Goal: Task Accomplishment & Management: Use online tool/utility

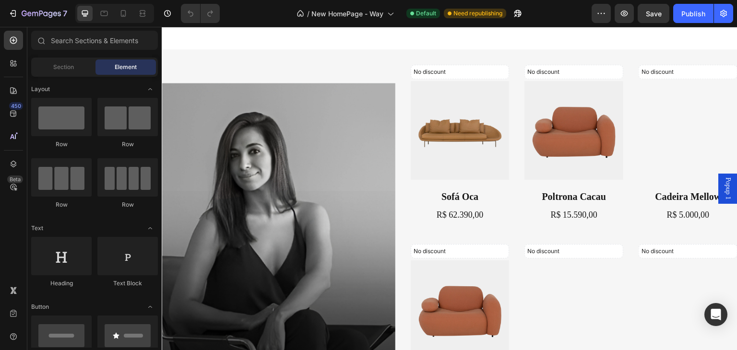
scroll to position [1392, 0]
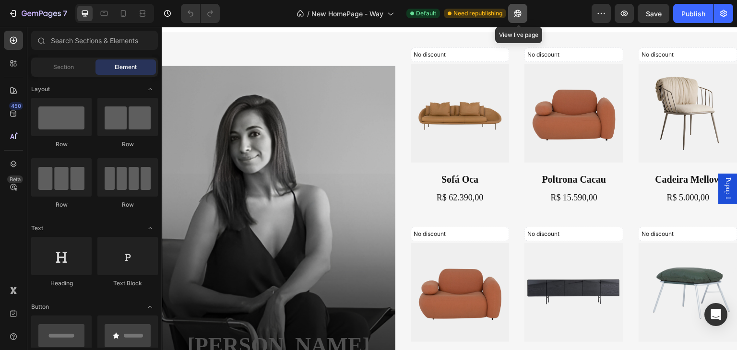
click at [520, 17] on icon "button" at bounding box center [518, 14] width 10 height 10
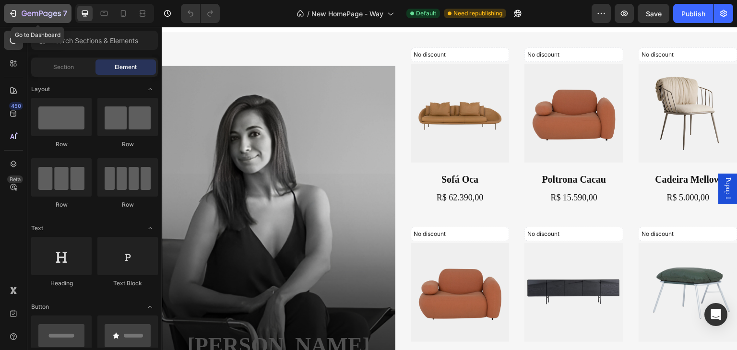
click at [13, 13] on icon "button" at bounding box center [12, 13] width 4 height 3
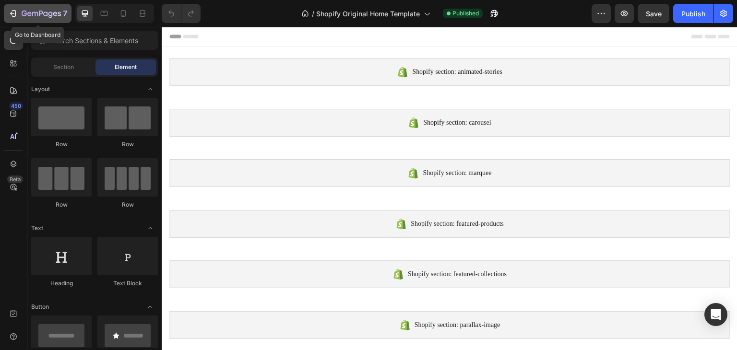
click at [12, 12] on icon "button" at bounding box center [12, 13] width 4 height 3
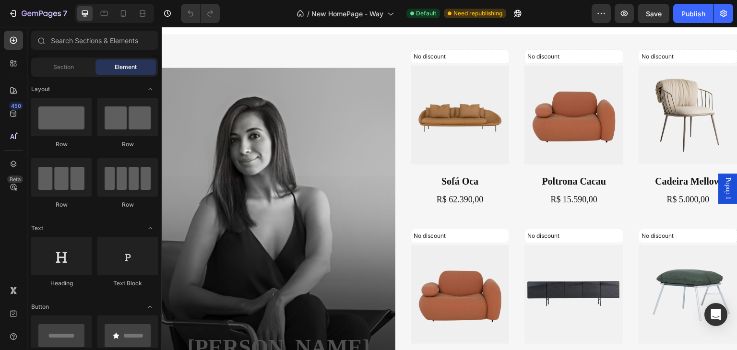
scroll to position [1392, 0]
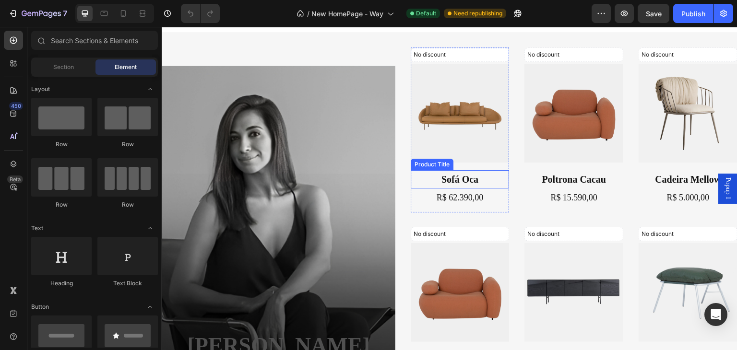
click at [446, 173] on h2 "Sofá Oca" at bounding box center [460, 179] width 99 height 18
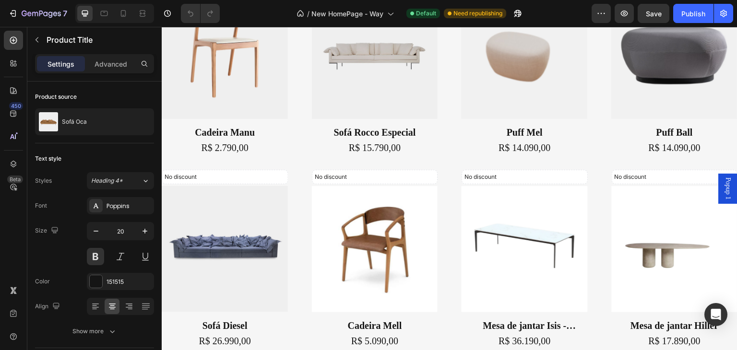
scroll to position [480, 0]
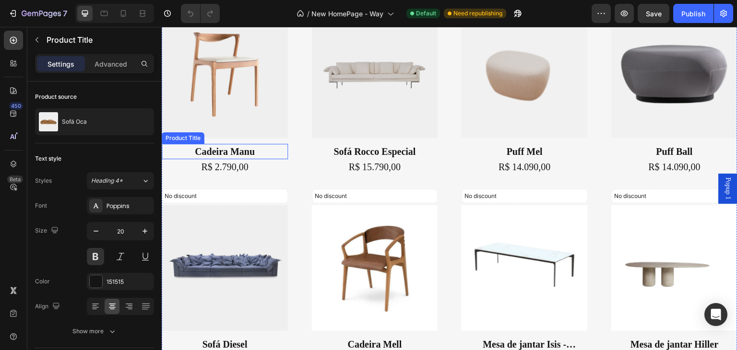
click at [249, 152] on h1 "Cadeira Manu" at bounding box center [225, 151] width 126 height 15
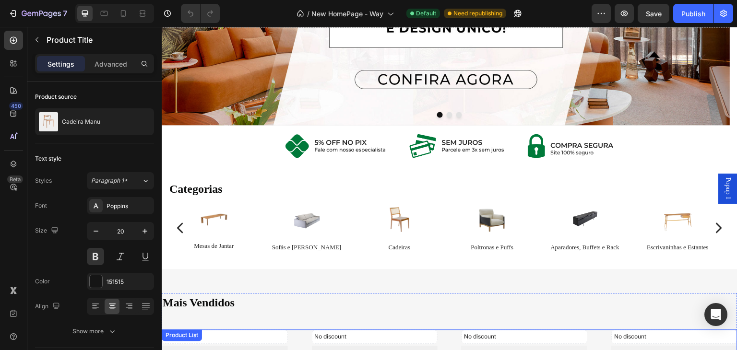
scroll to position [144, 0]
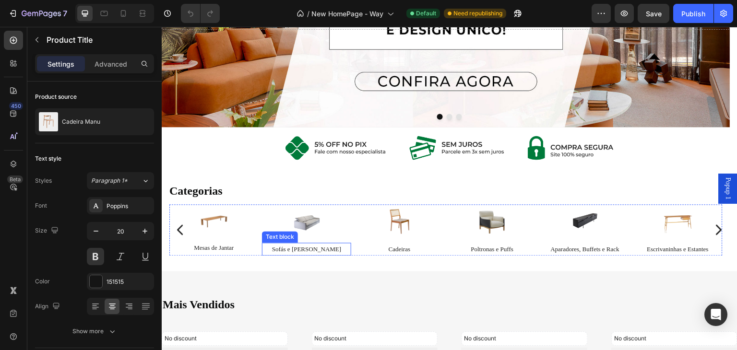
click at [299, 252] on link "Sofás e [PERSON_NAME]" at bounding box center [306, 249] width 69 height 7
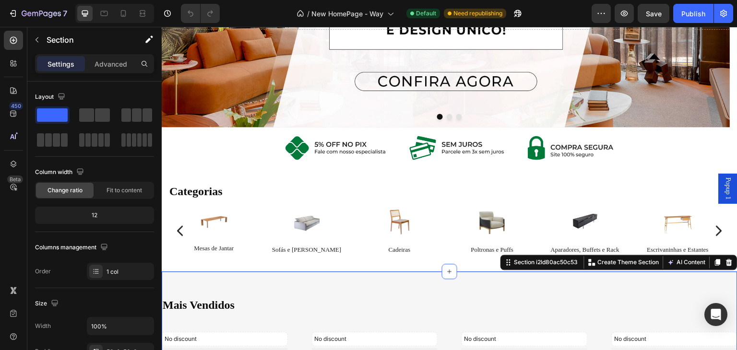
scroll to position [336, 0]
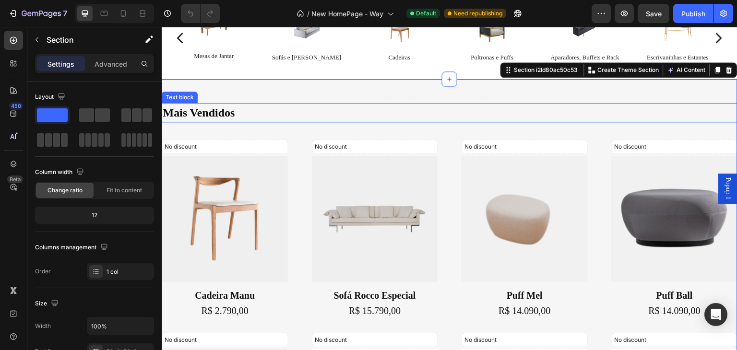
click at [213, 116] on div "Mais Vendidos" at bounding box center [450, 112] width 576 height 19
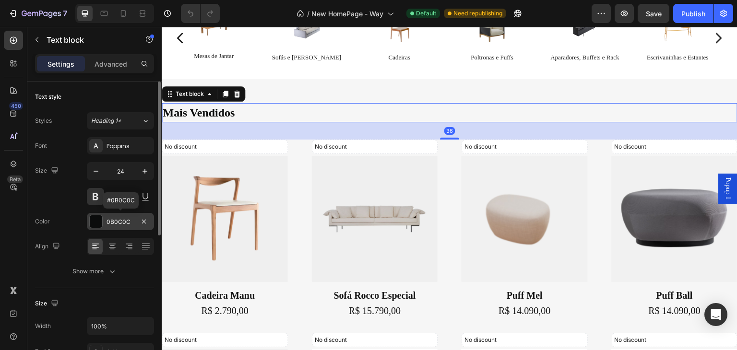
click at [126, 223] on div "0B0C0C" at bounding box center [121, 222] width 28 height 9
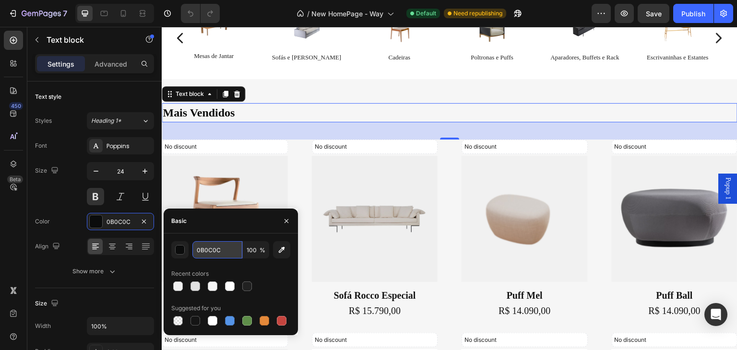
click at [212, 247] on input "0B0C0C" at bounding box center [218, 249] width 50 height 17
click at [232, 320] on div at bounding box center [230, 321] width 10 height 10
type input "5594E7"
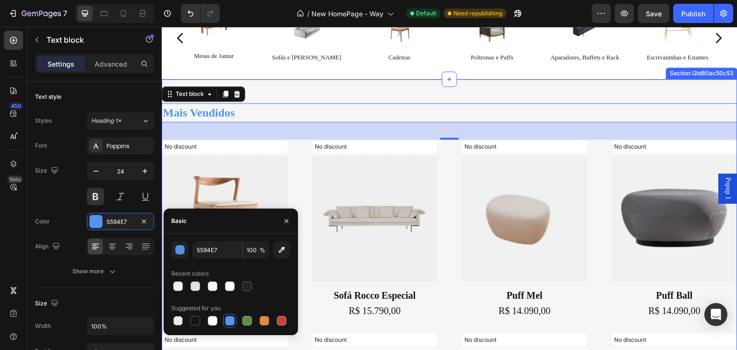
click at [305, 92] on div "Mais Vendidos Text block 36 No discount Not be displayed when published Discoun…" at bounding box center [450, 307] width 576 height 457
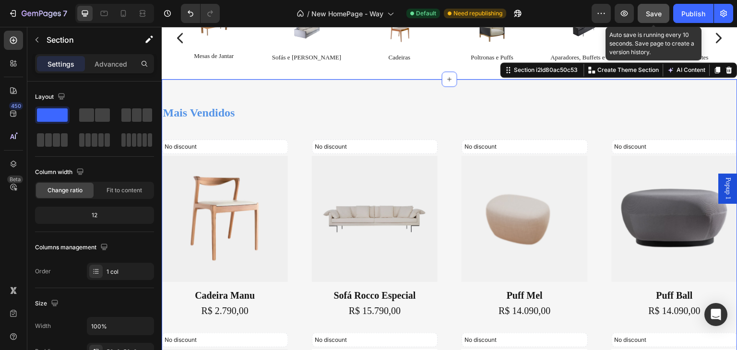
click at [661, 14] on span "Save" at bounding box center [654, 14] width 16 height 8
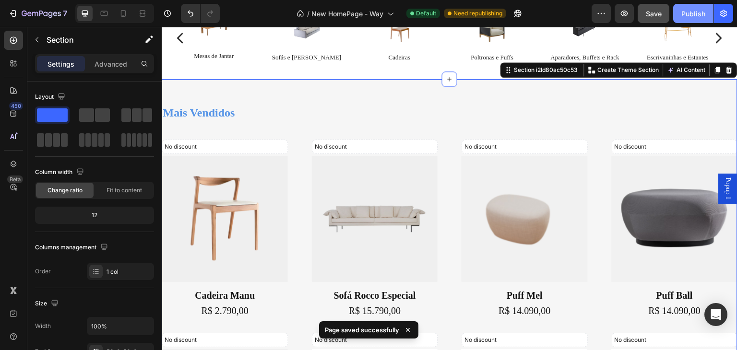
click at [696, 14] on div "Publish" at bounding box center [694, 14] width 24 height 10
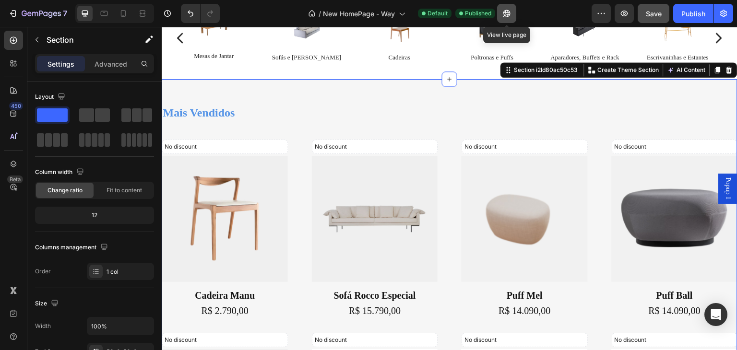
click at [503, 12] on icon "button" at bounding box center [507, 14] width 10 height 10
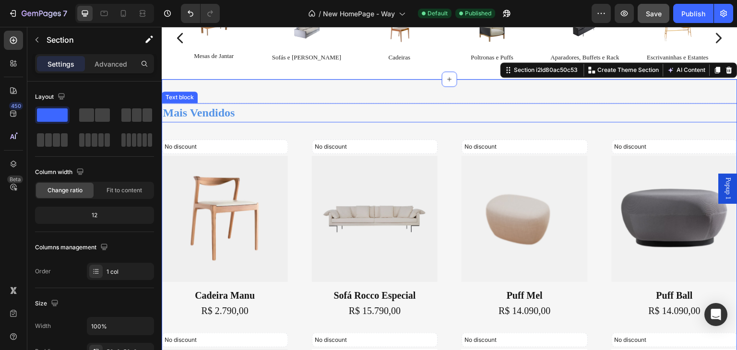
click at [210, 111] on div "Mais Vendidos" at bounding box center [450, 112] width 576 height 19
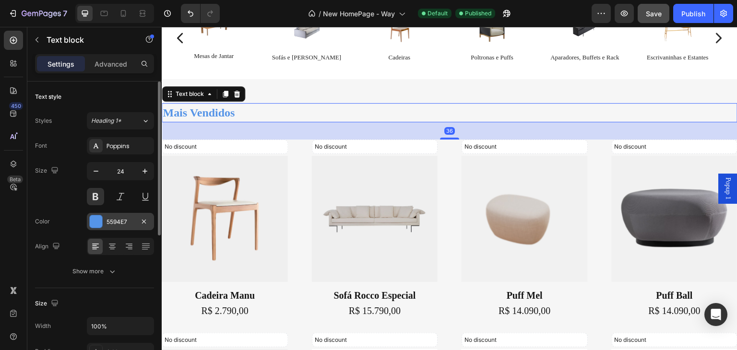
click at [120, 223] on div "5594E7" at bounding box center [121, 222] width 28 height 9
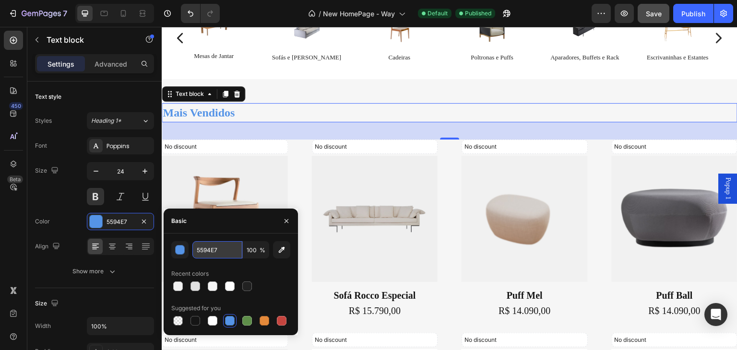
click at [218, 244] on input "5594E7" at bounding box center [218, 249] width 50 height 17
paste input "0B0C0C"
type input "0B0C0C"
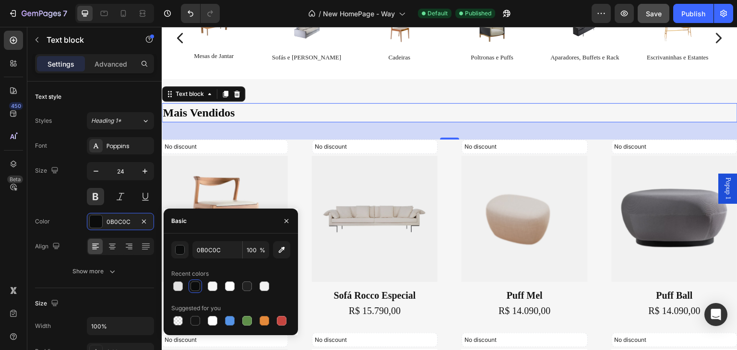
click at [282, 114] on div "Mais Vendidos" at bounding box center [450, 112] width 576 height 19
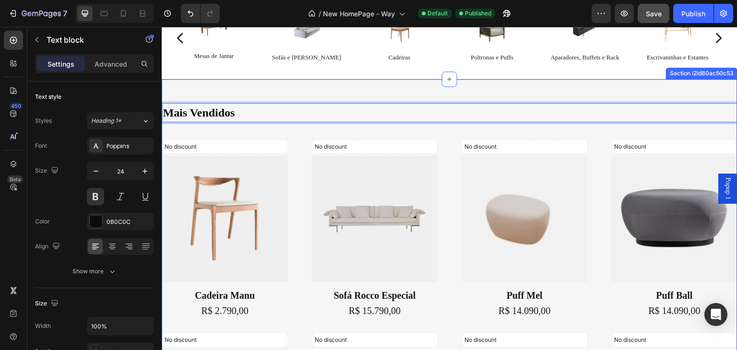
click at [299, 91] on div "Mais Vendidos Text block 36 No discount Not be displayed when published Discoun…" at bounding box center [450, 307] width 576 height 457
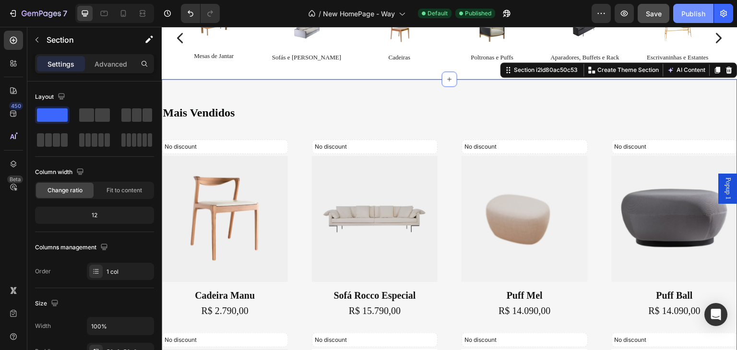
click at [692, 14] on div "Publish" at bounding box center [694, 14] width 24 height 10
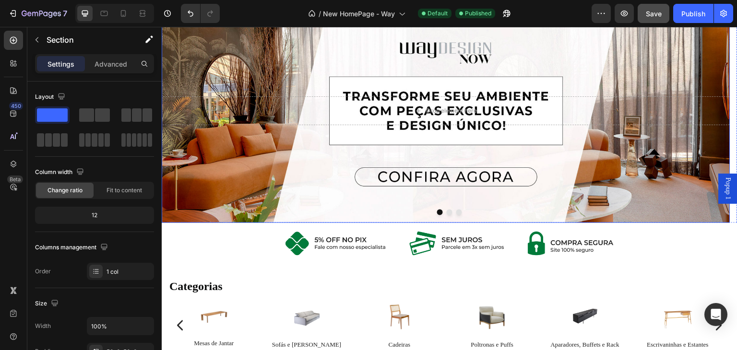
scroll to position [0, 0]
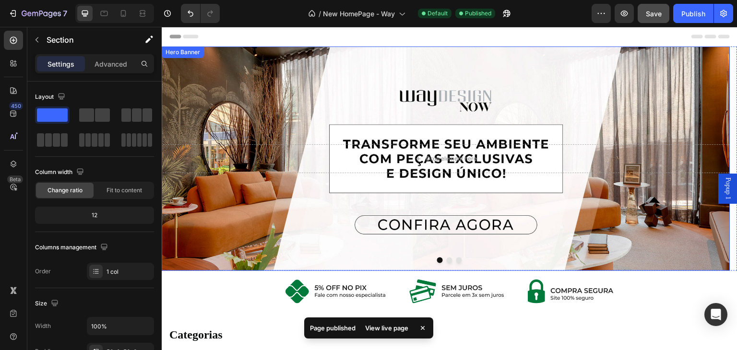
click at [596, 124] on div "Background Image" at bounding box center [446, 159] width 569 height 225
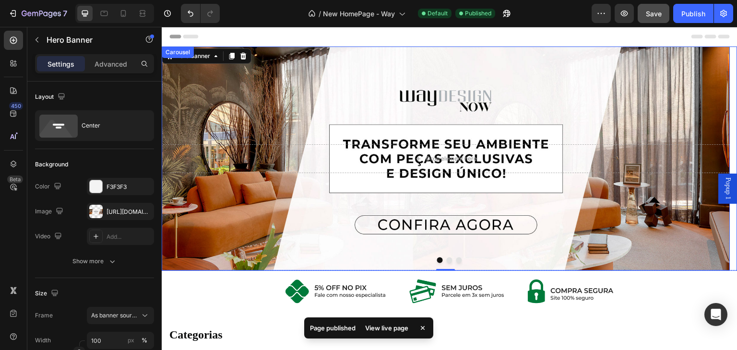
click at [447, 260] on button "Dot" at bounding box center [450, 261] width 6 height 6
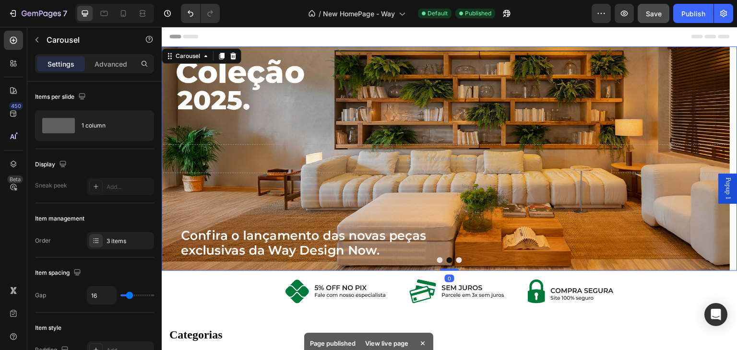
click at [457, 260] on button "Dot" at bounding box center [460, 261] width 6 height 6
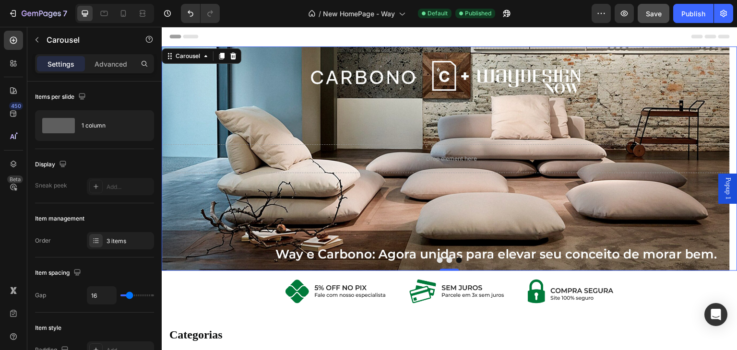
click at [447, 260] on button "Dot" at bounding box center [450, 261] width 6 height 6
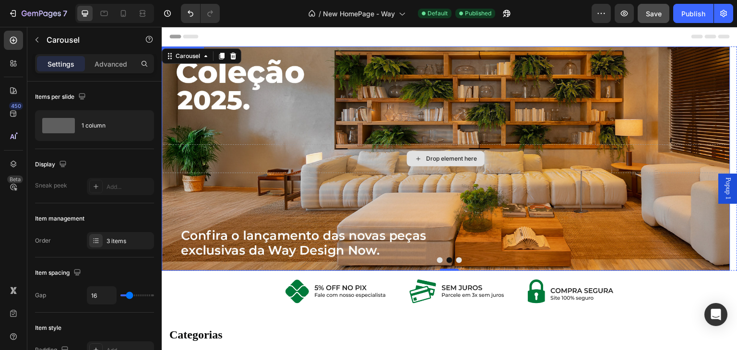
click at [329, 159] on div "Drop element here" at bounding box center [446, 159] width 569 height 29
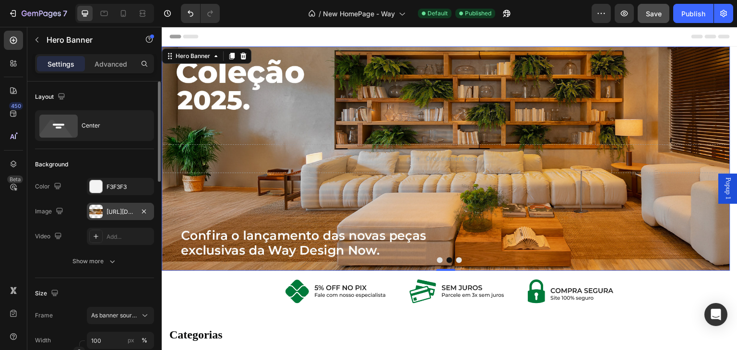
click at [100, 209] on div at bounding box center [95, 211] width 13 height 13
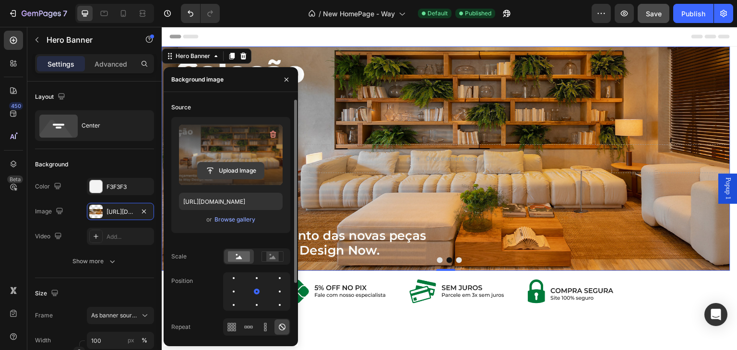
click at [227, 171] on input "file" at bounding box center [231, 171] width 66 height 16
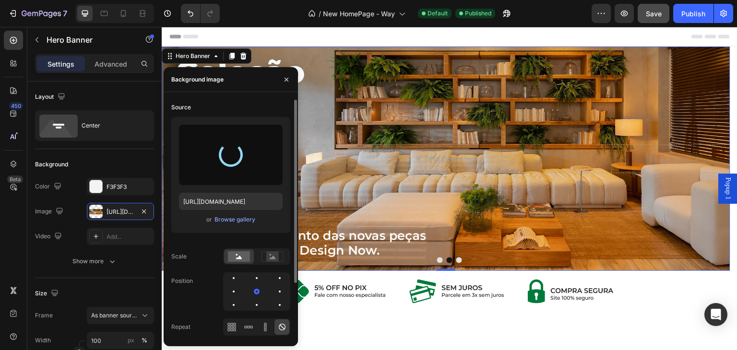
type input "[URL][DOMAIN_NAME]"
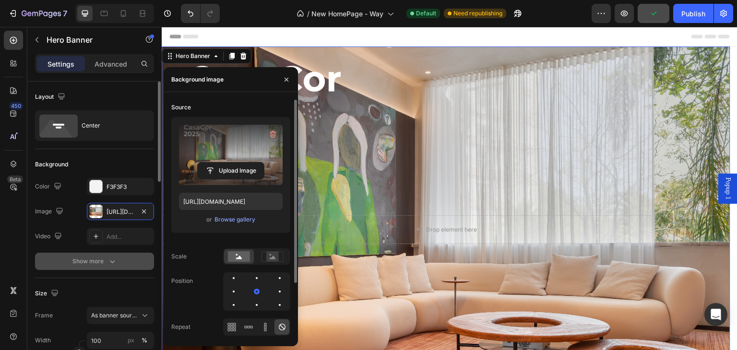
click at [79, 264] on div "Show more" at bounding box center [94, 262] width 45 height 10
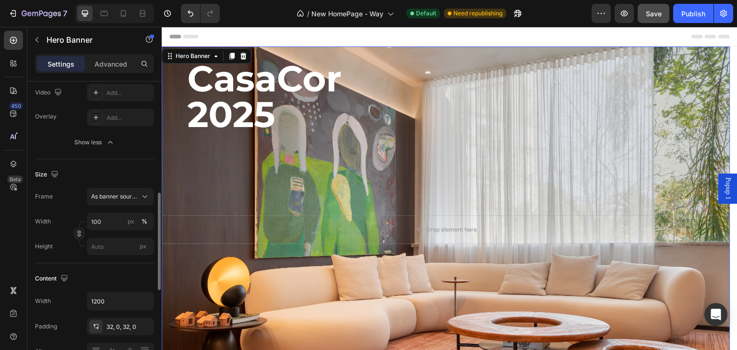
scroll to position [192, 0]
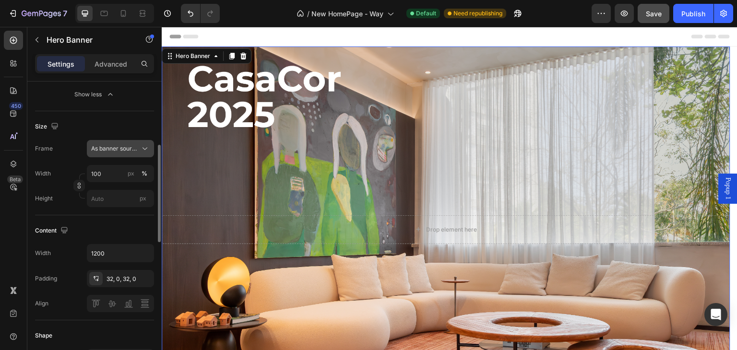
click at [109, 150] on span "As banner source" at bounding box center [114, 149] width 47 height 9
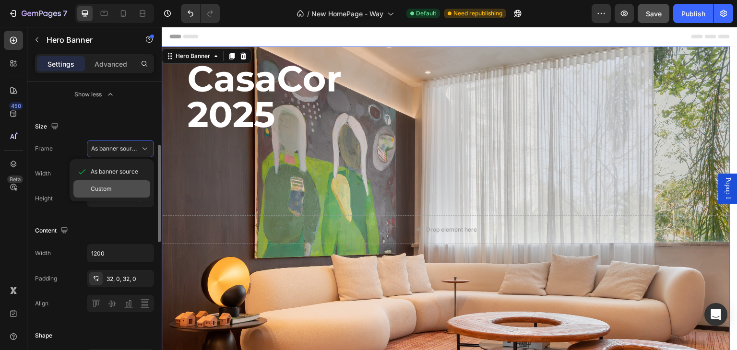
click at [104, 189] on span "Custom" at bounding box center [101, 189] width 21 height 9
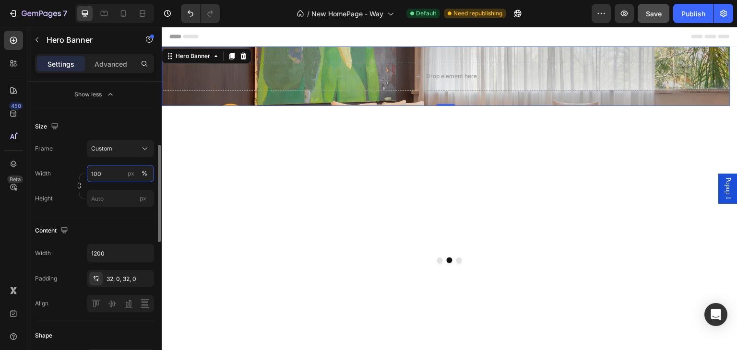
click at [107, 173] on input "100" at bounding box center [120, 173] width 67 height 17
click at [98, 209] on div "Default 1200px" at bounding box center [111, 213] width 79 height 17
type input "1200"
click at [111, 194] on input "px" at bounding box center [120, 198] width 67 height 17
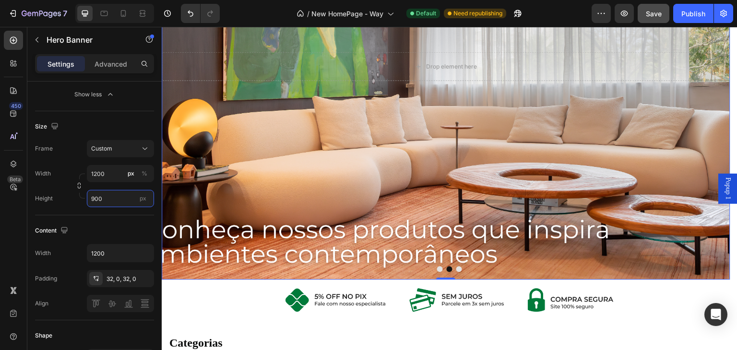
scroll to position [144, 0]
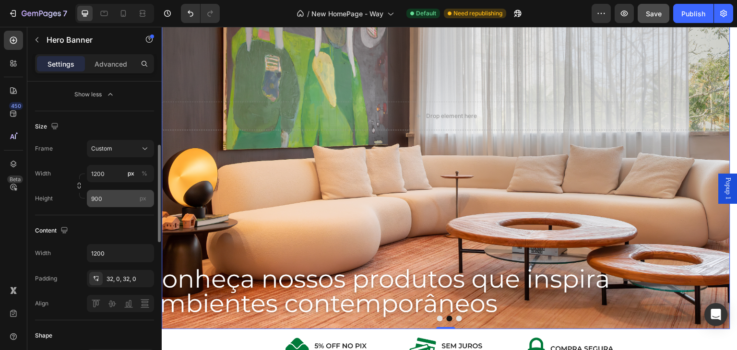
click at [145, 198] on span "px" at bounding box center [143, 198] width 7 height 7
click at [145, 198] on input "900" at bounding box center [120, 198] width 67 height 17
click at [116, 198] on input "900" at bounding box center [120, 198] width 67 height 17
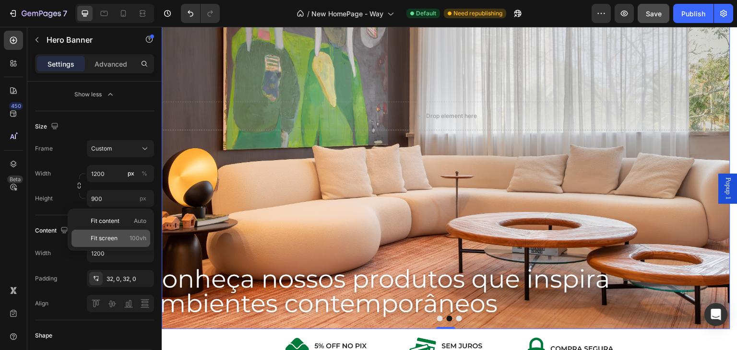
click at [102, 234] on div "Fit screen 100vh" at bounding box center [111, 238] width 79 height 17
type input "100 vh"
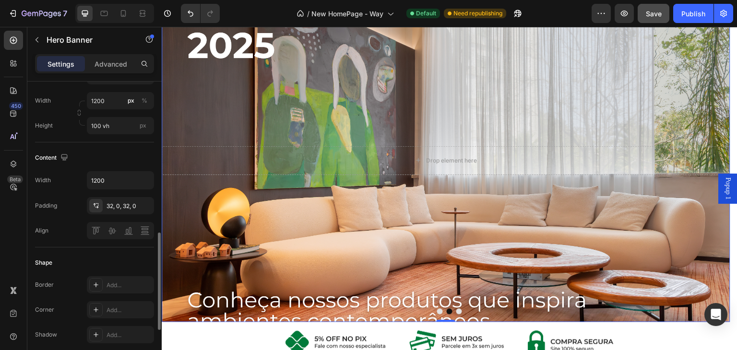
scroll to position [217, 0]
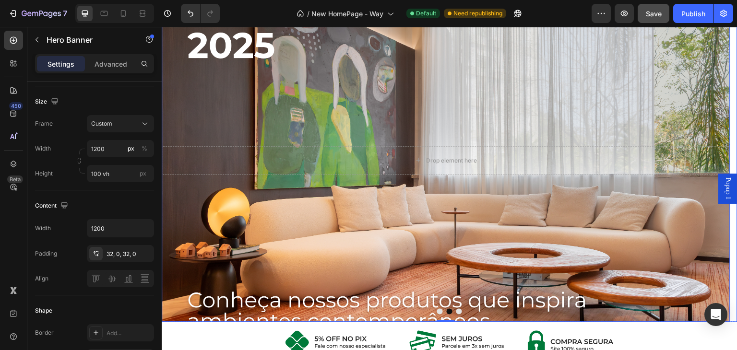
click at [437, 310] on button "Dot" at bounding box center [440, 312] width 6 height 6
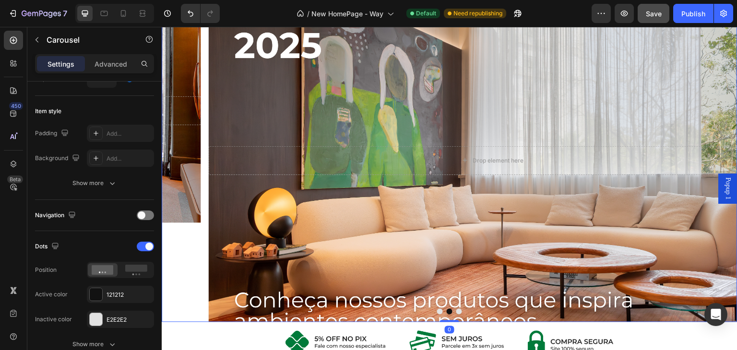
scroll to position [0, 0]
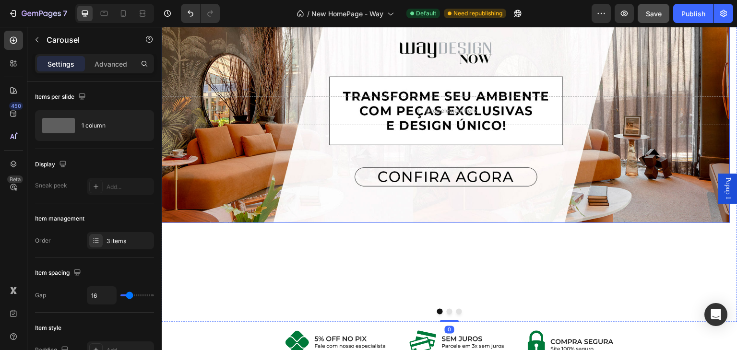
click at [246, 158] on div "Background Image" at bounding box center [446, 111] width 569 height 225
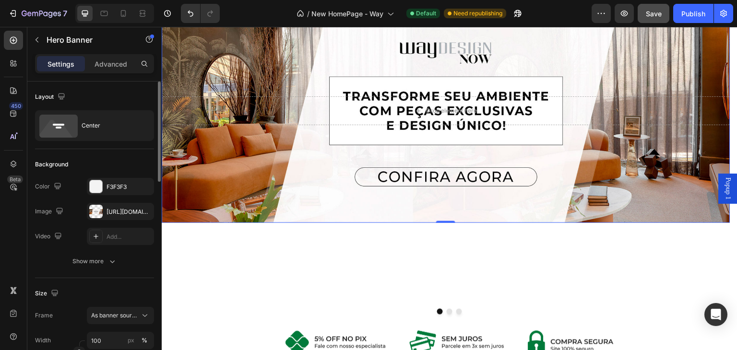
scroll to position [48, 0]
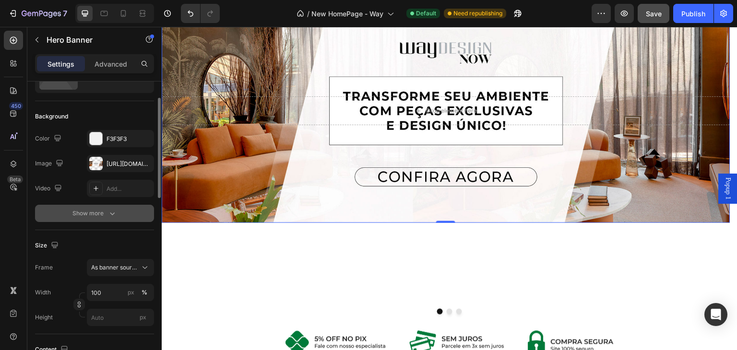
click at [107, 215] on div "Show more" at bounding box center [94, 214] width 45 height 10
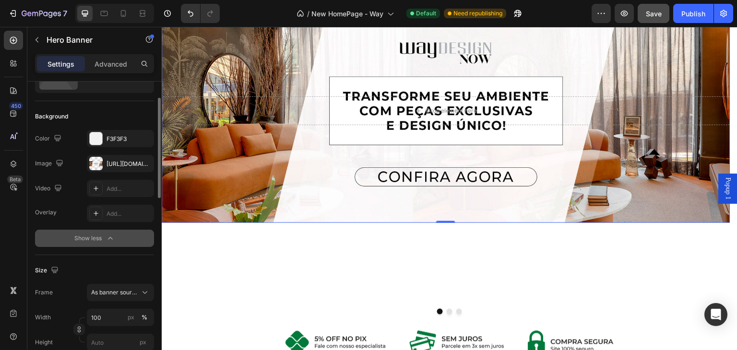
click at [104, 230] on button "Show less" at bounding box center [94, 238] width 119 height 17
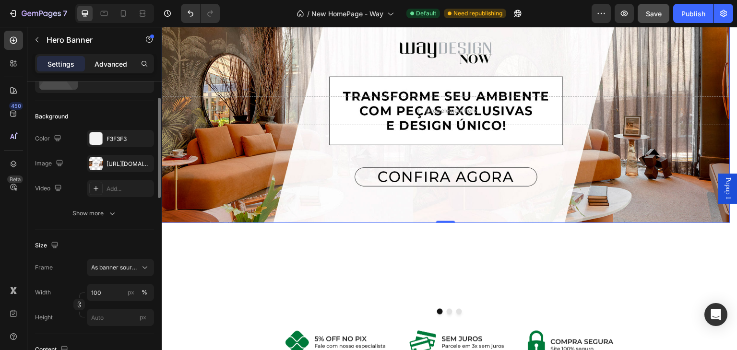
click at [104, 62] on p "Advanced" at bounding box center [111, 64] width 33 height 10
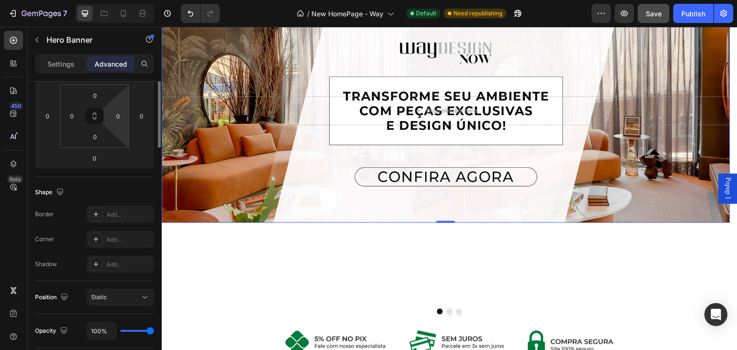
scroll to position [55, 0]
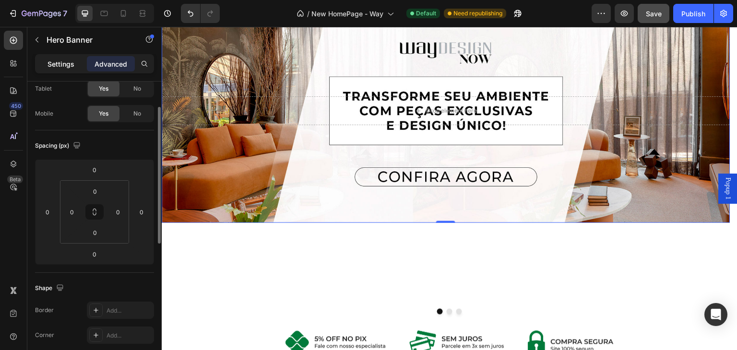
click at [67, 68] on p "Settings" at bounding box center [61, 64] width 27 height 10
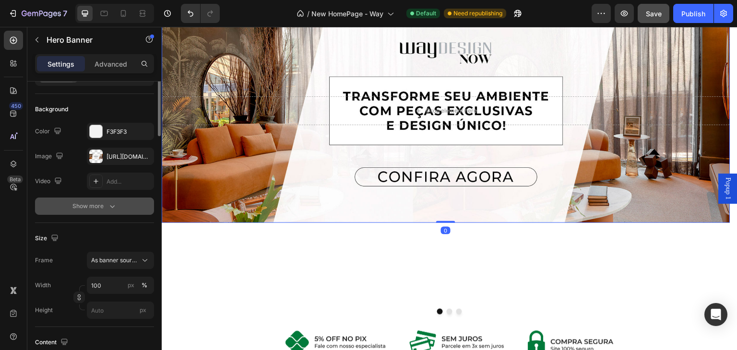
scroll to position [0, 0]
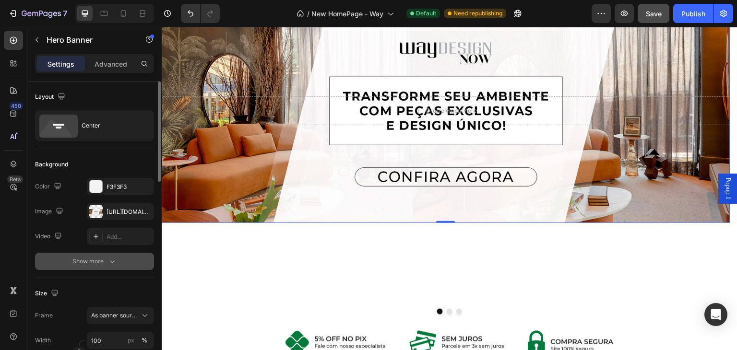
click at [106, 257] on div "Show more" at bounding box center [94, 262] width 45 height 10
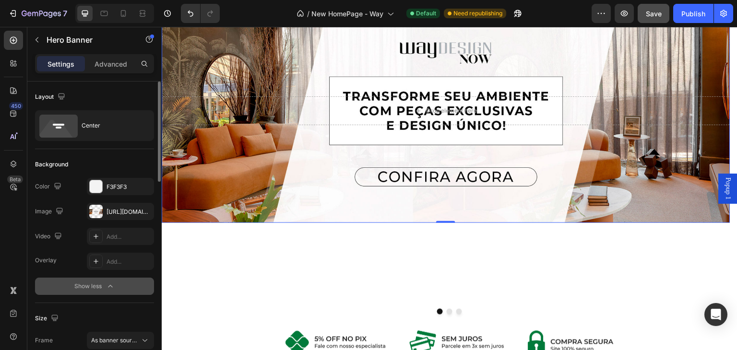
click at [104, 285] on div "Show less" at bounding box center [94, 287] width 41 height 10
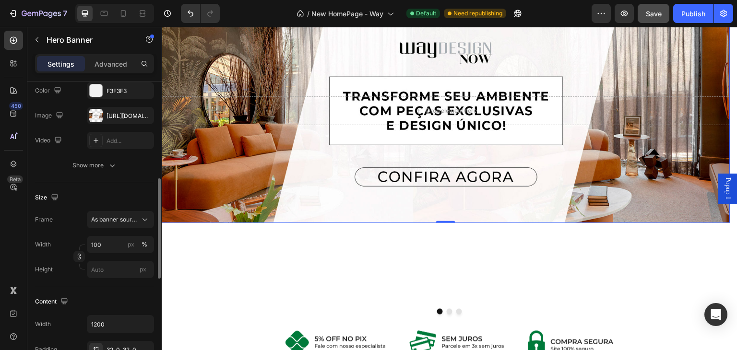
scroll to position [144, 0]
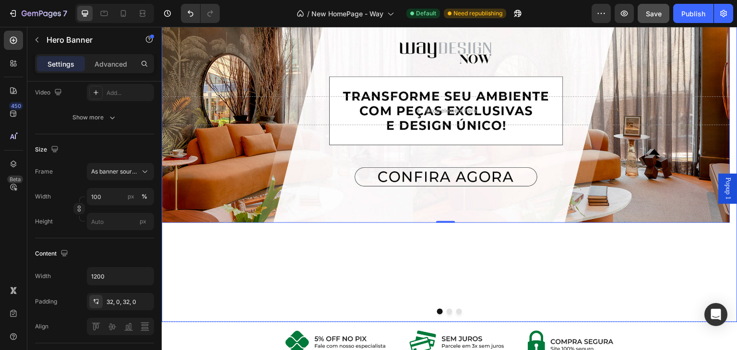
click at [447, 311] on button "Dot" at bounding box center [450, 312] width 6 height 6
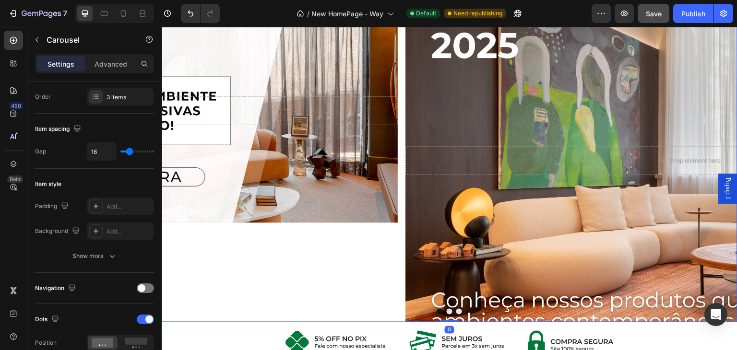
scroll to position [0, 0]
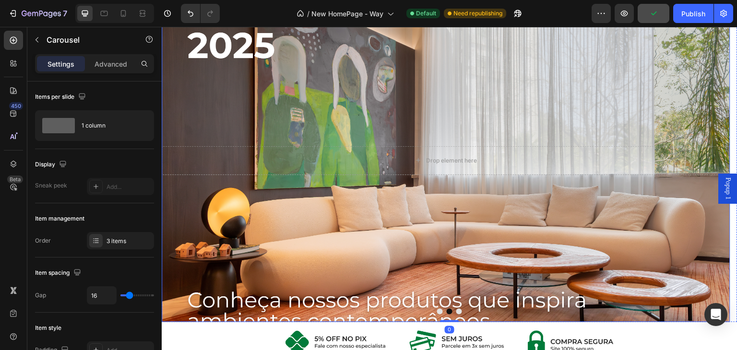
click at [312, 139] on div "Drop element here" at bounding box center [446, 161] width 569 height 60
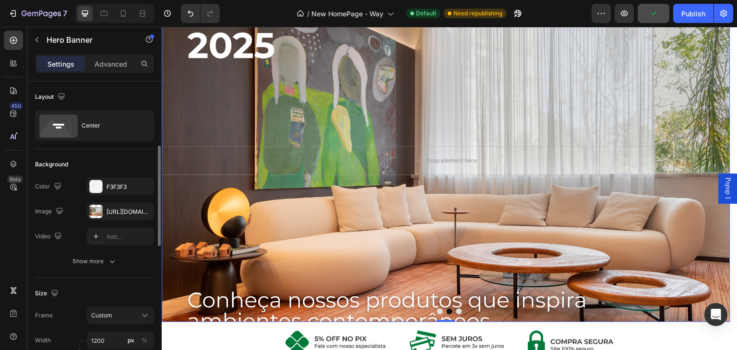
scroll to position [96, 0]
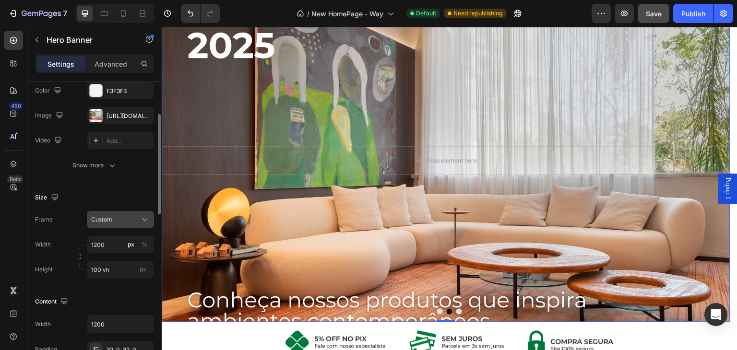
click at [121, 218] on div "Custom" at bounding box center [114, 220] width 47 height 9
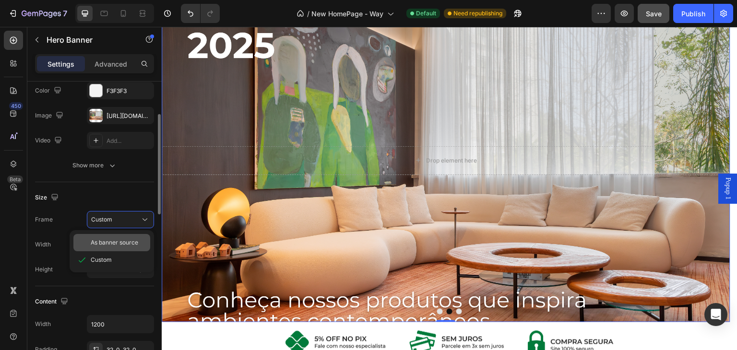
click at [109, 237] on div "As banner source" at bounding box center [111, 242] width 77 height 17
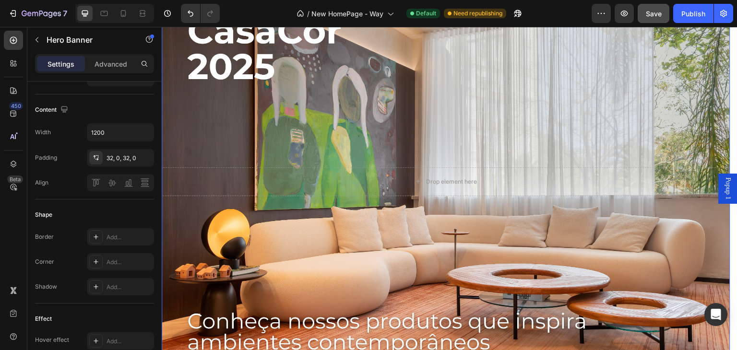
scroll to position [192, 0]
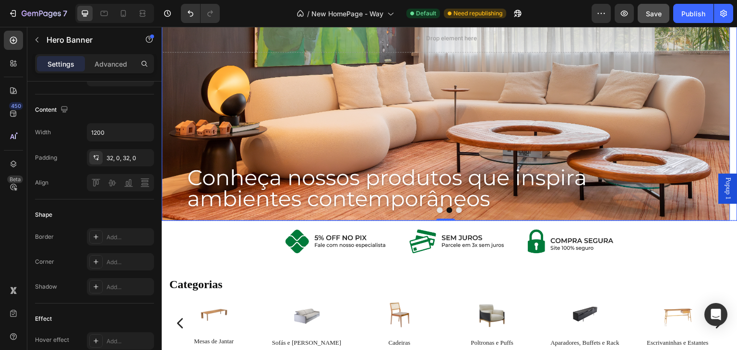
click at [437, 211] on button "Dot" at bounding box center [440, 210] width 6 height 6
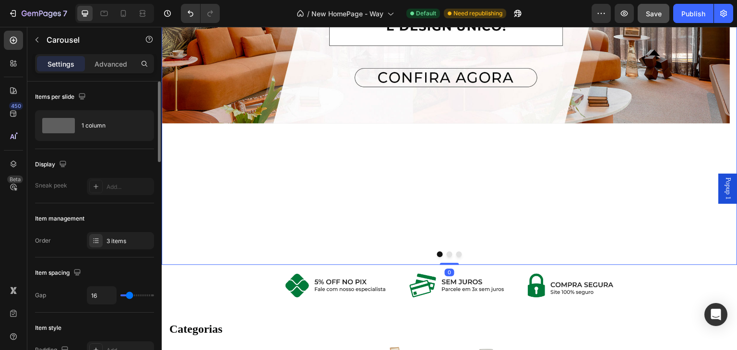
scroll to position [0, 0]
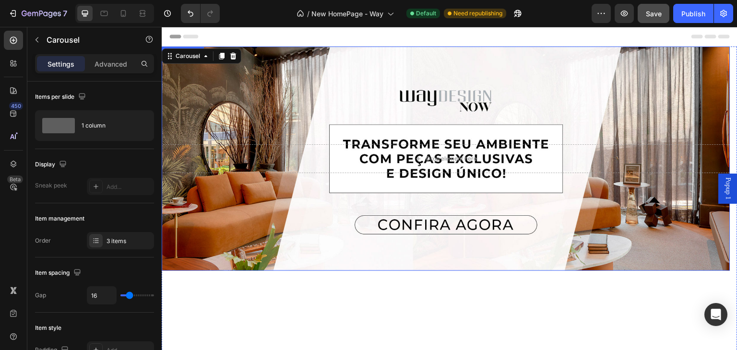
click at [256, 195] on div "Background Image" at bounding box center [446, 159] width 569 height 225
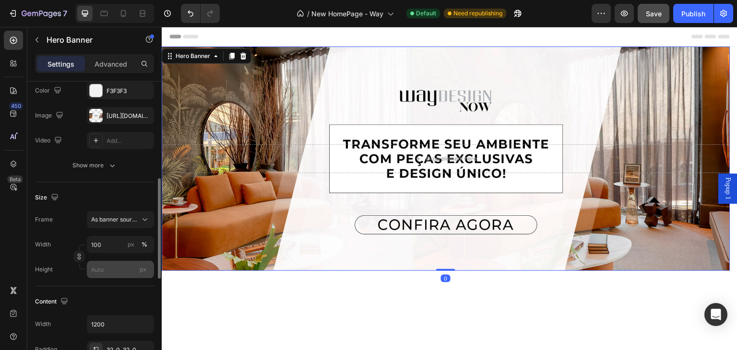
scroll to position [144, 0]
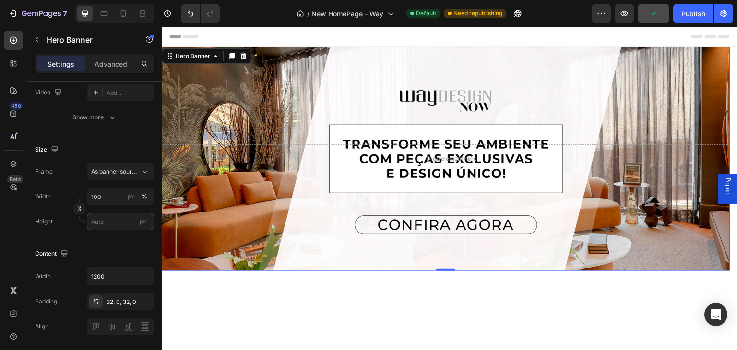
click at [107, 227] on input "px" at bounding box center [120, 221] width 67 height 17
click at [108, 242] on span "Fit content" at bounding box center [105, 244] width 29 height 9
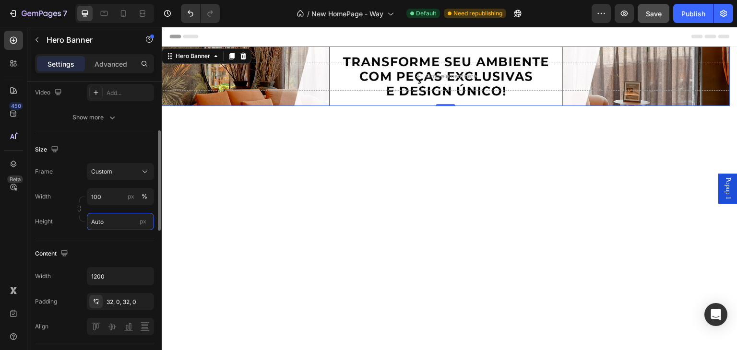
click at [109, 221] on input "Auto" at bounding box center [120, 221] width 67 height 17
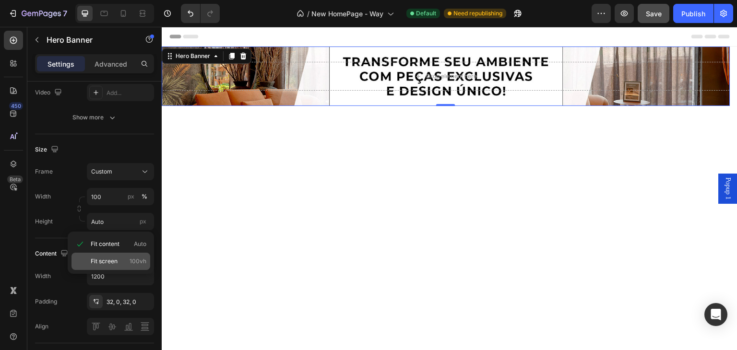
click at [105, 255] on div "Fit screen 100vh" at bounding box center [111, 261] width 79 height 17
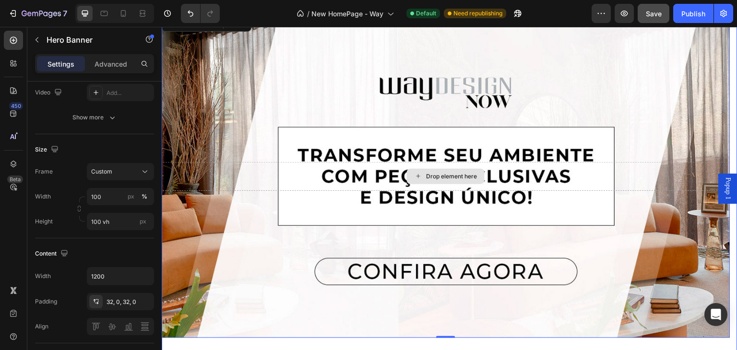
scroll to position [48, 0]
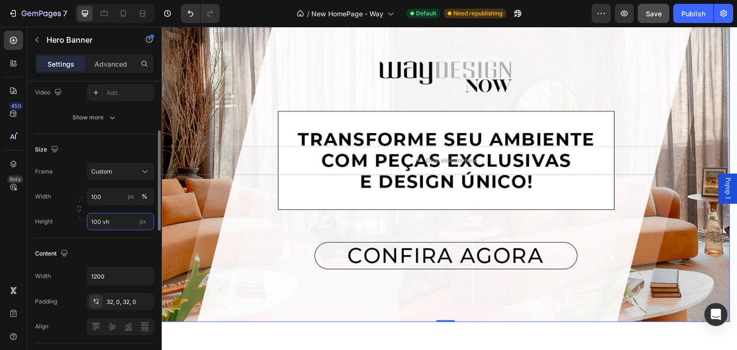
click at [109, 222] on input "100 vh" at bounding box center [120, 221] width 67 height 17
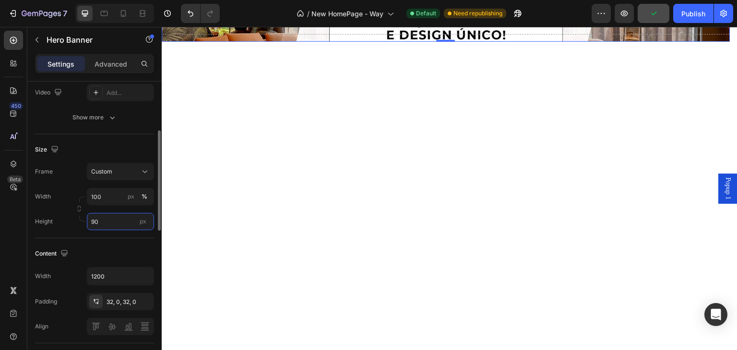
type input "9"
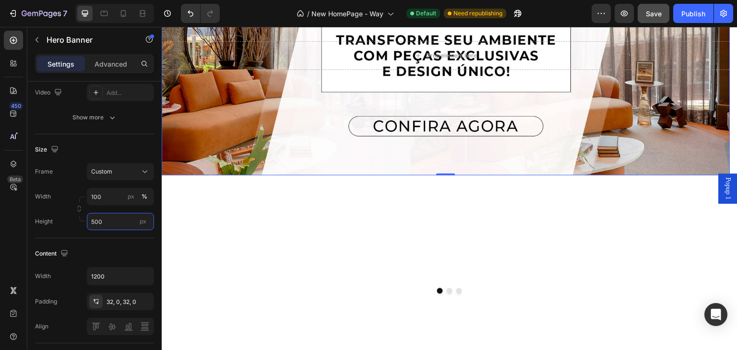
scroll to position [0, 0]
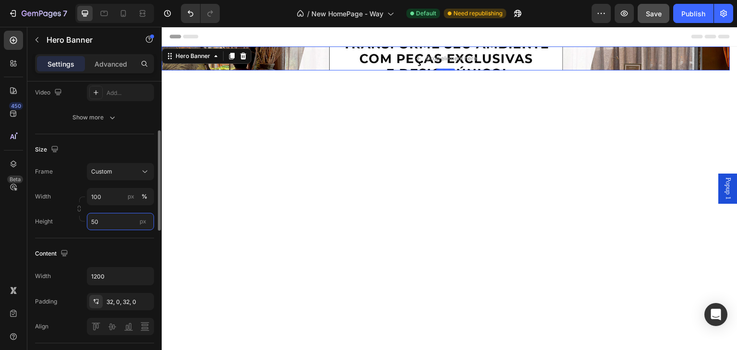
type input "5"
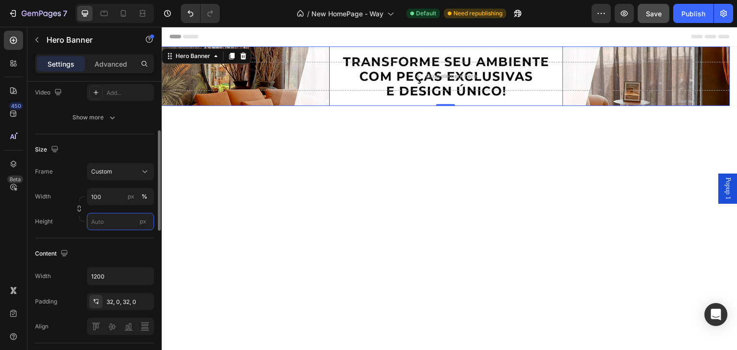
type input "9"
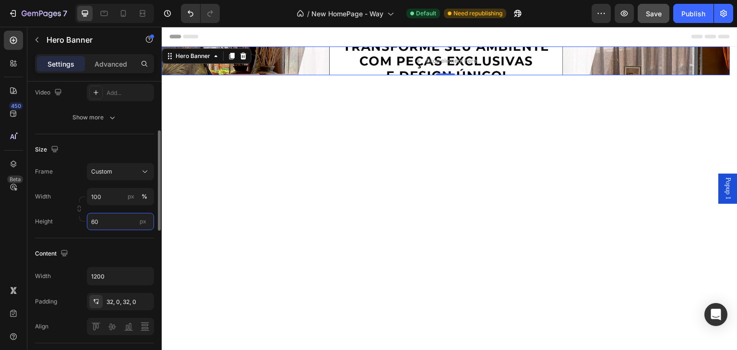
type input "6"
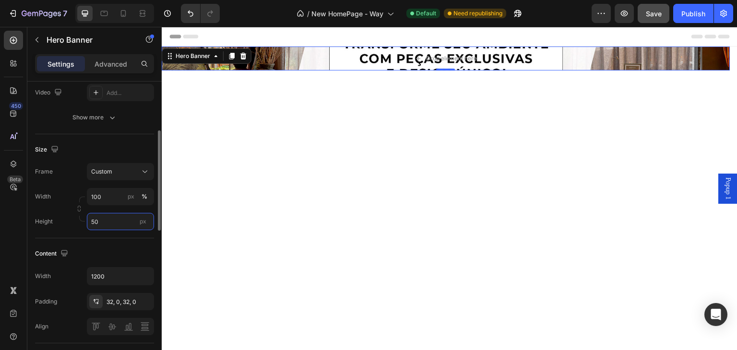
type input "500"
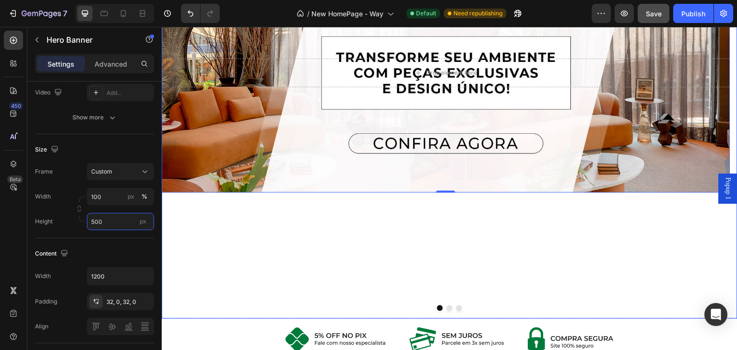
scroll to position [96, 0]
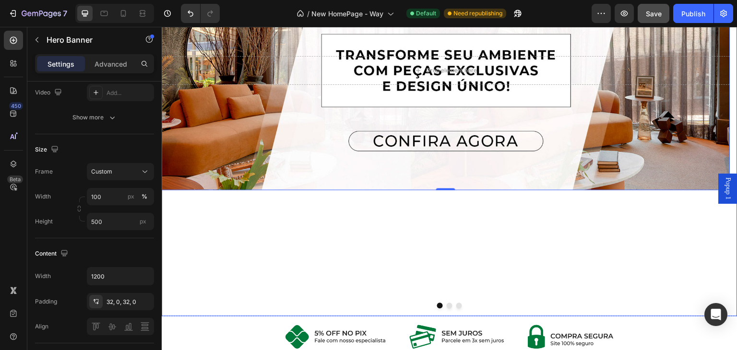
click at [447, 306] on button "Dot" at bounding box center [450, 306] width 6 height 6
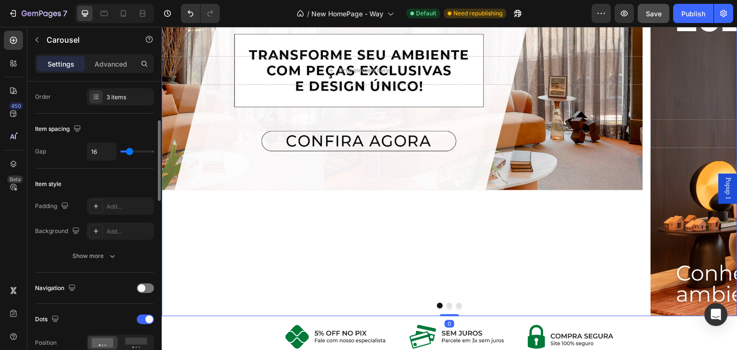
scroll to position [0, 0]
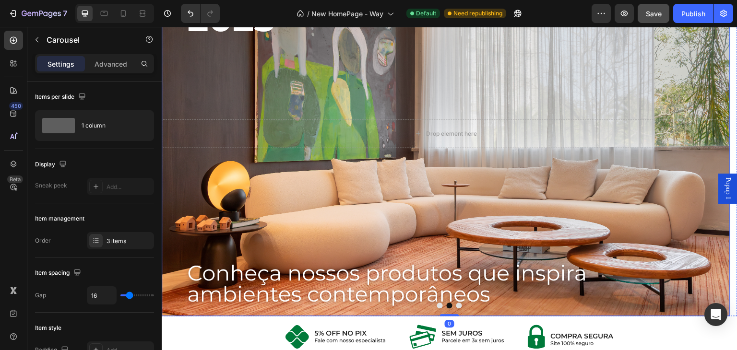
click at [322, 172] on div "Background Image" at bounding box center [446, 134] width 569 height 366
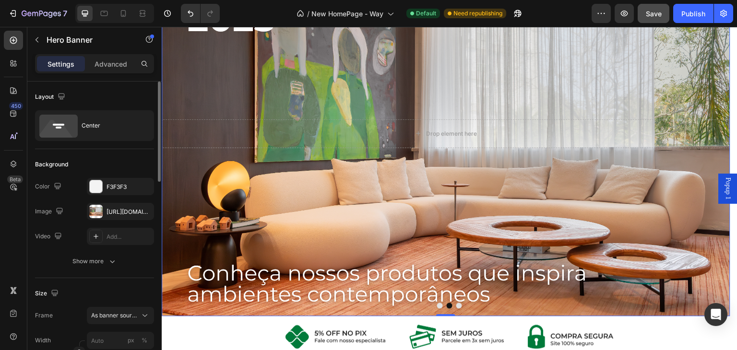
scroll to position [96, 0]
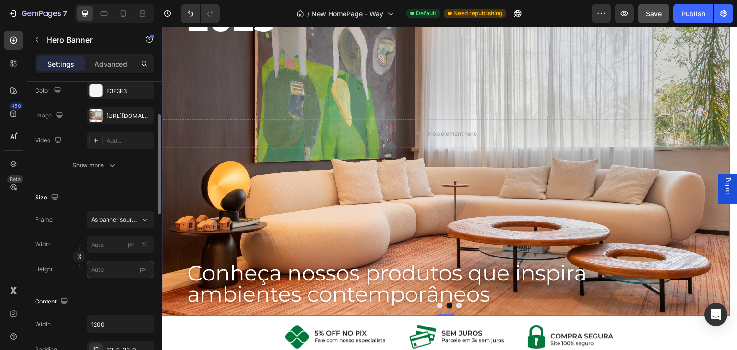
click at [100, 270] on input "px" at bounding box center [120, 269] width 67 height 17
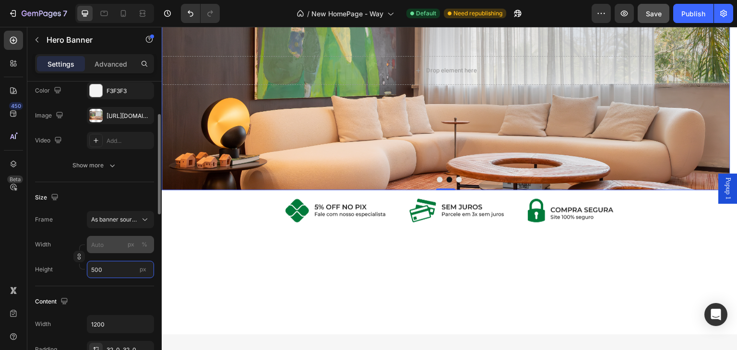
type input "500"
click at [108, 241] on input "px %" at bounding box center [120, 244] width 67 height 17
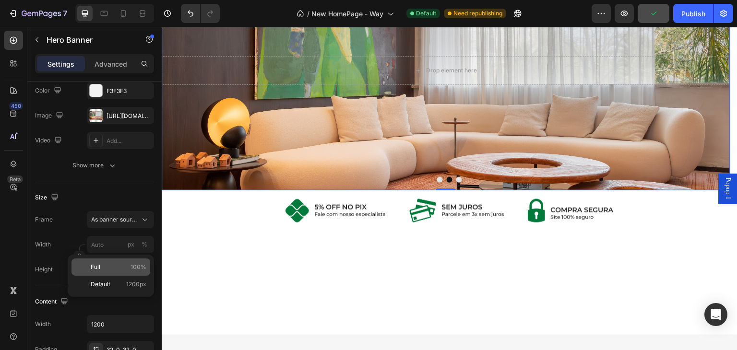
click at [99, 269] on span "Full" at bounding box center [96, 267] width 10 height 9
type input "100"
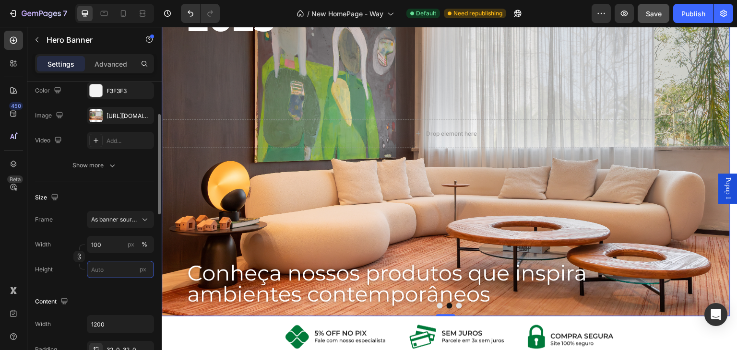
click at [109, 274] on input "px" at bounding box center [120, 269] width 67 height 17
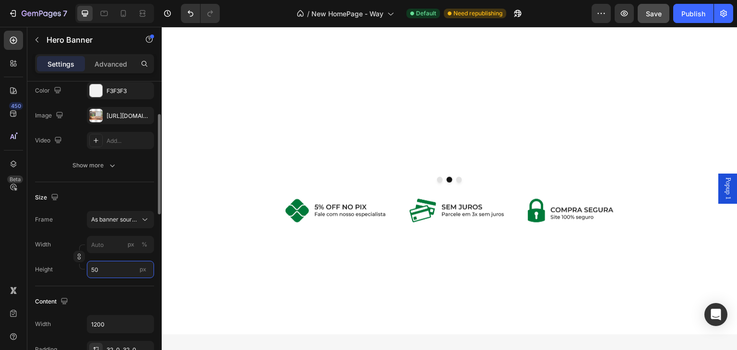
type input "50"
click at [114, 248] on input "px %" at bounding box center [120, 244] width 67 height 17
click at [134, 248] on div "px" at bounding box center [131, 245] width 7 height 9
click at [117, 245] on input "px %" at bounding box center [120, 244] width 67 height 17
type input "1"
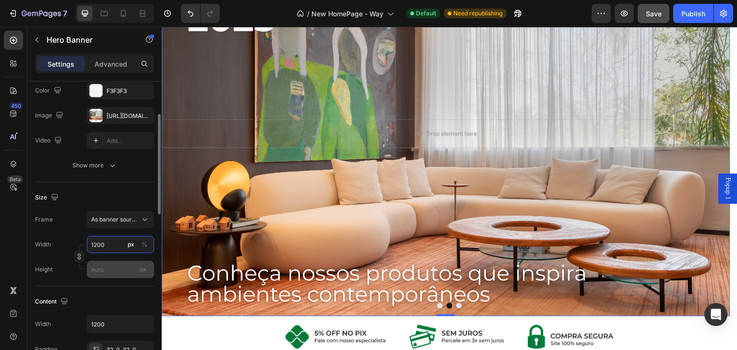
type input "1200"
click at [110, 273] on input "px" at bounding box center [120, 269] width 67 height 17
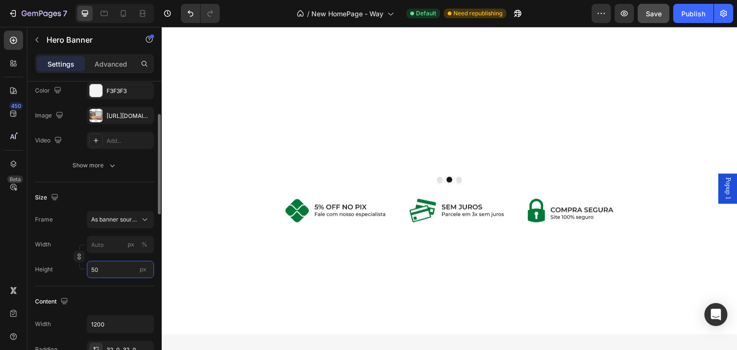
type input "500"
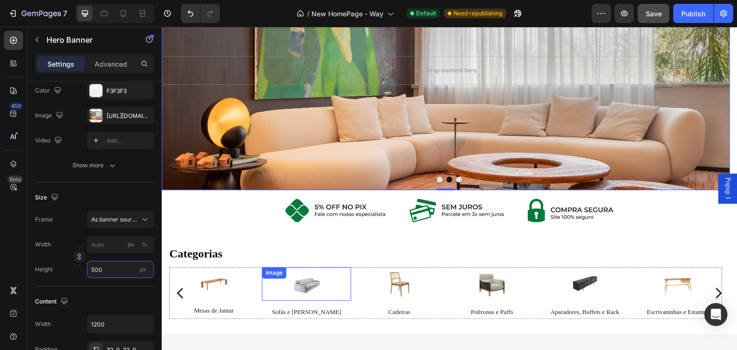
scroll to position [0, 0]
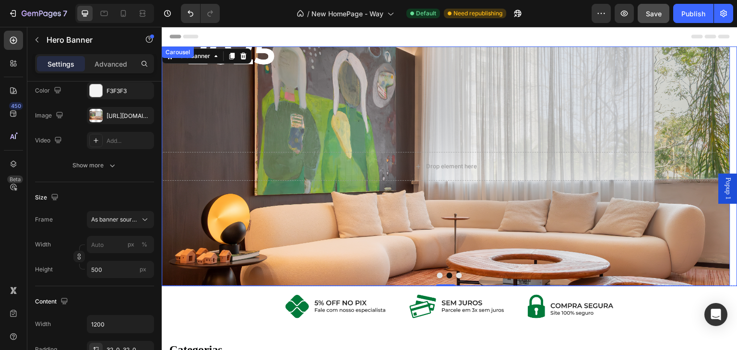
click at [437, 277] on button "Dot" at bounding box center [440, 276] width 6 height 6
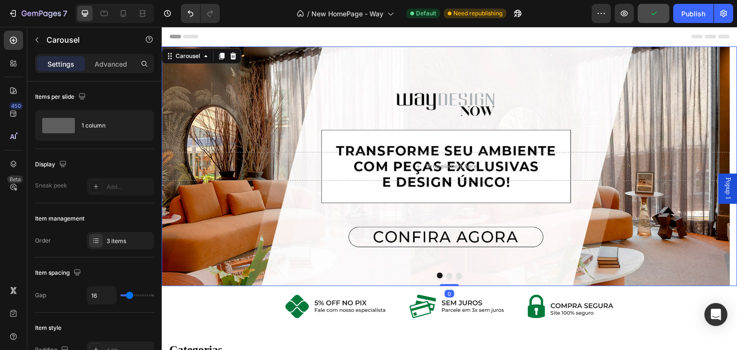
click at [447, 276] on button "Dot" at bounding box center [450, 276] width 6 height 6
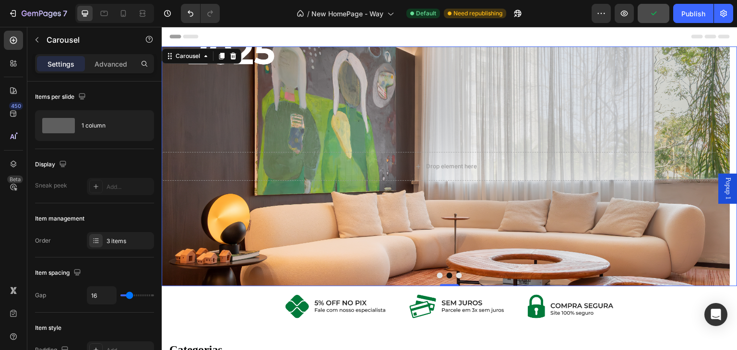
click at [457, 276] on button "Dot" at bounding box center [460, 276] width 6 height 6
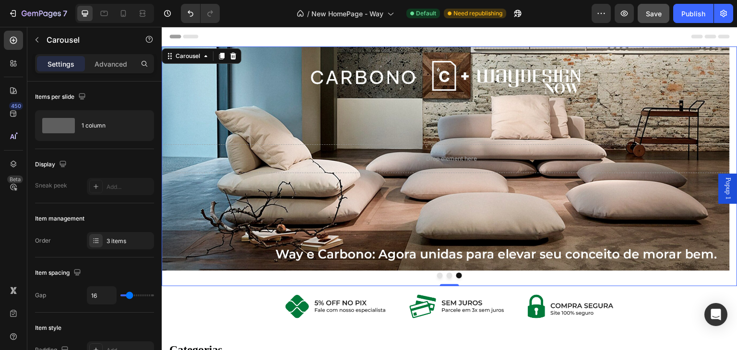
click at [448, 277] on button "Dot" at bounding box center [450, 276] width 6 height 6
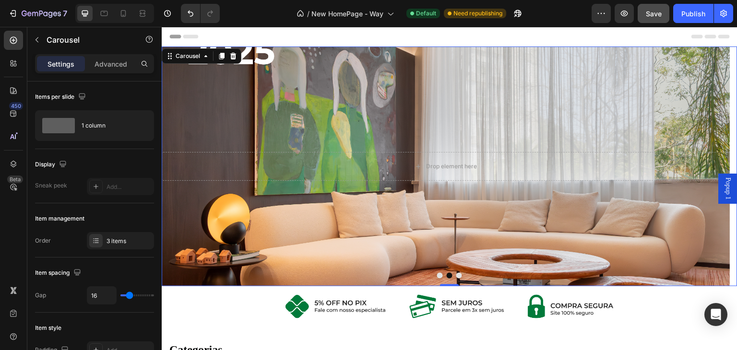
click at [437, 276] on button "Dot" at bounding box center [440, 276] width 6 height 6
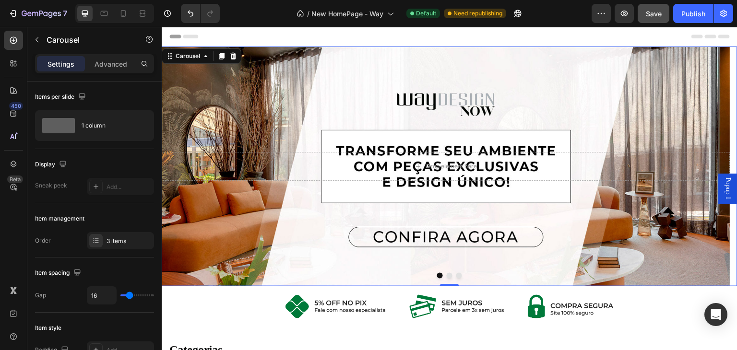
click at [457, 276] on button "Dot" at bounding box center [460, 276] width 6 height 6
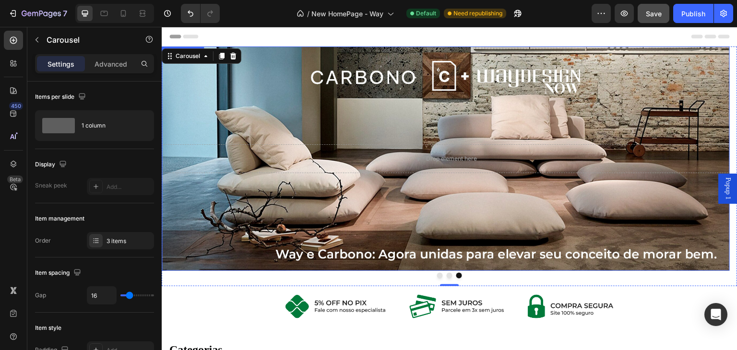
click at [325, 166] on div "Drop element here" at bounding box center [446, 159] width 569 height 29
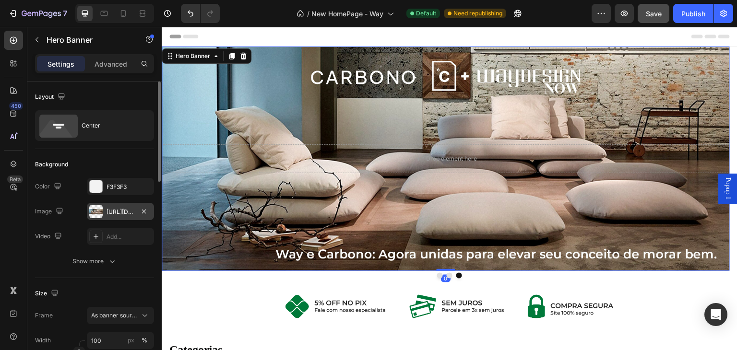
click at [121, 211] on div "[URL][DOMAIN_NAME]" at bounding box center [121, 212] width 28 height 9
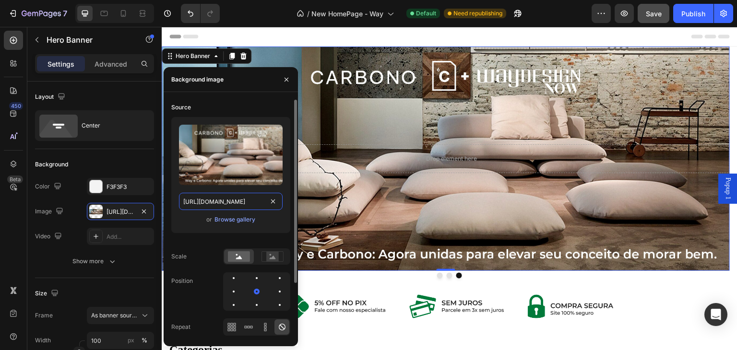
click at [226, 205] on input "[URL][DOMAIN_NAME]" at bounding box center [231, 201] width 104 height 17
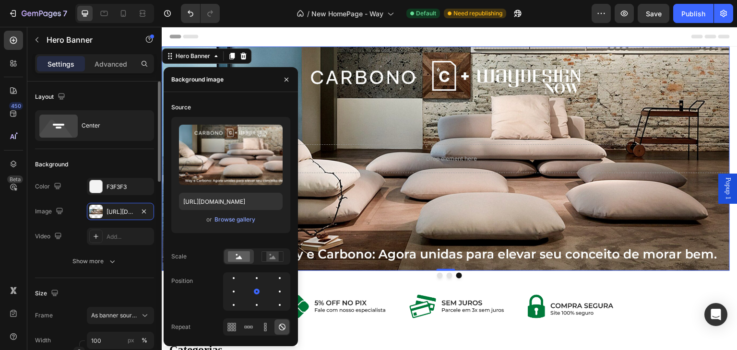
click at [71, 283] on div "Size Frame As banner source Width 100 px % Height px" at bounding box center [94, 330] width 119 height 104
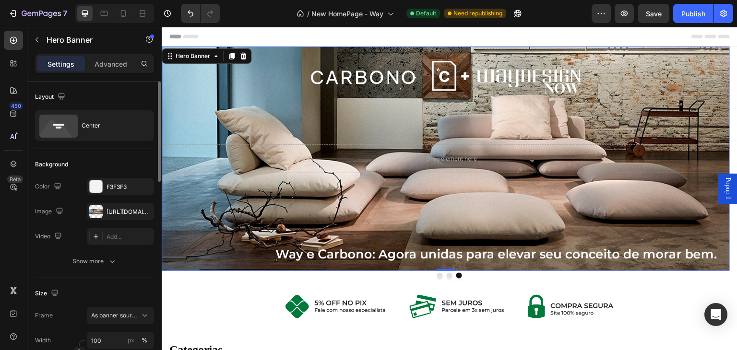
scroll to position [96, 0]
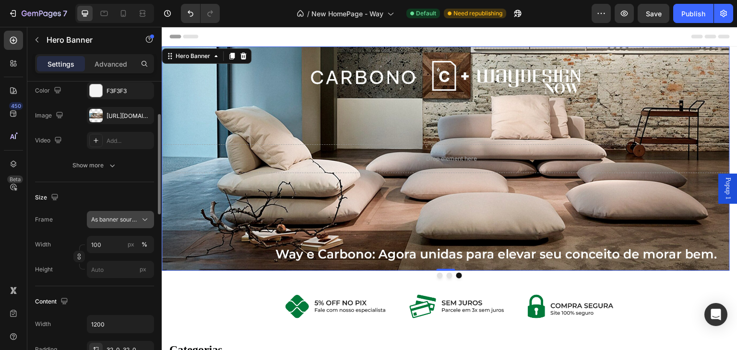
click at [133, 224] on button "As banner source" at bounding box center [120, 219] width 67 height 17
click at [133, 224] on div "As banner source" at bounding box center [120, 220] width 59 height 10
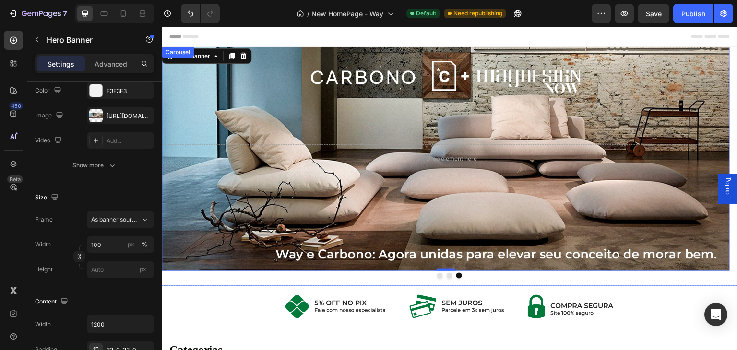
click at [448, 276] on button "Dot" at bounding box center [450, 276] width 6 height 6
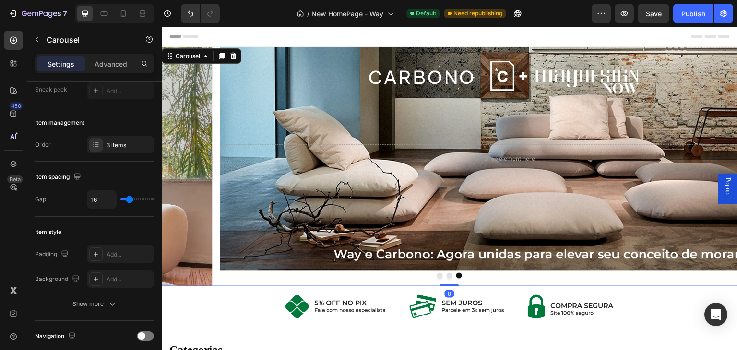
scroll to position [0, 0]
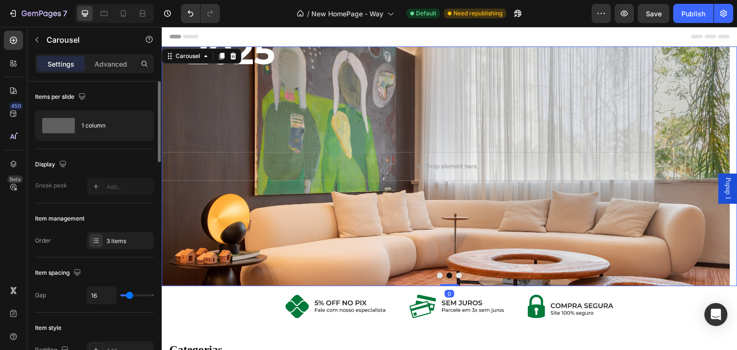
click at [316, 197] on div "Background Image" at bounding box center [446, 167] width 569 height 240
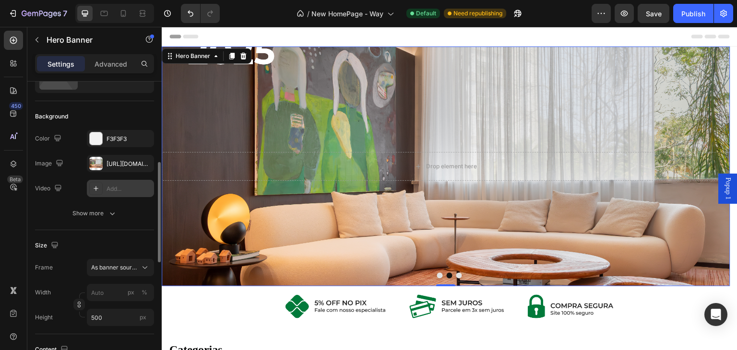
scroll to position [96, 0]
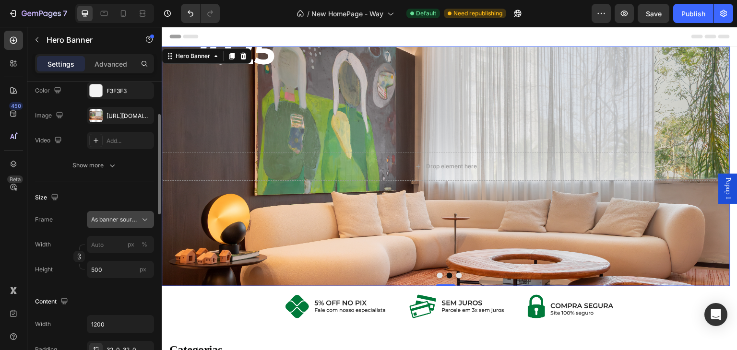
click at [133, 217] on span "As banner source" at bounding box center [114, 220] width 47 height 9
click at [105, 257] on span "Custom" at bounding box center [101, 260] width 21 height 9
click at [109, 246] on input "px %" at bounding box center [120, 244] width 67 height 17
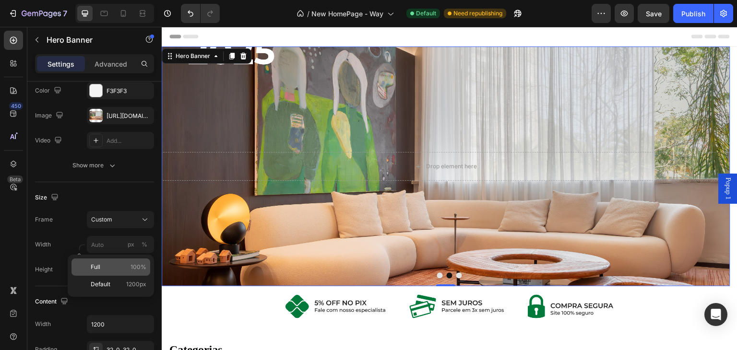
click at [103, 265] on p "Full 100%" at bounding box center [119, 267] width 56 height 9
type input "100"
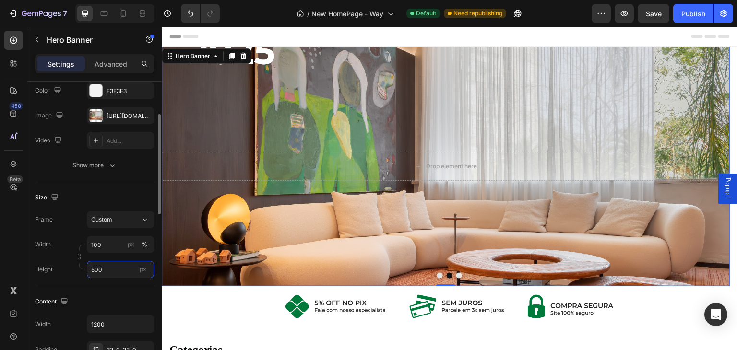
click at [109, 275] on input "500" at bounding box center [120, 269] width 67 height 17
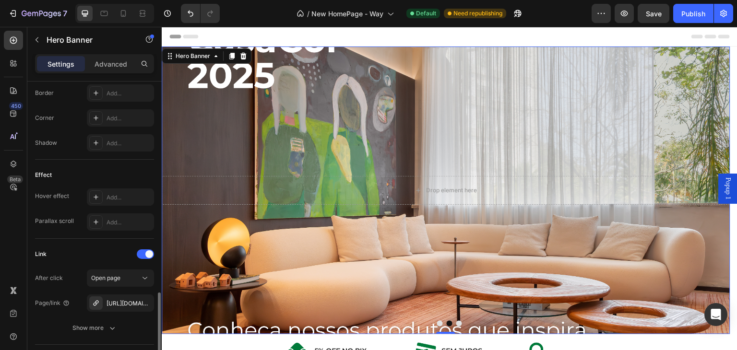
scroll to position [480, 0]
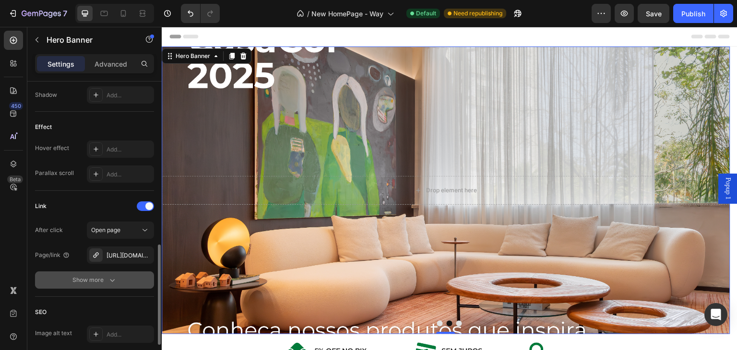
type input "600"
click at [90, 281] on div "Show more" at bounding box center [94, 281] width 45 height 10
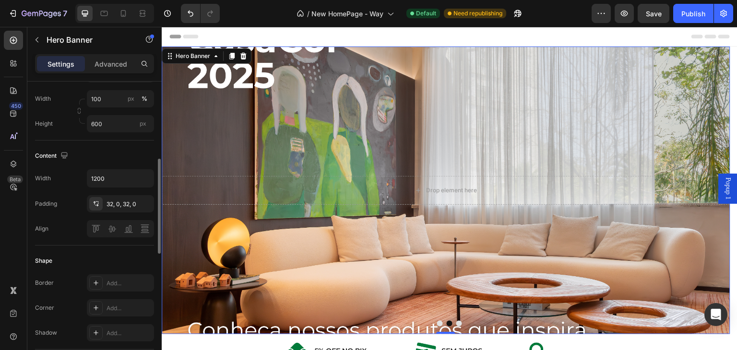
scroll to position [0, 0]
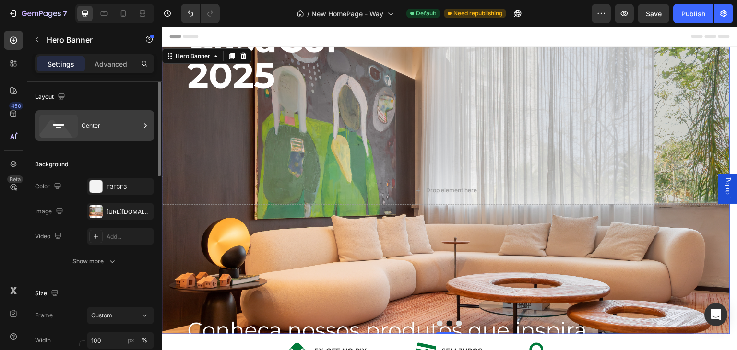
click at [110, 127] on div "Center" at bounding box center [111, 126] width 59 height 22
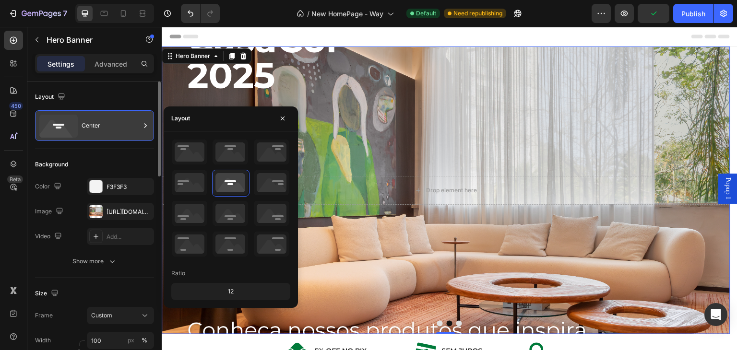
click at [110, 127] on div "Center" at bounding box center [111, 126] width 59 height 22
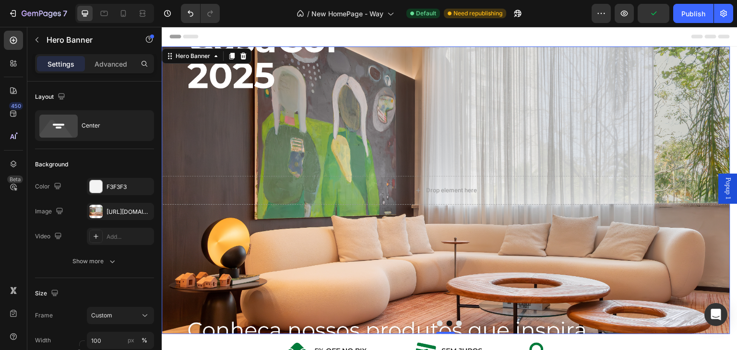
click at [303, 129] on div "Background Image" at bounding box center [446, 191] width 569 height 288
click at [215, 56] on icon at bounding box center [216, 56] width 3 height 2
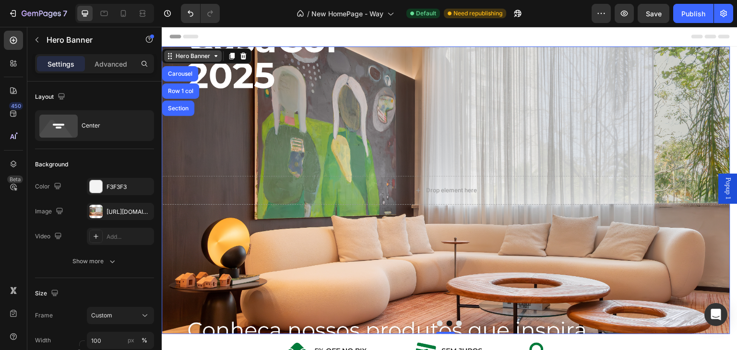
click at [215, 56] on icon at bounding box center [216, 56] width 3 height 2
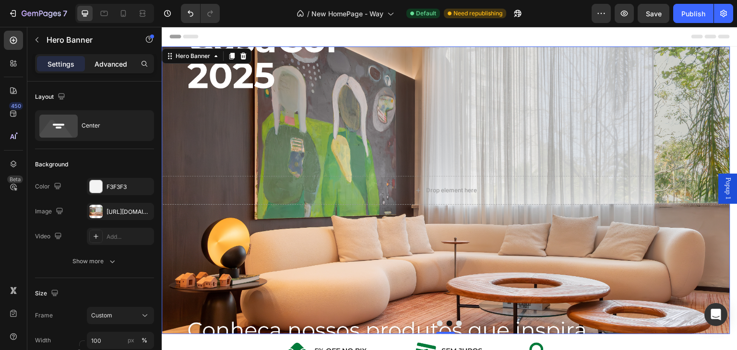
click at [109, 66] on p "Advanced" at bounding box center [111, 64] width 33 height 10
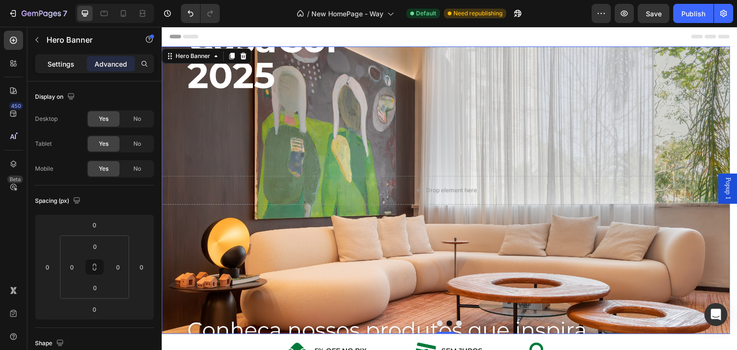
click at [58, 64] on p "Settings" at bounding box center [61, 64] width 27 height 10
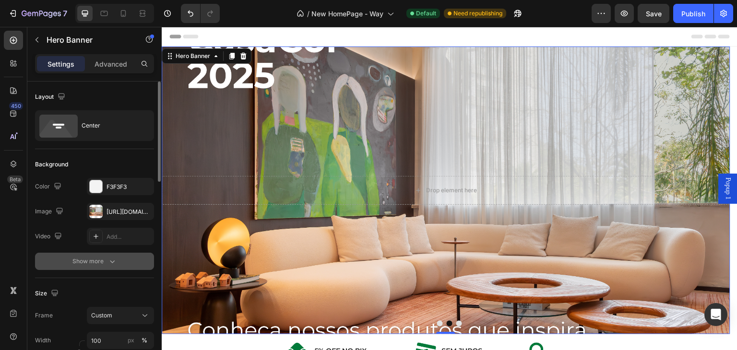
click at [102, 259] on div "Show more" at bounding box center [94, 262] width 45 height 10
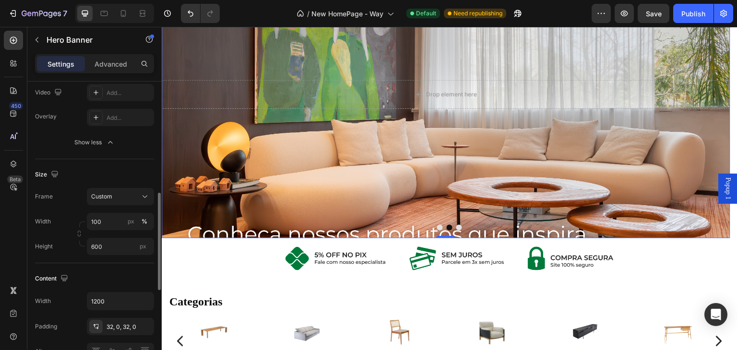
scroll to position [192, 0]
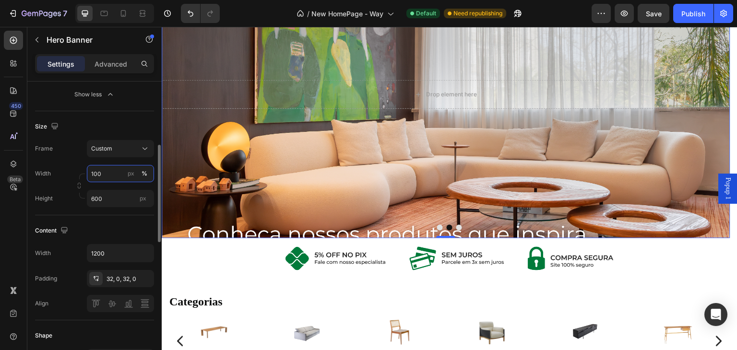
click at [105, 175] on input "100" at bounding box center [120, 173] width 67 height 17
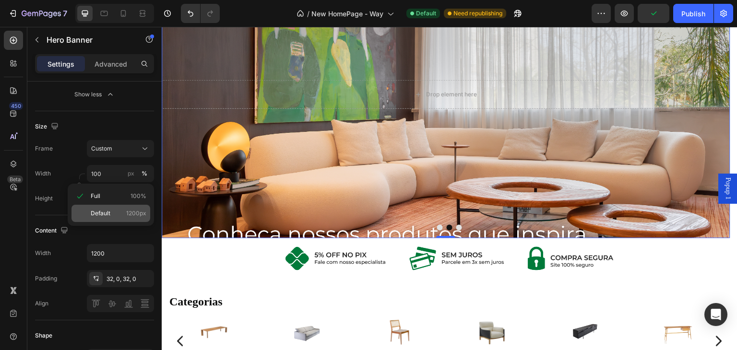
click at [102, 210] on span "Default" at bounding box center [101, 213] width 20 height 9
type input "1200"
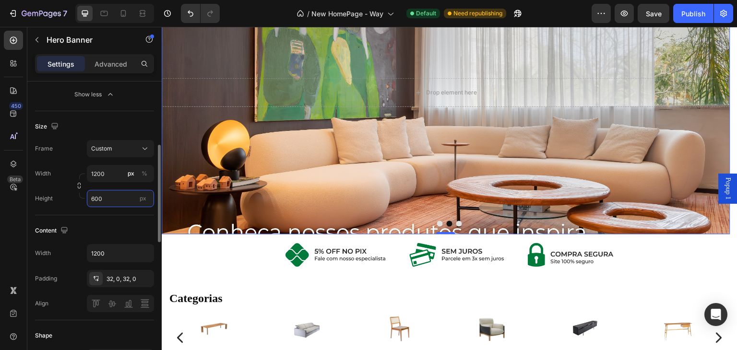
click at [109, 200] on input "600" at bounding box center [120, 198] width 67 height 17
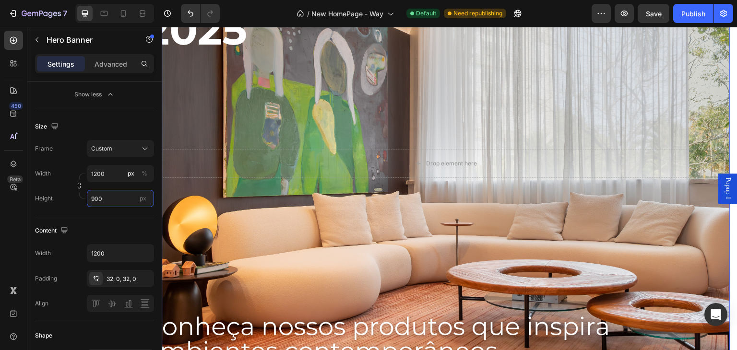
scroll to position [0, 0]
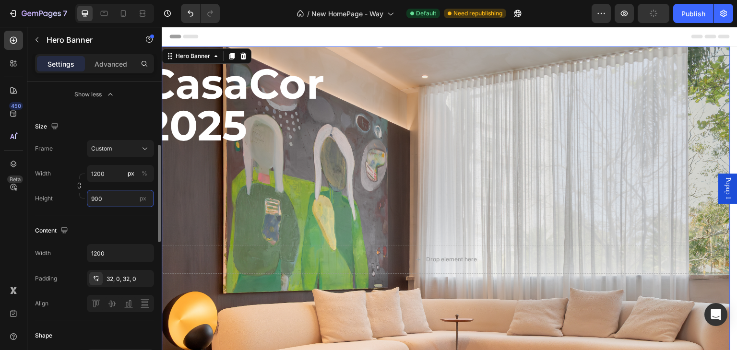
click at [104, 200] on input "900" at bounding box center [120, 198] width 67 height 17
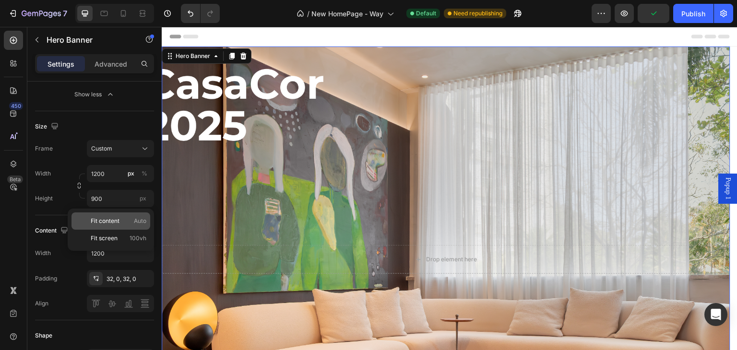
click at [103, 219] on span "Fit content" at bounding box center [105, 221] width 29 height 9
type input "Auto"
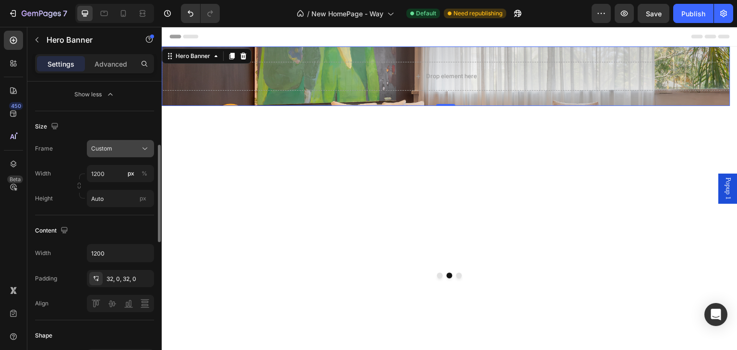
click at [139, 145] on div "Custom" at bounding box center [120, 149] width 59 height 10
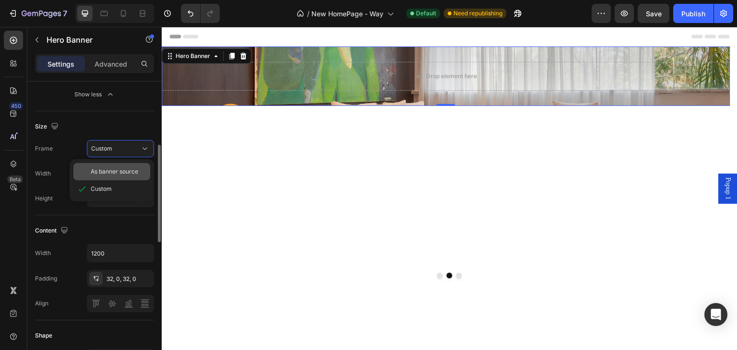
click at [118, 166] on div "As banner source" at bounding box center [111, 171] width 77 height 17
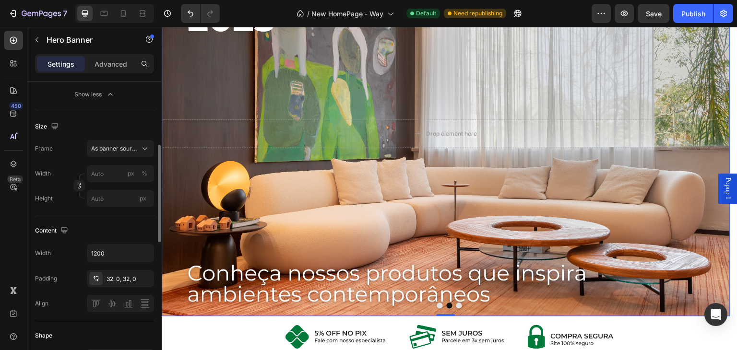
scroll to position [192, 0]
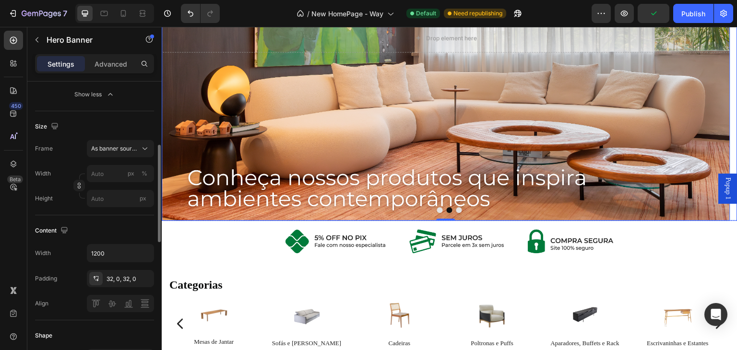
click at [437, 211] on button "Dot" at bounding box center [440, 210] width 6 height 6
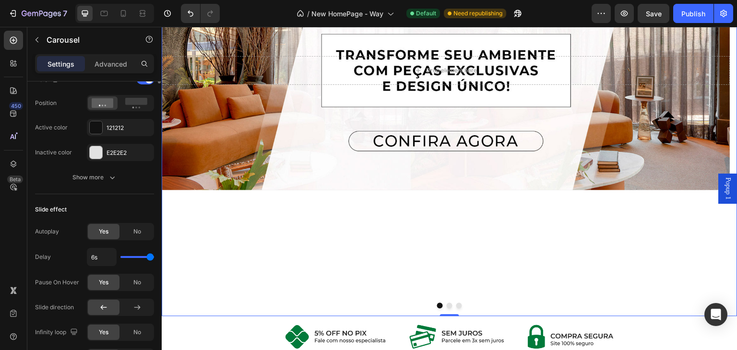
scroll to position [96, 0]
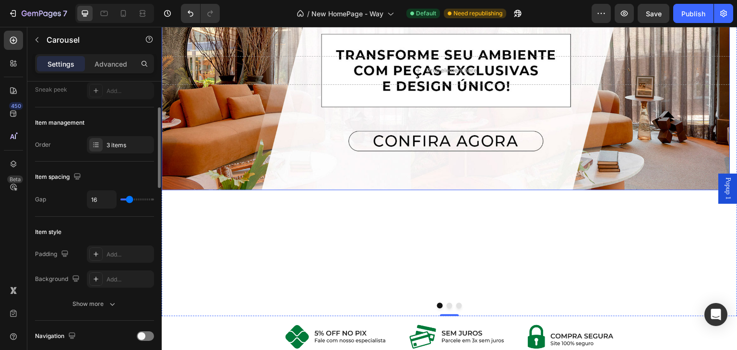
click at [273, 129] on div "Background Image" at bounding box center [446, 71] width 569 height 240
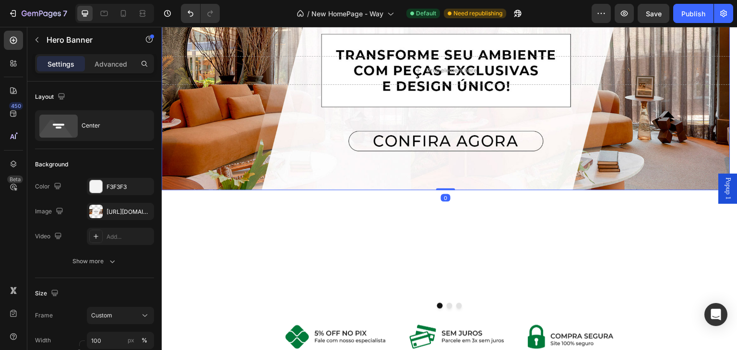
scroll to position [48, 0]
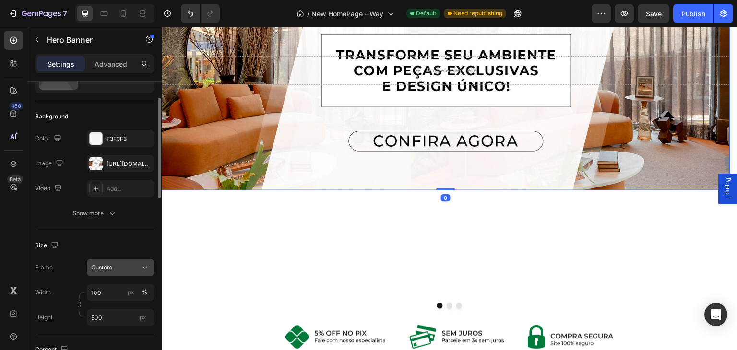
click at [118, 264] on div "Custom" at bounding box center [114, 268] width 47 height 9
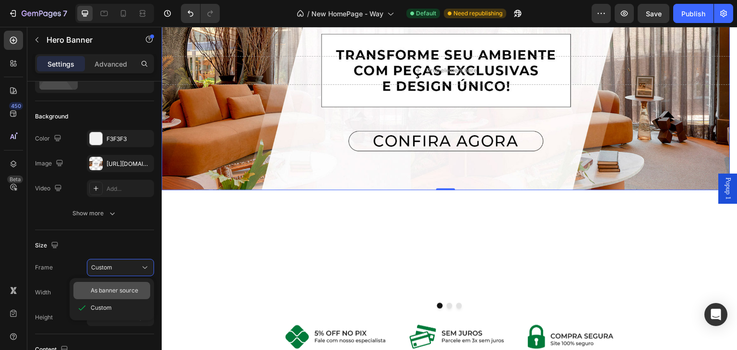
click at [113, 286] on div "As banner source" at bounding box center [111, 290] width 77 height 17
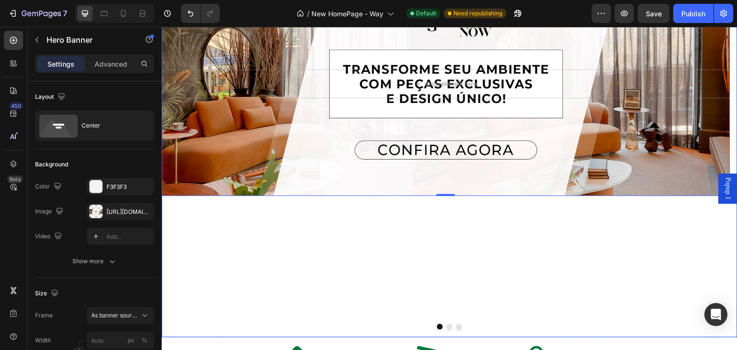
scroll to position [96, 0]
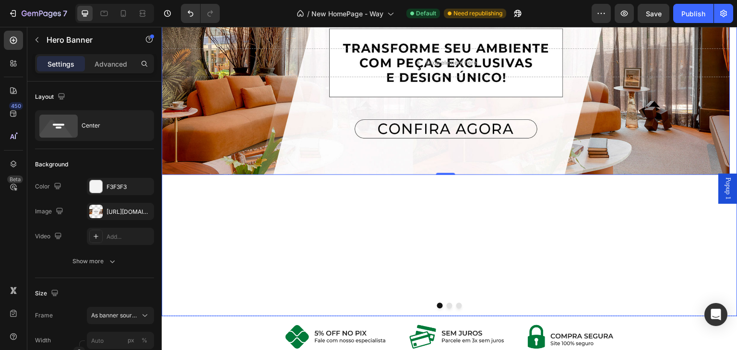
click at [447, 307] on button "Dot" at bounding box center [450, 306] width 6 height 6
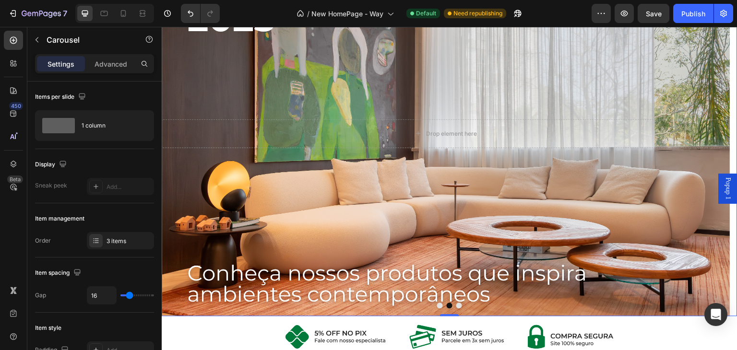
click at [457, 308] on button "Dot" at bounding box center [460, 306] width 6 height 6
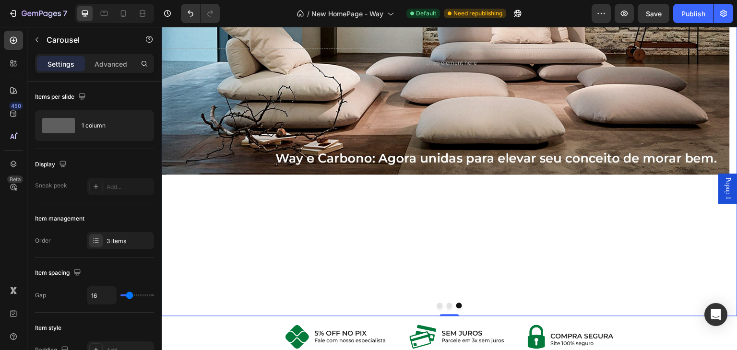
click at [437, 307] on button "Dot" at bounding box center [440, 306] width 6 height 6
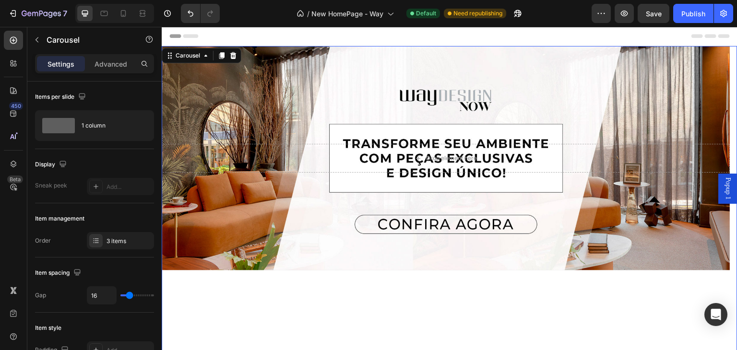
scroll to position [0, 0]
click at [273, 317] on div "Drop element here Hero Banner" at bounding box center [446, 230] width 569 height 366
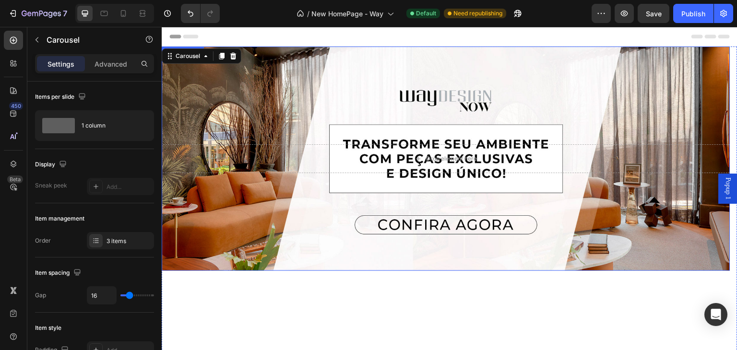
click at [355, 129] on div "Drop element here" at bounding box center [446, 159] width 569 height 60
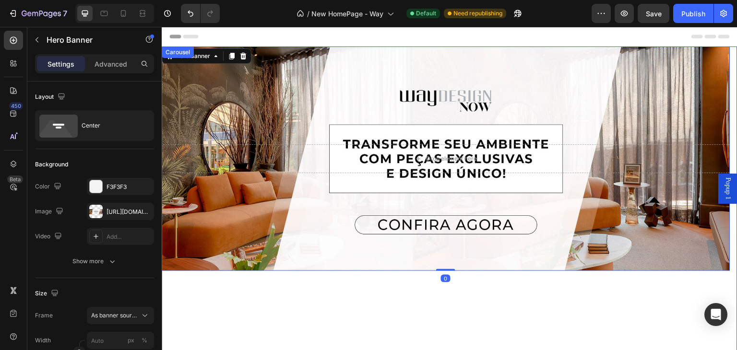
click at [237, 294] on div "Drop element here Hero Banner 0" at bounding box center [446, 230] width 569 height 366
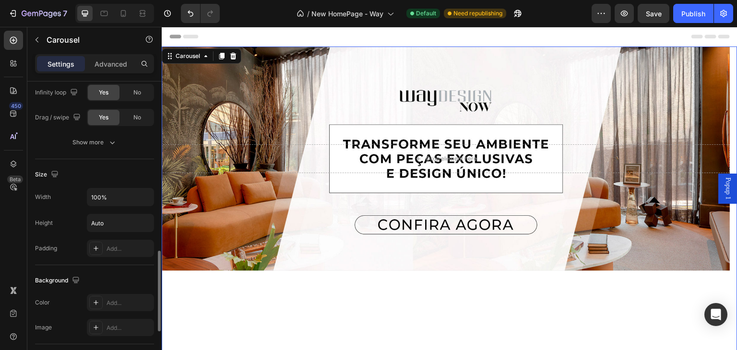
scroll to position [672, 0]
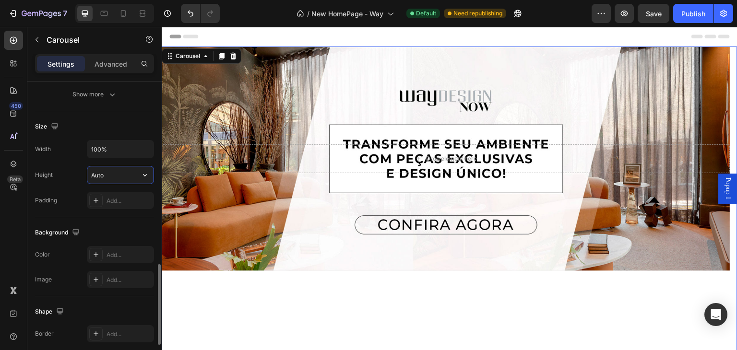
click at [110, 171] on input "Auto" at bounding box center [120, 175] width 66 height 17
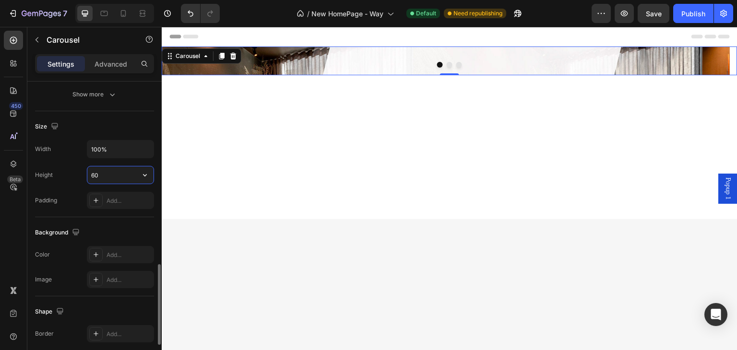
type input "6"
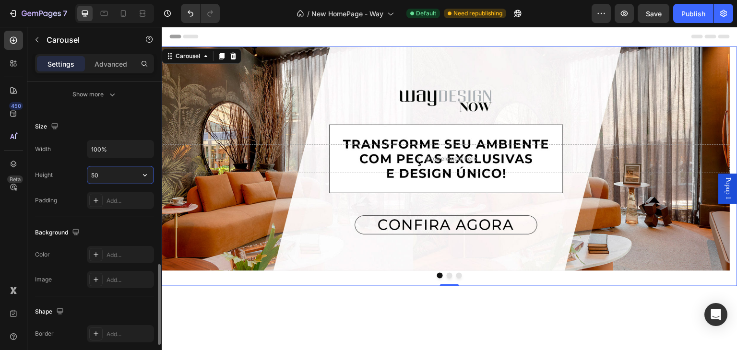
type input "5"
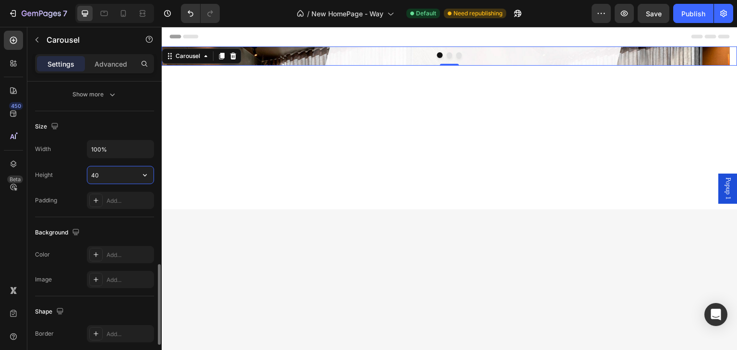
type input "4"
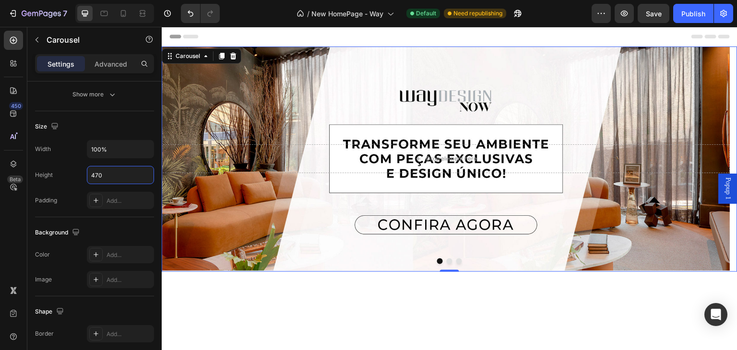
type input "470"
click at [447, 264] on button "Dot" at bounding box center [450, 262] width 6 height 6
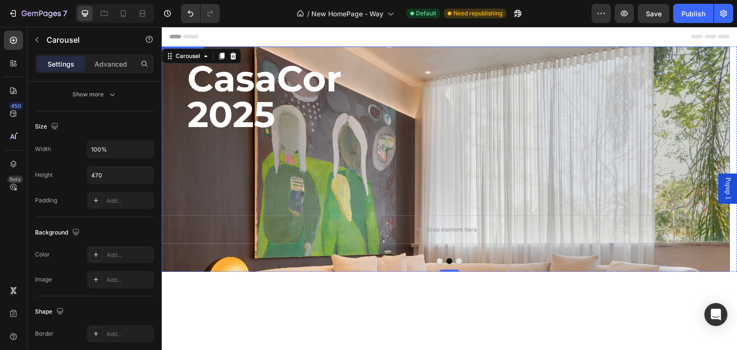
click at [431, 178] on div "Background Image" at bounding box center [446, 230] width 569 height 366
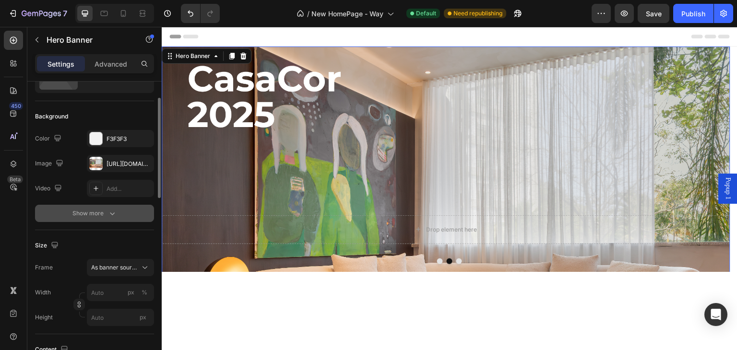
scroll to position [144, 0]
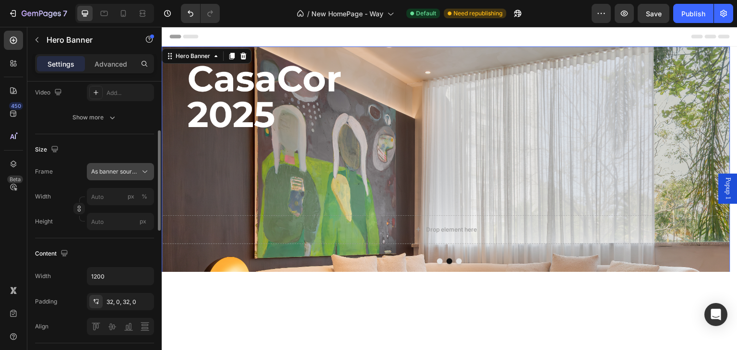
click at [125, 174] on span "As banner source" at bounding box center [114, 172] width 47 height 9
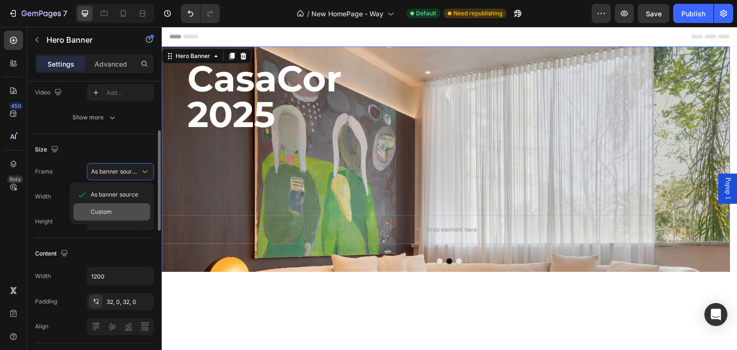
click at [109, 210] on span "Custom" at bounding box center [101, 212] width 21 height 9
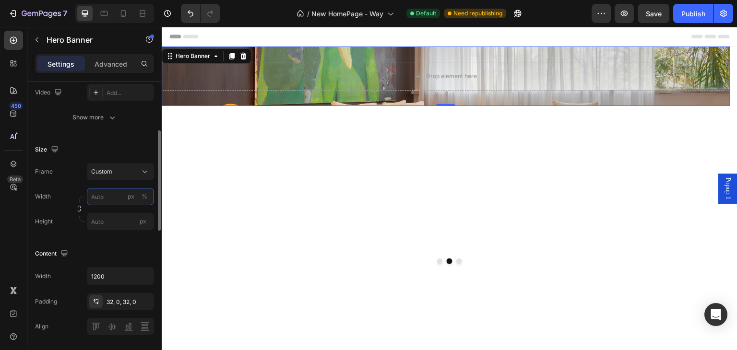
click at [109, 200] on input "px %" at bounding box center [120, 196] width 67 height 17
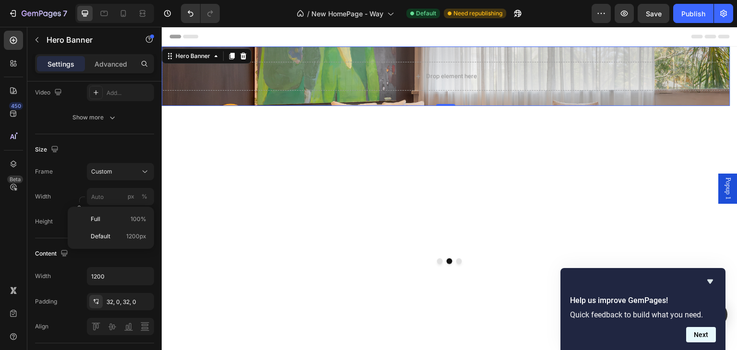
click at [695, 339] on button "Next" at bounding box center [702, 334] width 30 height 15
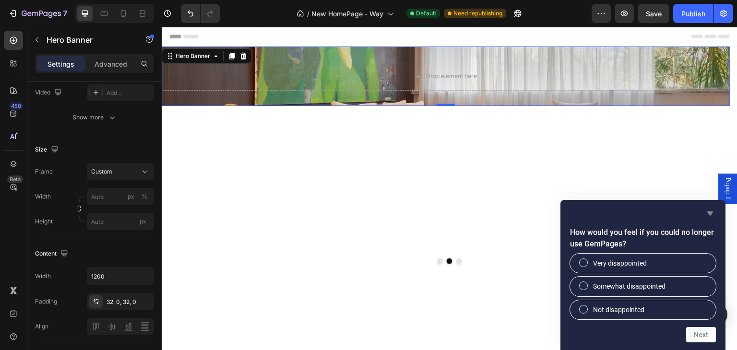
click at [711, 214] on icon "Hide survey" at bounding box center [711, 214] width 6 height 4
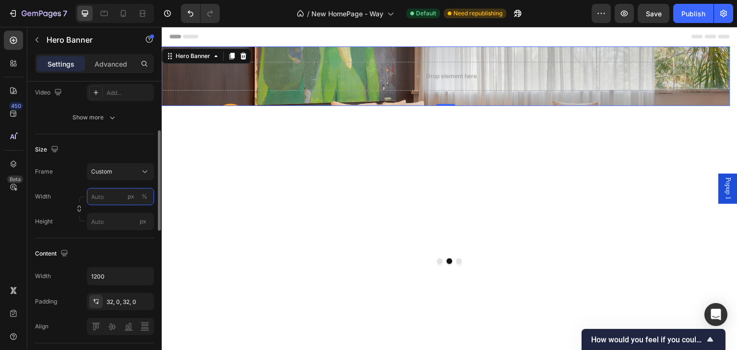
click at [112, 193] on input "px %" at bounding box center [120, 196] width 67 height 17
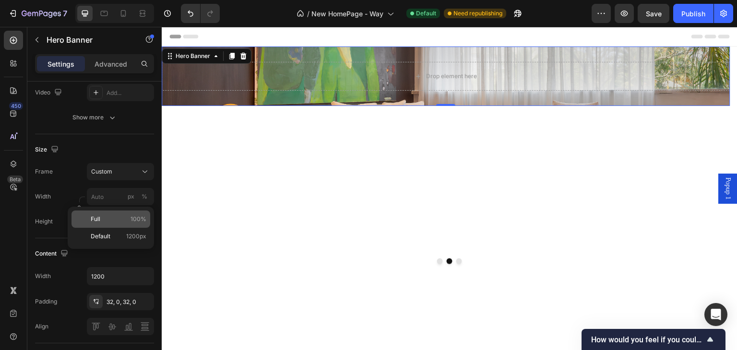
click at [118, 217] on p "Full 100%" at bounding box center [119, 219] width 56 height 9
type input "100"
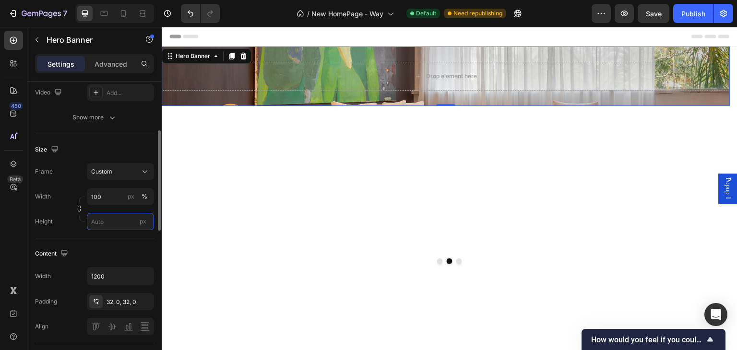
click at [97, 225] on input "px" at bounding box center [120, 221] width 67 height 17
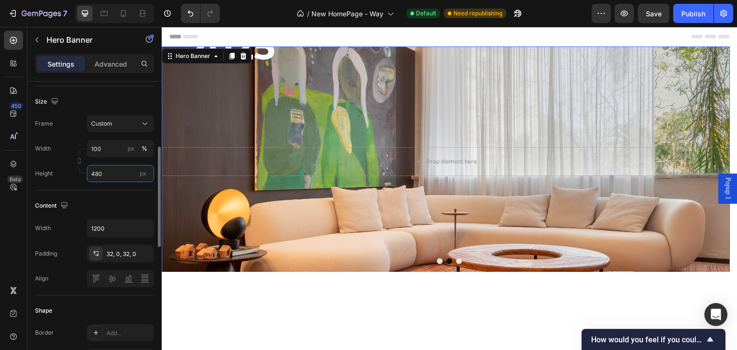
scroll to position [240, 0]
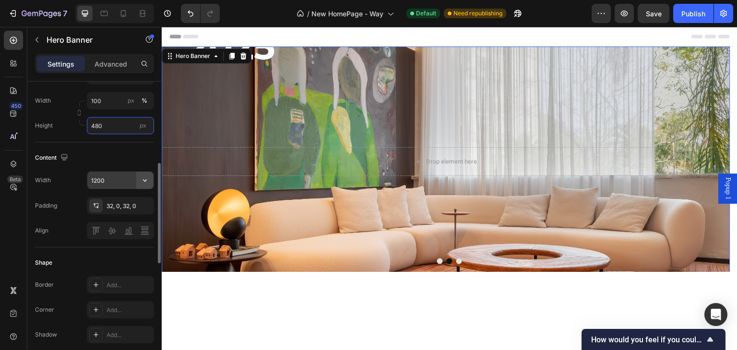
type input "480"
click at [143, 182] on icon "button" at bounding box center [145, 181] width 10 height 10
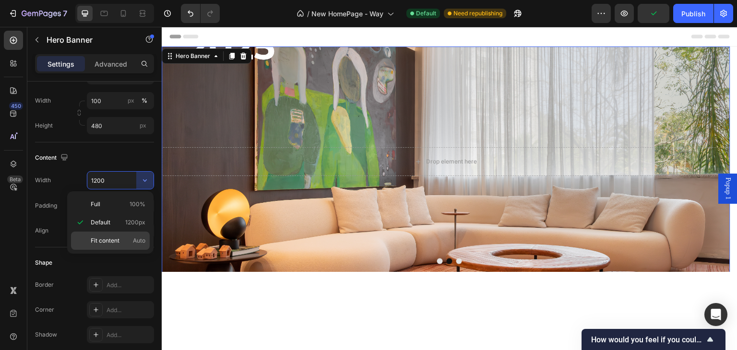
click at [109, 237] on span "Fit content" at bounding box center [105, 241] width 29 height 9
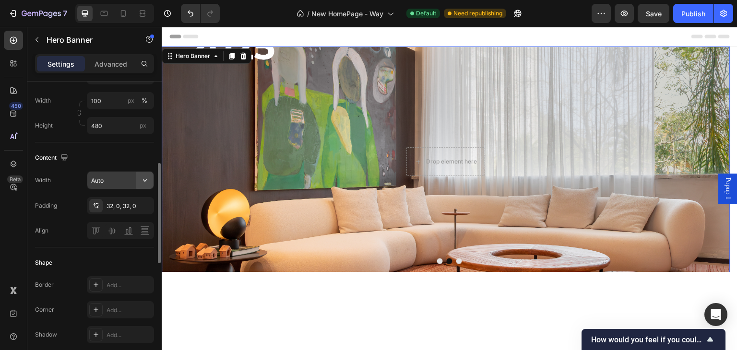
click at [150, 178] on icon "button" at bounding box center [145, 181] width 10 height 10
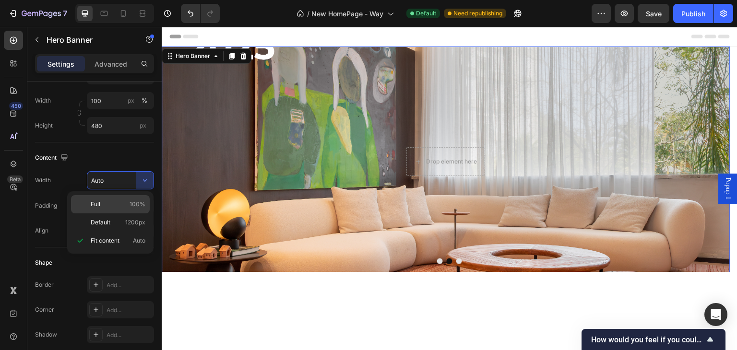
click at [110, 203] on p "Full 100%" at bounding box center [118, 204] width 55 height 9
type input "100%"
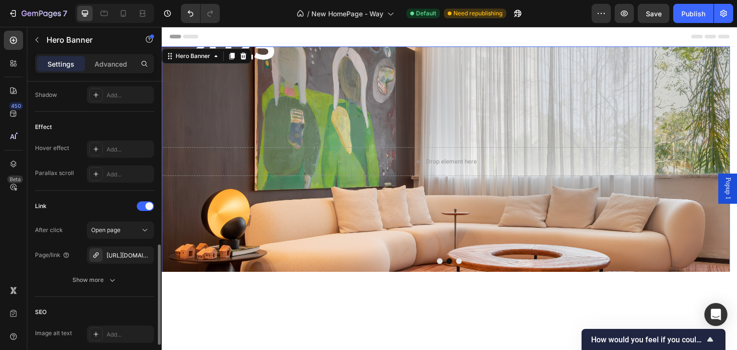
scroll to position [576, 0]
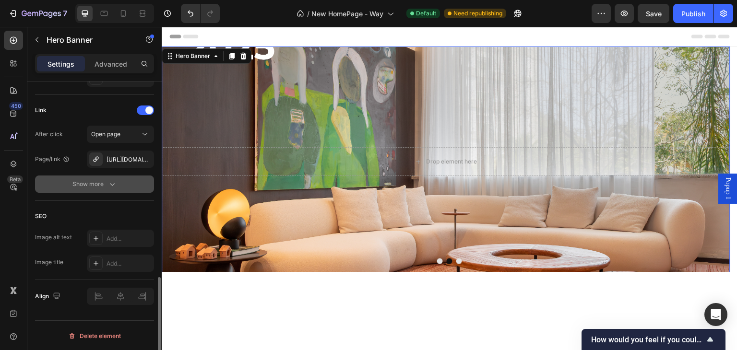
click at [108, 188] on icon "button" at bounding box center [113, 185] width 10 height 10
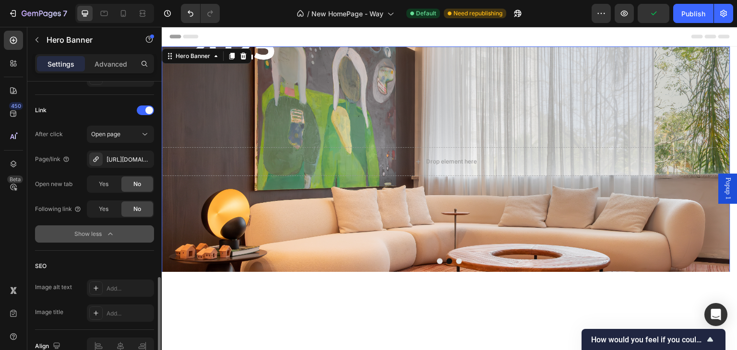
click at [105, 235] on div "Show less" at bounding box center [94, 234] width 41 height 10
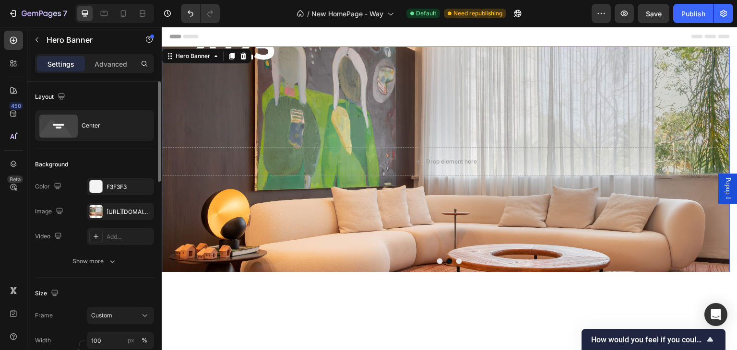
scroll to position [96, 0]
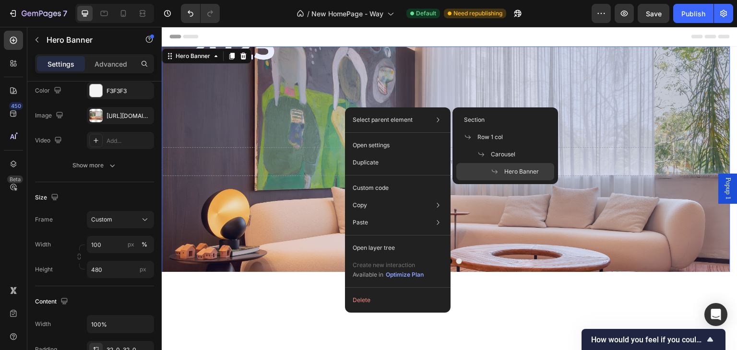
click at [494, 177] on div "Hero Banner" at bounding box center [506, 171] width 98 height 17
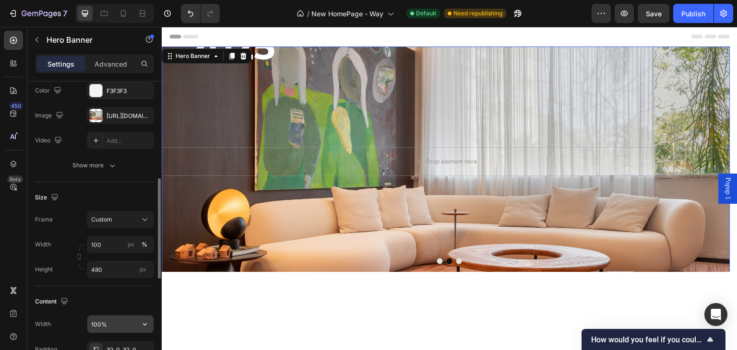
scroll to position [144, 0]
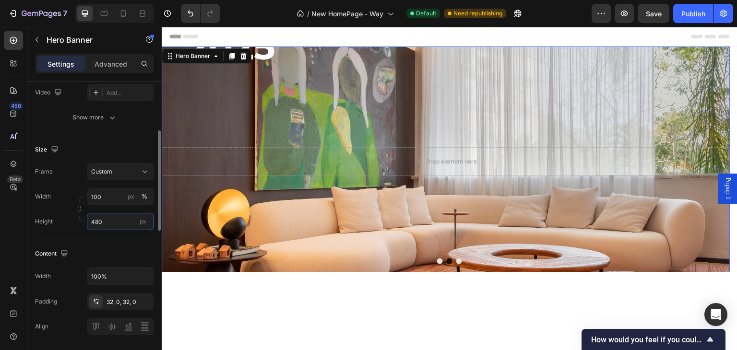
click at [109, 220] on input "480" at bounding box center [120, 221] width 67 height 17
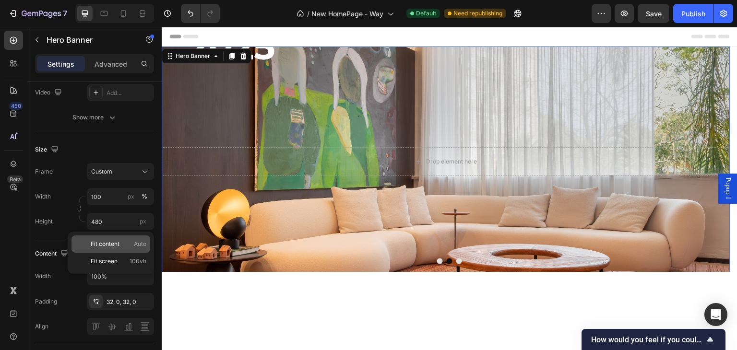
click at [109, 246] on span "Fit content" at bounding box center [105, 244] width 29 height 9
type input "Auto"
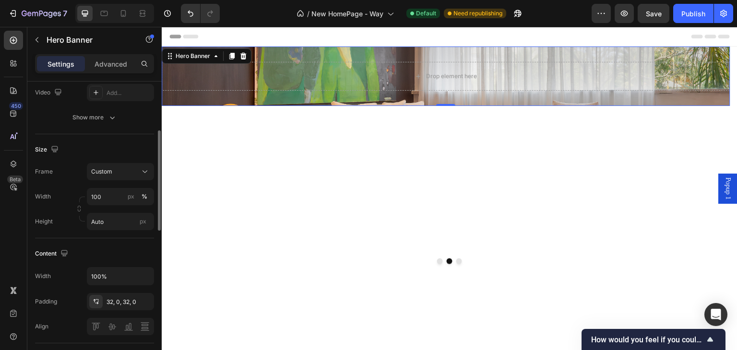
click at [69, 181] on div "Frame Custom Width 100 px % Height Auto px" at bounding box center [94, 196] width 119 height 67
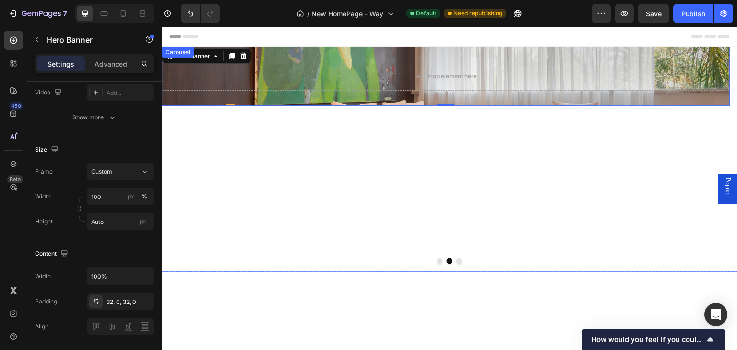
click at [320, 230] on div "Drop element here Hero Banner 0" at bounding box center [446, 160] width 569 height 226
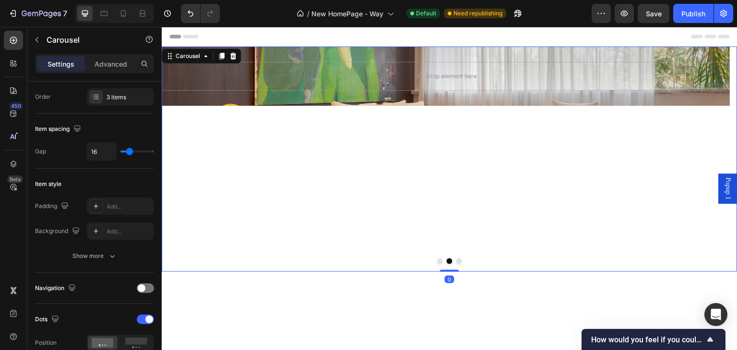
scroll to position [0, 0]
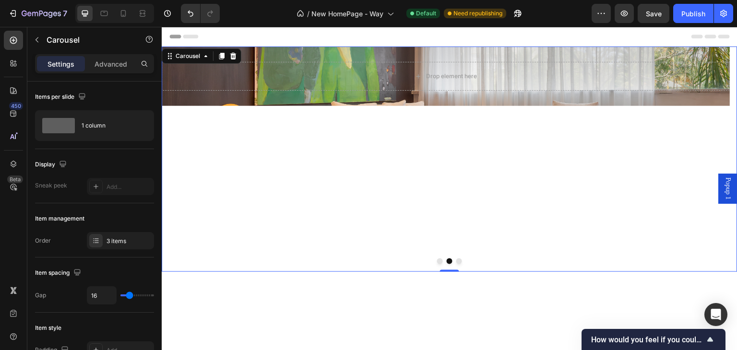
click at [437, 261] on button "Dot" at bounding box center [440, 262] width 6 height 6
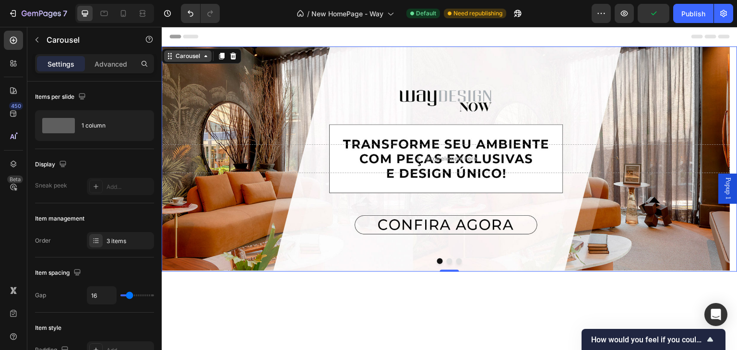
click at [194, 59] on div "Carousel" at bounding box center [188, 56] width 28 height 9
click at [186, 58] on div "Carousel" at bounding box center [188, 56] width 28 height 9
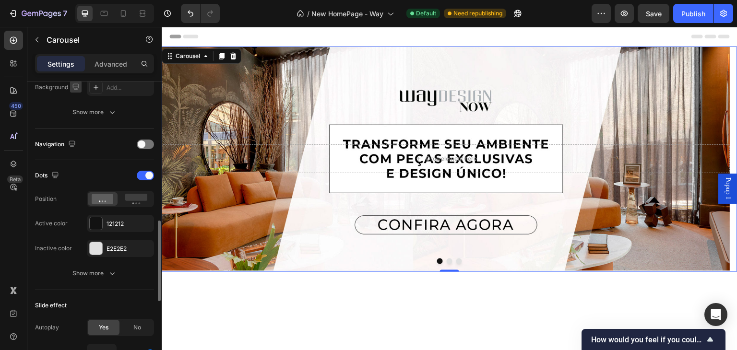
scroll to position [336, 0]
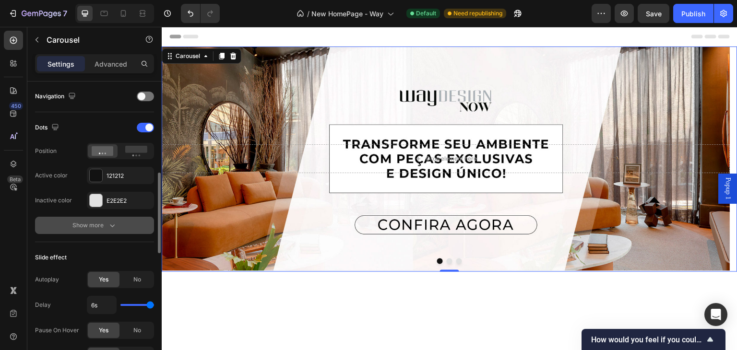
click at [92, 222] on div "Show more" at bounding box center [94, 226] width 45 height 10
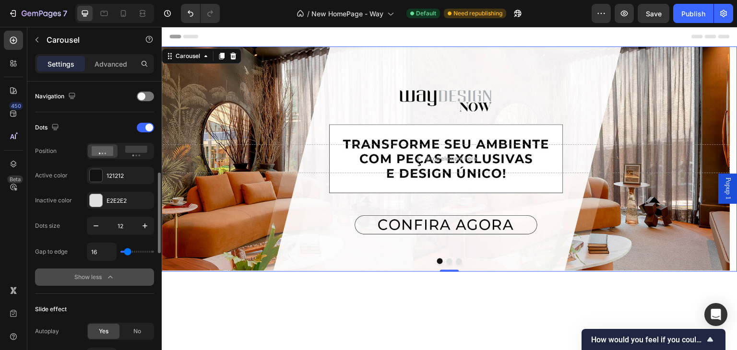
click at [90, 279] on div "Show less" at bounding box center [94, 278] width 41 height 10
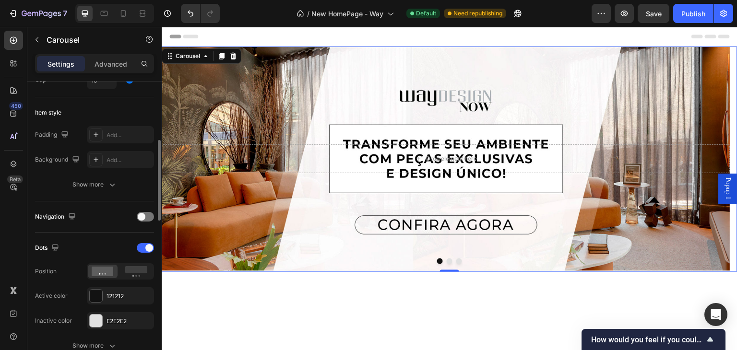
scroll to position [0, 0]
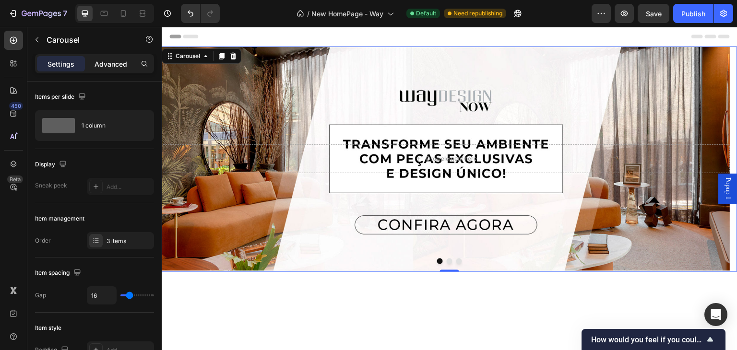
click at [104, 66] on p "Advanced" at bounding box center [111, 64] width 33 height 10
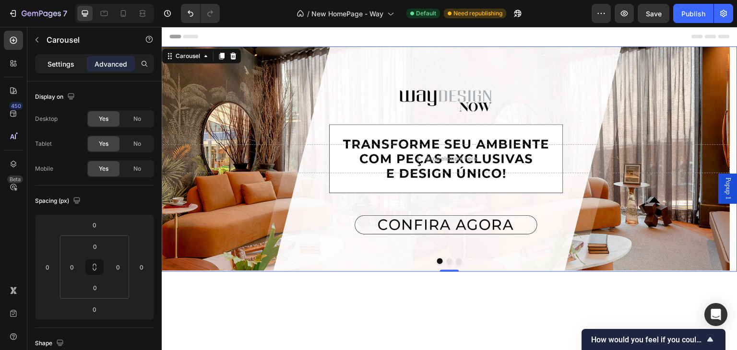
click at [70, 66] on p "Settings" at bounding box center [61, 64] width 27 height 10
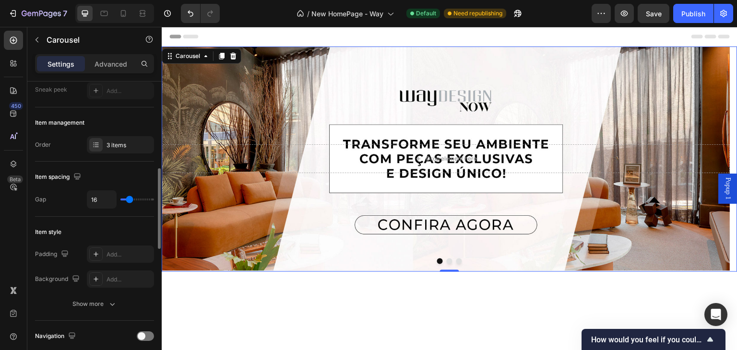
scroll to position [144, 0]
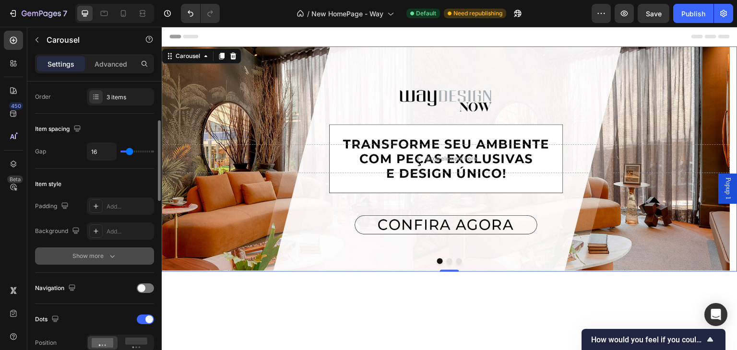
click at [97, 256] on div "Show more" at bounding box center [94, 257] width 45 height 10
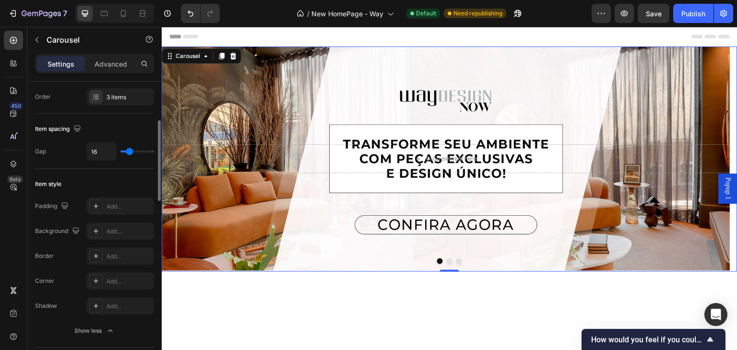
scroll to position [336, 0]
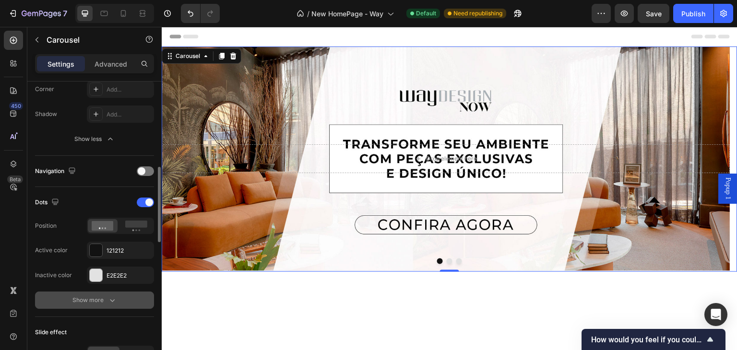
click at [100, 298] on div "Show more" at bounding box center [94, 301] width 45 height 10
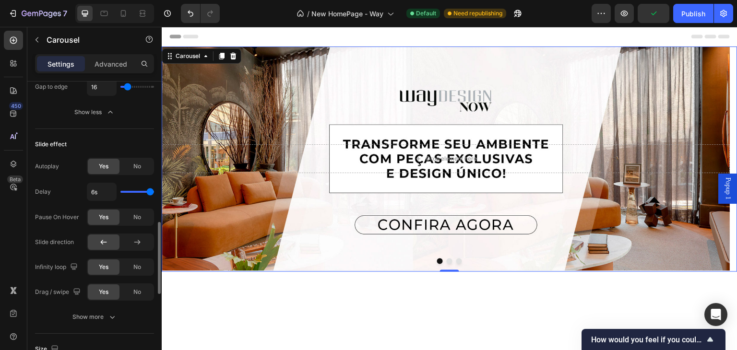
scroll to position [720, 0]
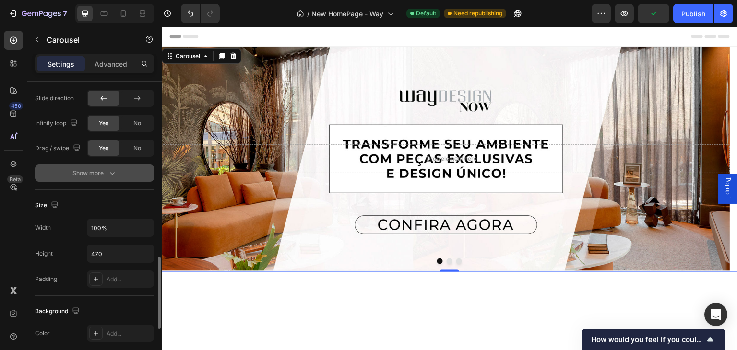
click at [100, 171] on div "Show more" at bounding box center [94, 174] width 45 height 10
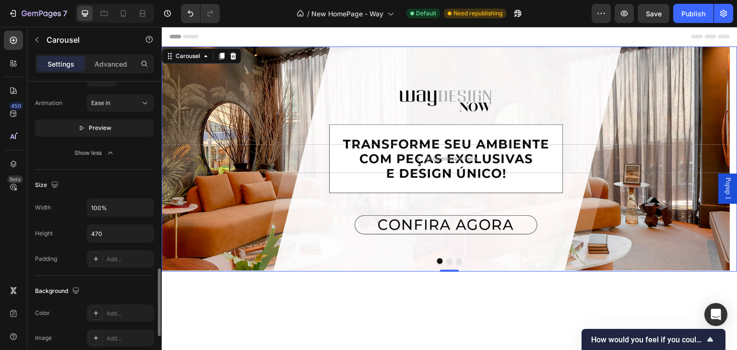
scroll to position [864, 0]
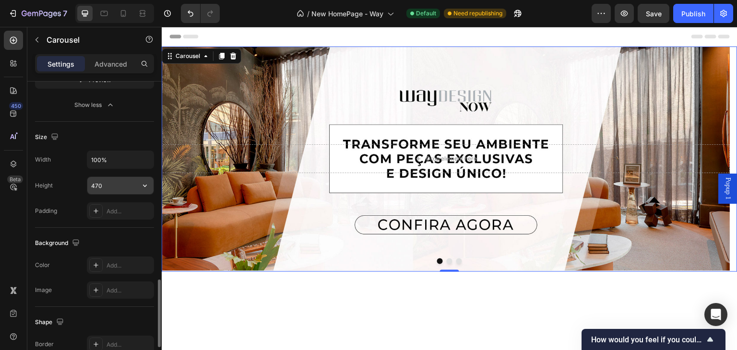
click at [103, 183] on input "470" at bounding box center [120, 185] width 66 height 17
click at [146, 185] on icon "button" at bounding box center [145, 186] width 4 height 2
click at [125, 208] on p "Fit content Auto" at bounding box center [118, 208] width 55 height 9
type input "Auto"
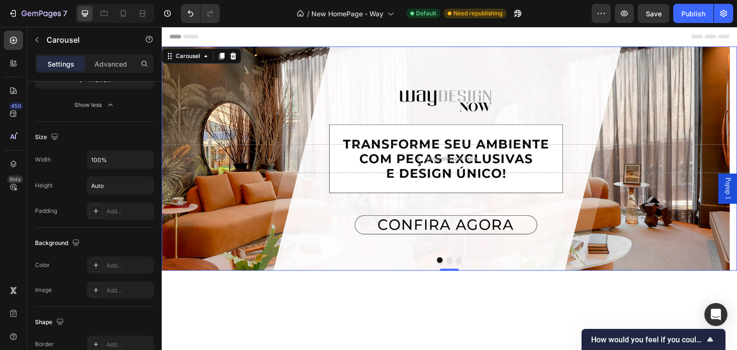
click at [447, 261] on button "Dot" at bounding box center [450, 261] width 6 height 6
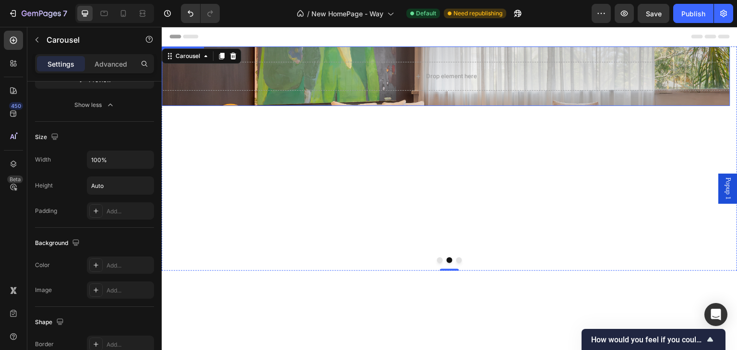
click at [254, 100] on div "Drop element here" at bounding box center [446, 77] width 569 height 60
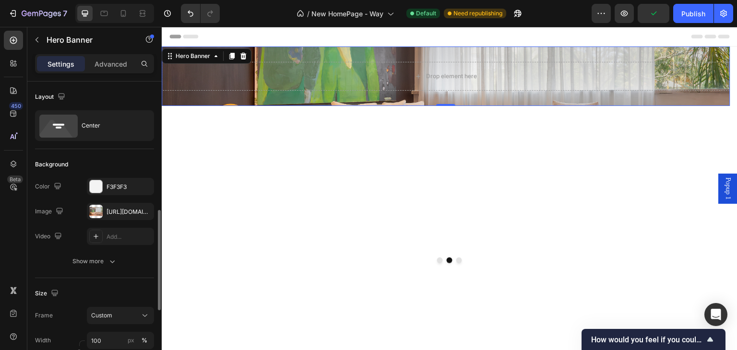
scroll to position [96, 0]
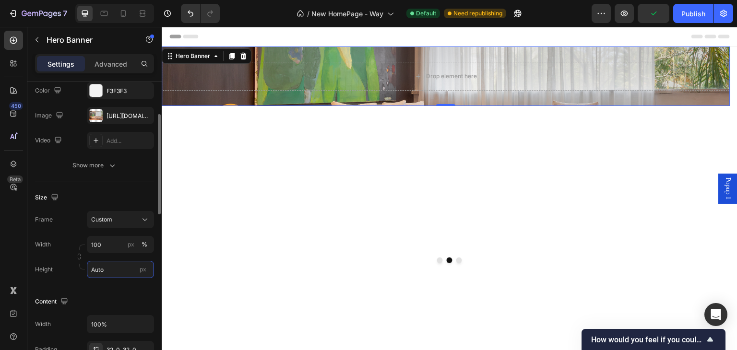
click at [106, 270] on input "Auto" at bounding box center [120, 269] width 67 height 17
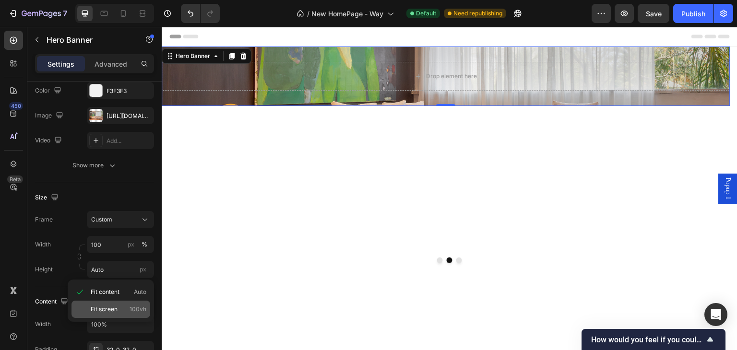
click at [106, 313] on span "Fit screen" at bounding box center [104, 309] width 27 height 9
type input "100 vh"
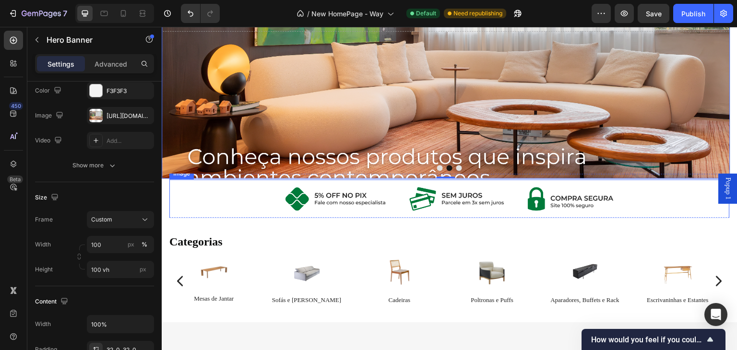
scroll to position [0, 0]
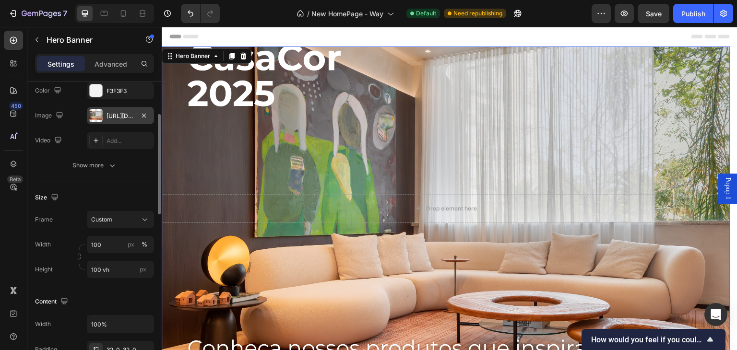
click at [97, 113] on div at bounding box center [95, 115] width 13 height 13
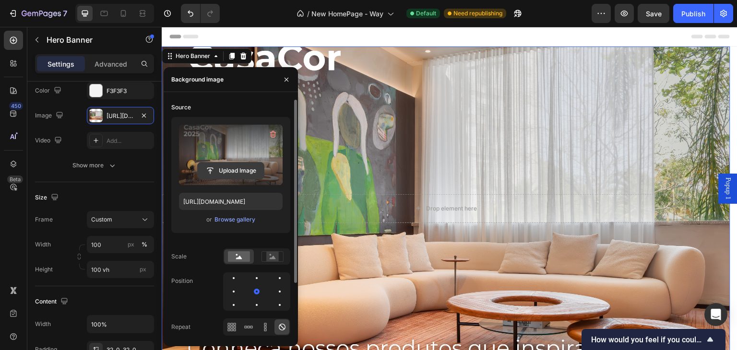
click at [237, 164] on input "file" at bounding box center [231, 171] width 66 height 16
type input "[URL][DOMAIN_NAME]"
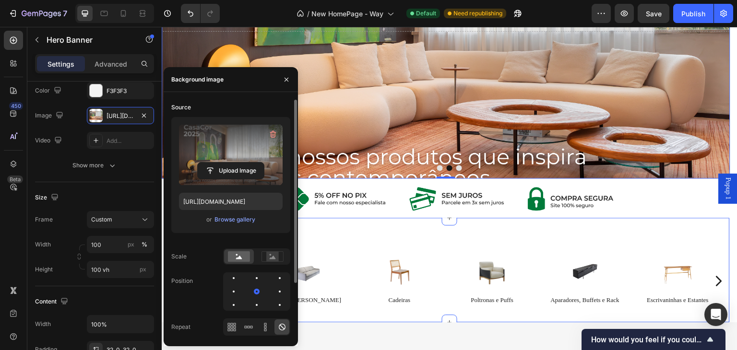
scroll to position [144, 0]
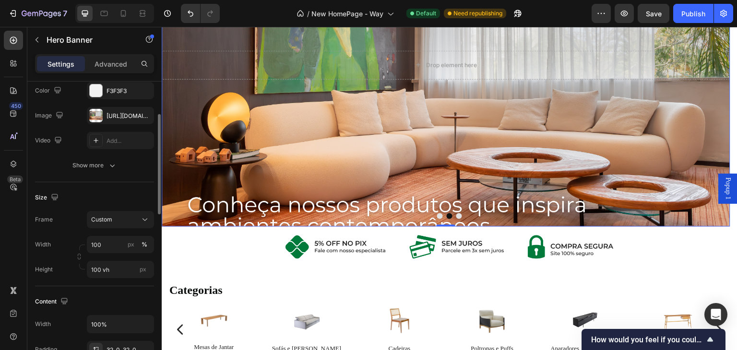
click at [95, 197] on div "Size" at bounding box center [94, 197] width 119 height 15
click at [116, 275] on input "100 vh" at bounding box center [120, 269] width 67 height 17
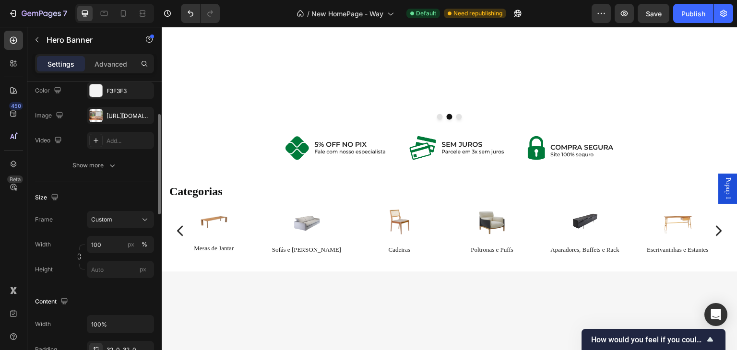
click at [63, 277] on div "Height px" at bounding box center [94, 269] width 119 height 17
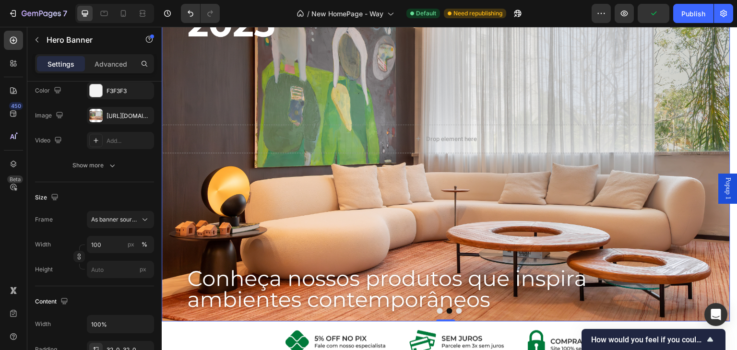
scroll to position [96, 0]
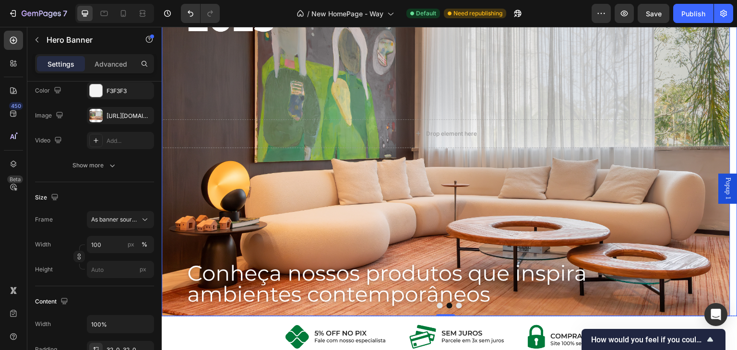
click at [437, 306] on button "Dot" at bounding box center [440, 306] width 6 height 6
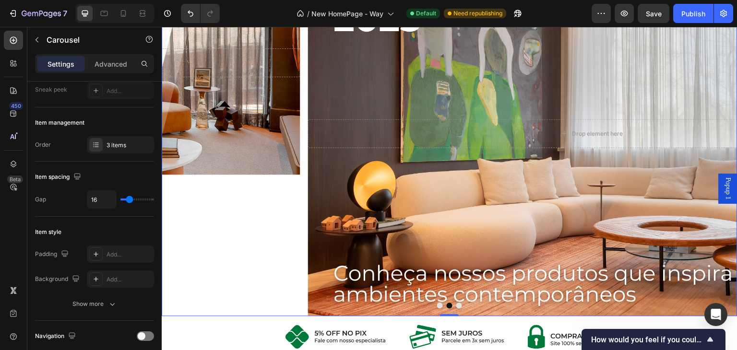
scroll to position [0, 0]
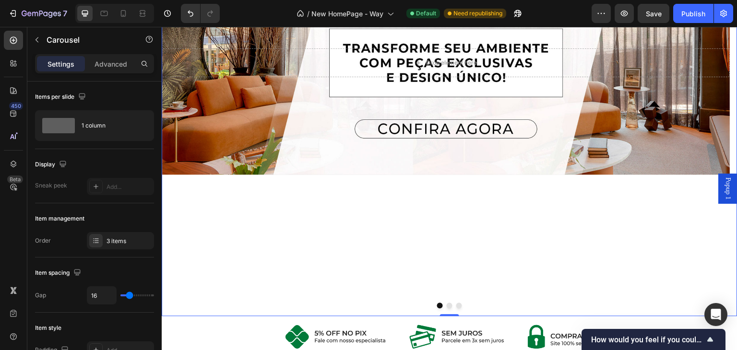
click at [447, 308] on button "Dot" at bounding box center [450, 306] width 6 height 6
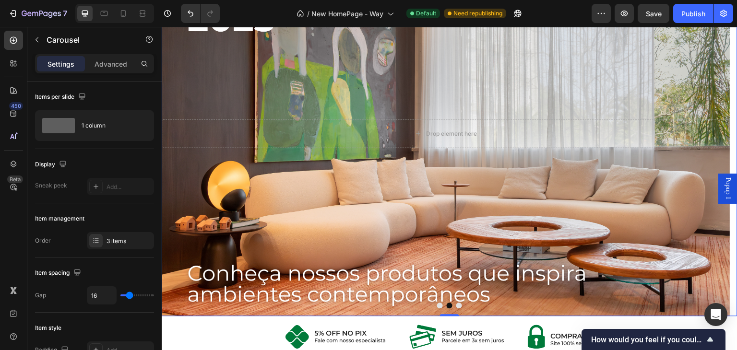
click at [457, 308] on button "Dot" at bounding box center [460, 306] width 6 height 6
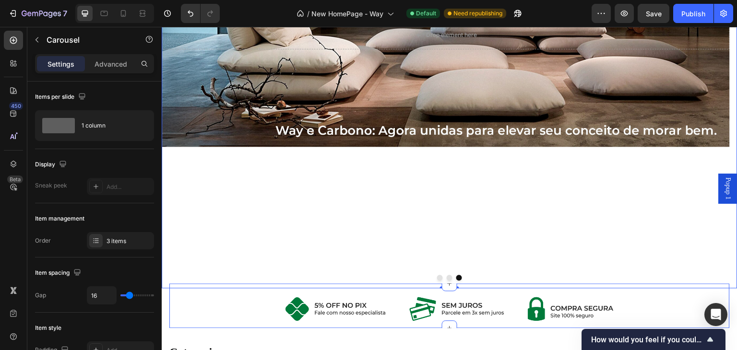
scroll to position [144, 0]
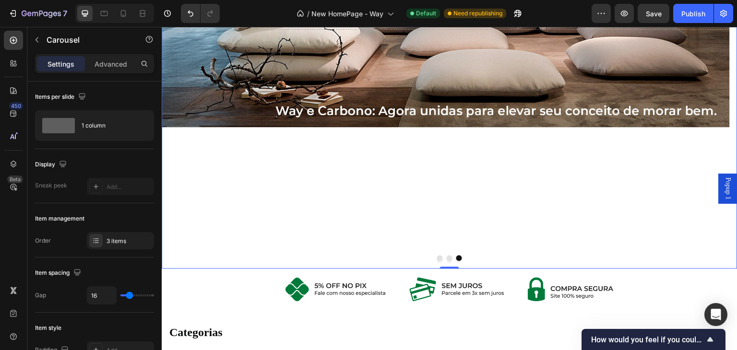
click at [447, 256] on button "Dot" at bounding box center [450, 258] width 6 height 6
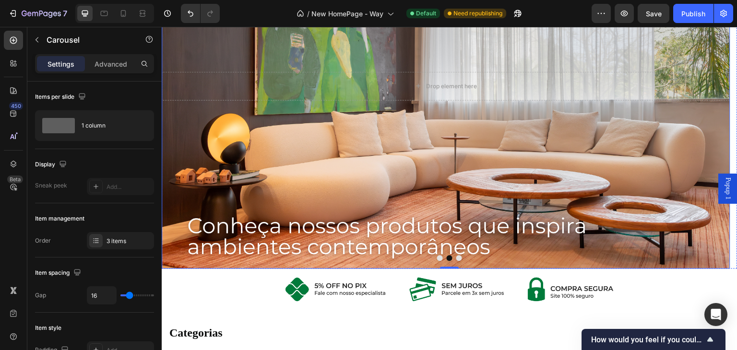
click at [356, 160] on div "Background Image" at bounding box center [446, 86] width 569 height 366
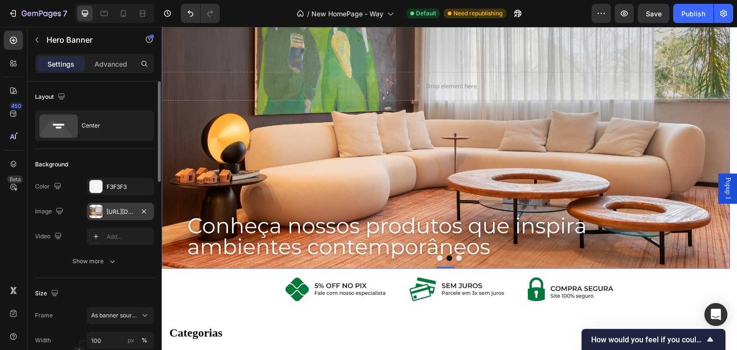
click at [122, 216] on div "[URL][DOMAIN_NAME]" at bounding box center [121, 212] width 28 height 9
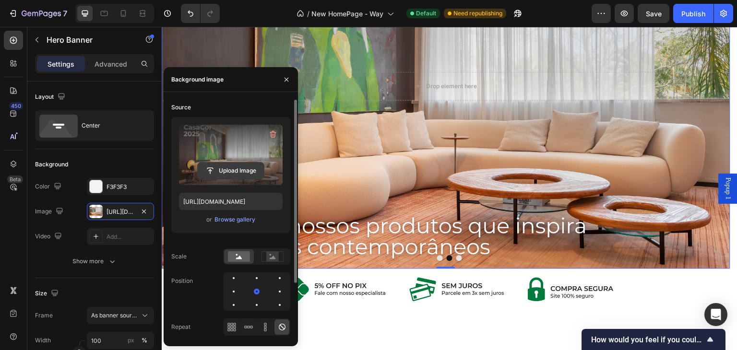
click at [222, 168] on input "file" at bounding box center [231, 171] width 66 height 16
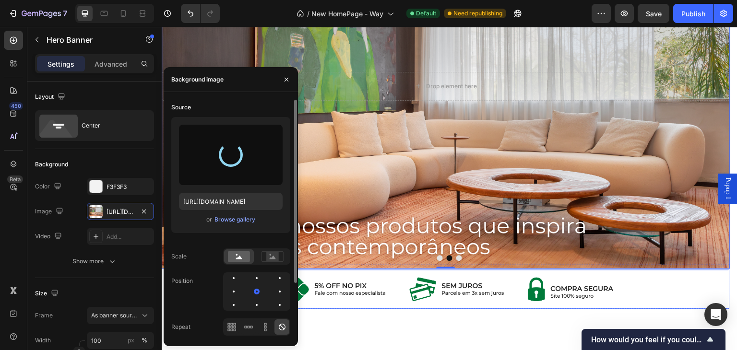
type input "[URL][DOMAIN_NAME]"
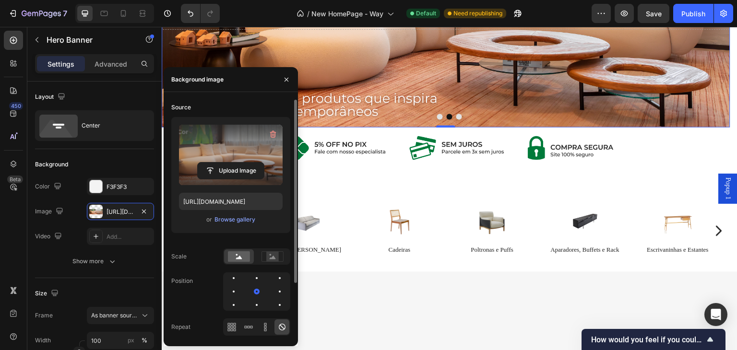
click at [730, 167] on section "Image Section 2" at bounding box center [450, 144] width 576 height 45
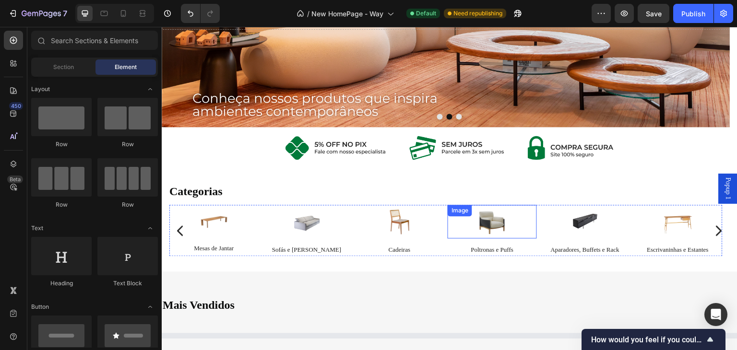
scroll to position [0, 0]
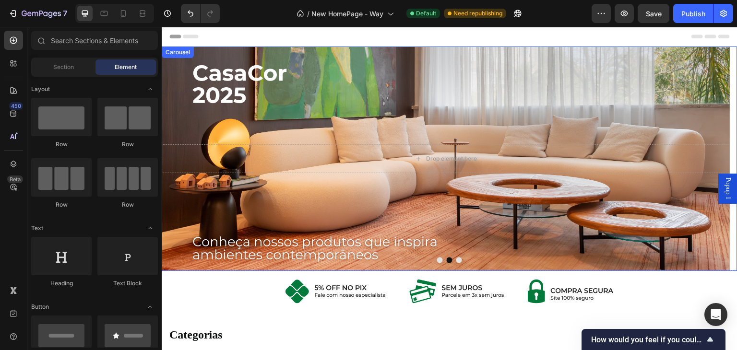
click at [438, 259] on button "Dot" at bounding box center [440, 261] width 6 height 6
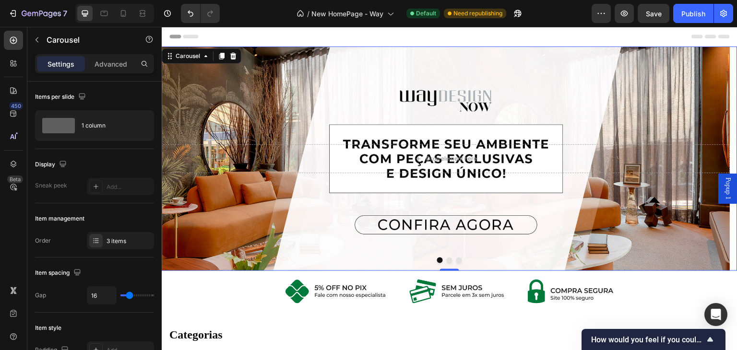
click at [447, 260] on button "Dot" at bounding box center [450, 261] width 6 height 6
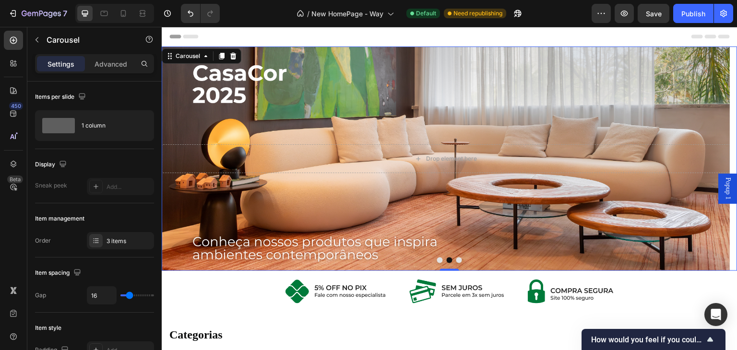
click at [457, 259] on button "Dot" at bounding box center [460, 261] width 6 height 6
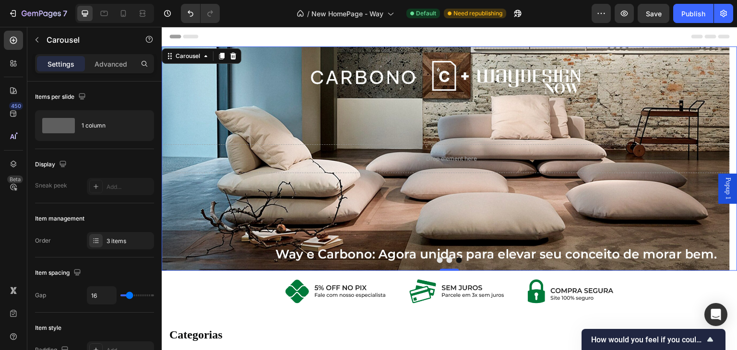
click at [447, 259] on button "Dot" at bounding box center [450, 261] width 6 height 6
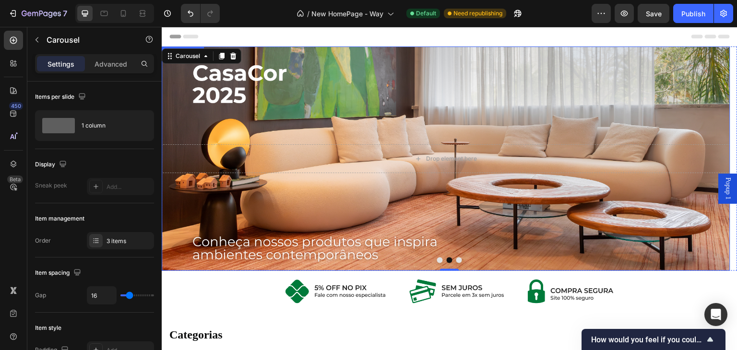
click at [437, 95] on div "Background Image" at bounding box center [446, 159] width 569 height 225
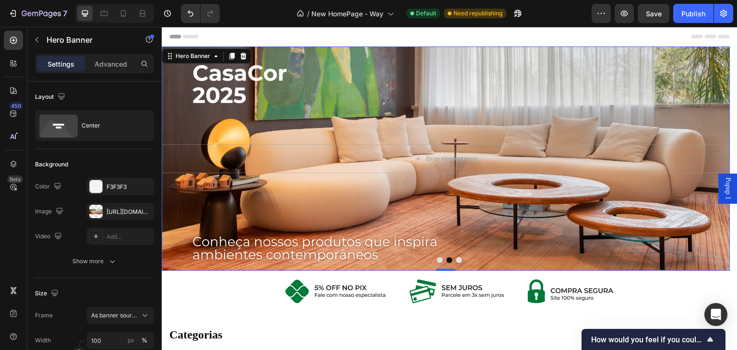
click at [310, 106] on div "Background Image" at bounding box center [446, 159] width 569 height 225
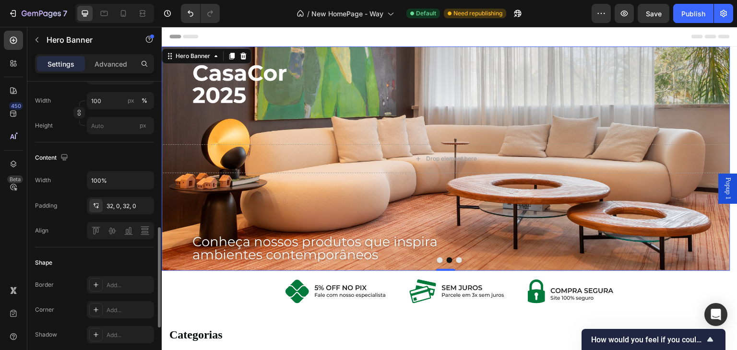
scroll to position [480, 0]
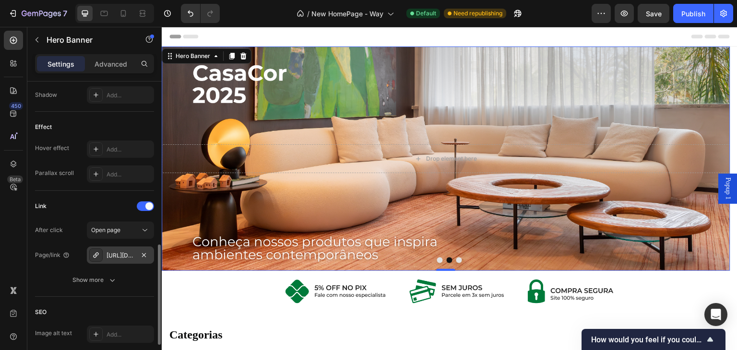
click at [121, 253] on div "[URL][DOMAIN_NAME]" at bounding box center [121, 256] width 28 height 9
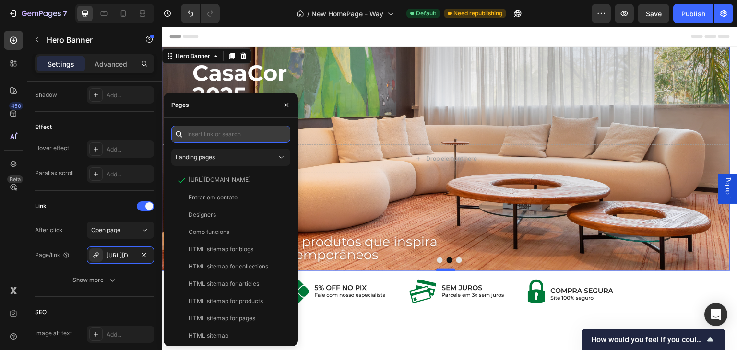
click at [222, 133] on input "text" at bounding box center [230, 134] width 119 height 17
paste input "[URL][DOMAIN_NAME]"
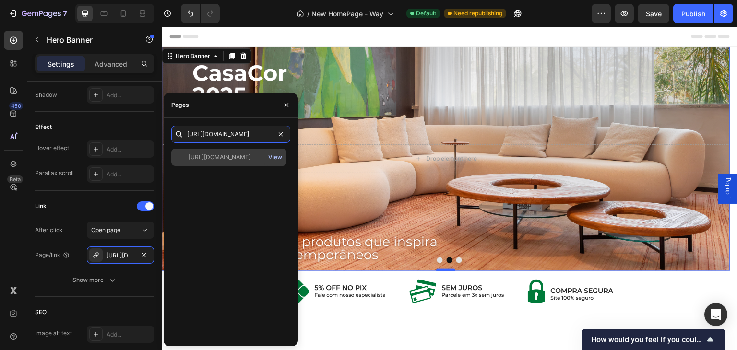
type input "[URL][DOMAIN_NAME]"
click at [274, 157] on div "View" at bounding box center [275, 157] width 14 height 9
click at [227, 160] on div "[URL][DOMAIN_NAME]" at bounding box center [220, 157] width 62 height 9
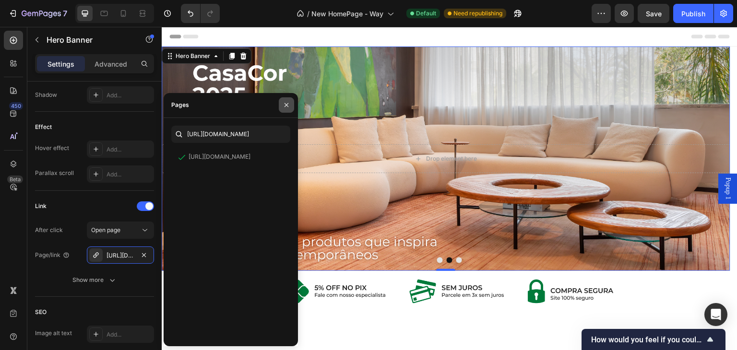
click at [286, 103] on icon "button" at bounding box center [287, 105] width 8 height 8
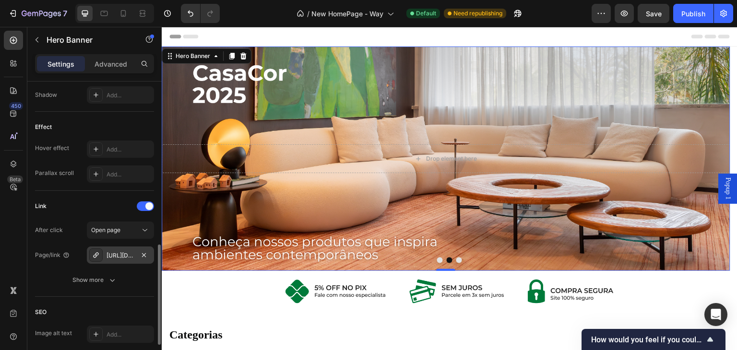
click at [127, 252] on div "[URL][DOMAIN_NAME]" at bounding box center [121, 256] width 28 height 9
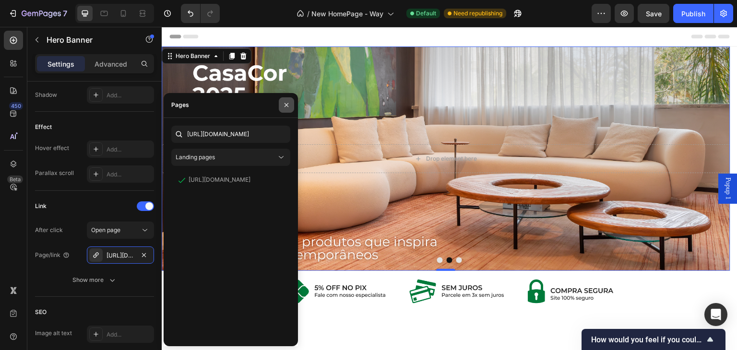
click at [286, 101] on icon "button" at bounding box center [287, 105] width 8 height 8
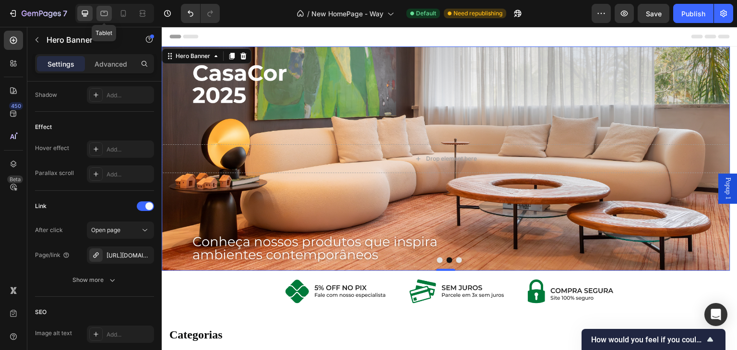
click at [102, 15] on icon at bounding box center [104, 14] width 10 height 10
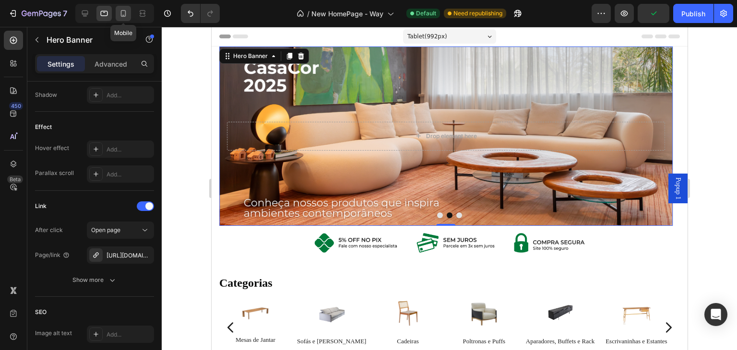
click at [121, 14] on icon at bounding box center [123, 13] width 5 height 7
type input "150"
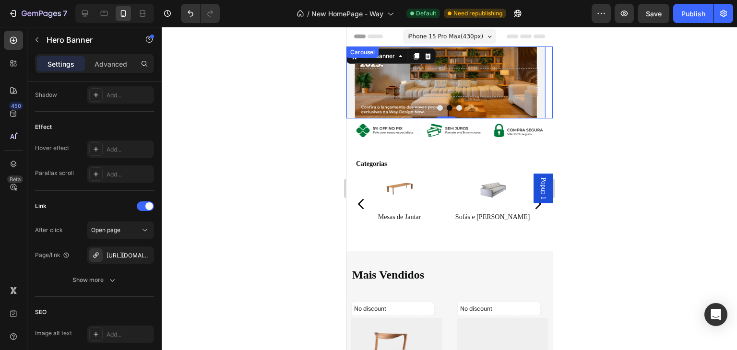
click at [437, 107] on button "Dot" at bounding box center [440, 108] width 6 height 6
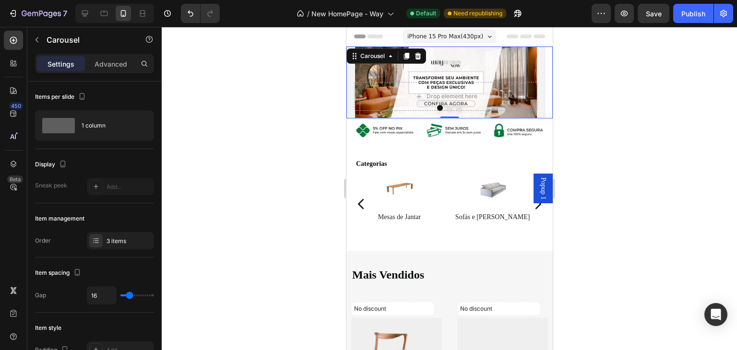
click at [446, 106] on button "Dot" at bounding box center [449, 108] width 6 height 6
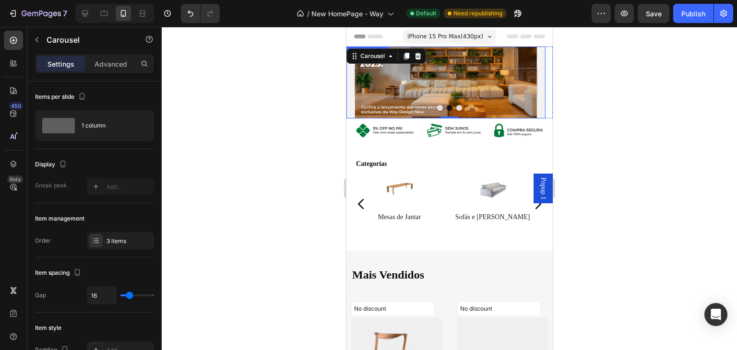
click at [440, 59] on div "Background Image" at bounding box center [445, 83] width 199 height 72
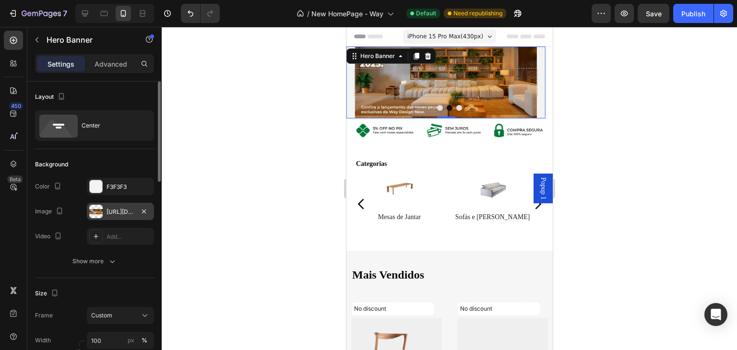
click at [129, 208] on div "[URL][DOMAIN_NAME]" at bounding box center [121, 212] width 28 height 9
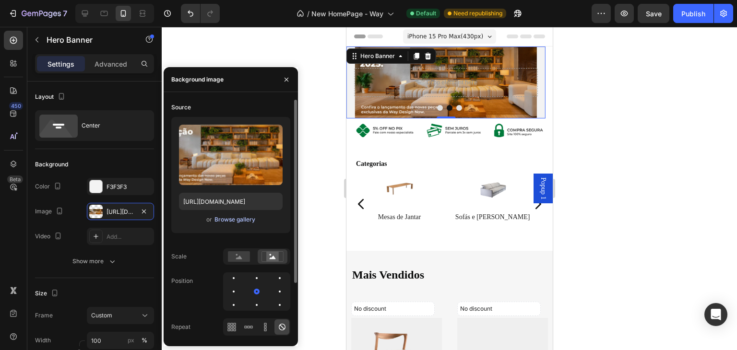
click at [232, 220] on div "Browse gallery" at bounding box center [235, 220] width 41 height 9
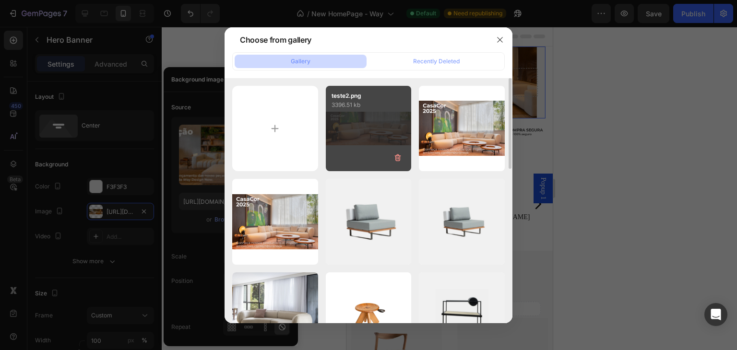
click at [356, 121] on div "teste2.png 3396.51 kb" at bounding box center [369, 129] width 86 height 86
type input "[URL][DOMAIN_NAME]"
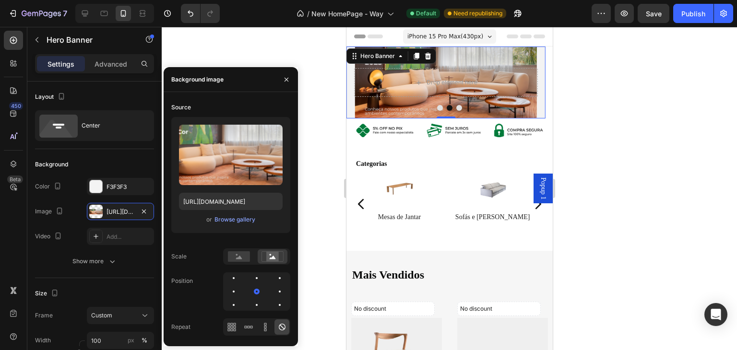
click at [314, 191] on div at bounding box center [450, 189] width 576 height 324
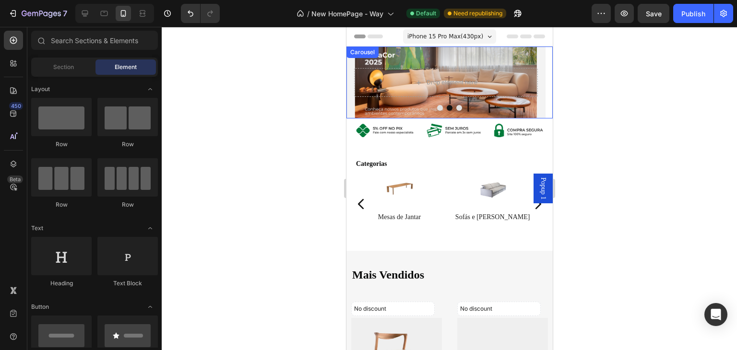
click at [437, 107] on button "Dot" at bounding box center [440, 108] width 6 height 6
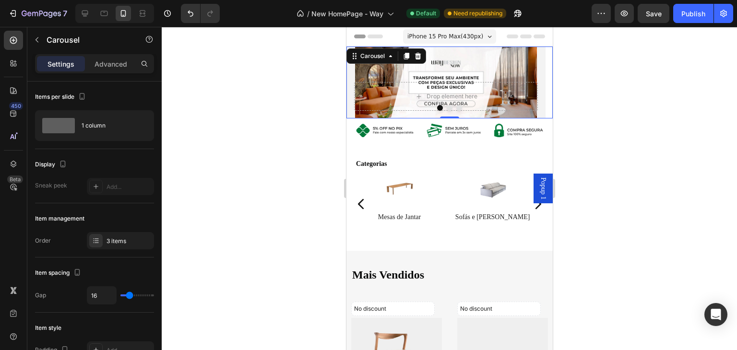
click at [456, 108] on button "Dot" at bounding box center [459, 108] width 6 height 6
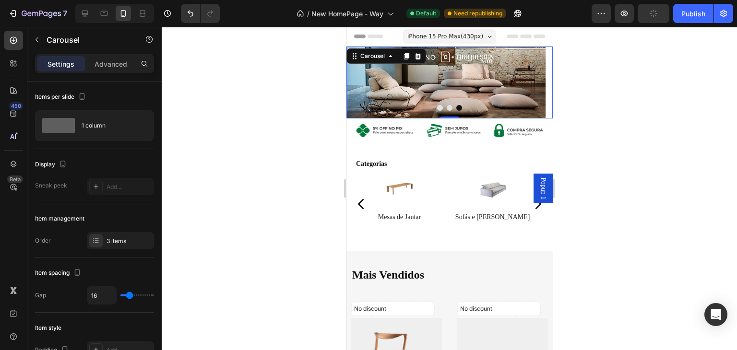
click at [437, 106] on button "Dot" at bounding box center [440, 108] width 6 height 6
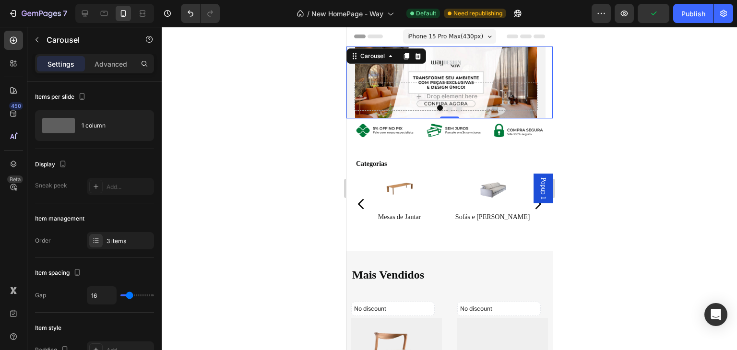
click at [456, 106] on button "Dot" at bounding box center [459, 108] width 6 height 6
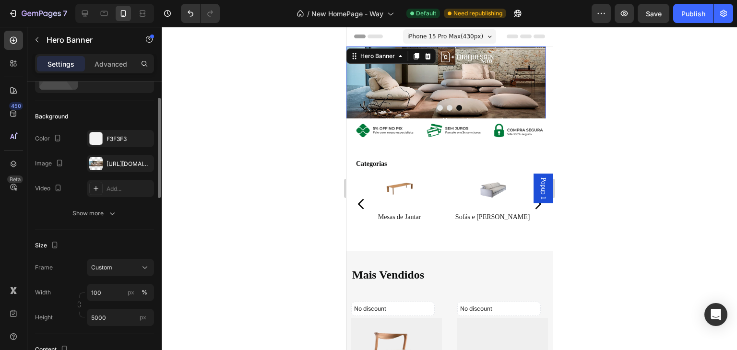
scroll to position [96, 0]
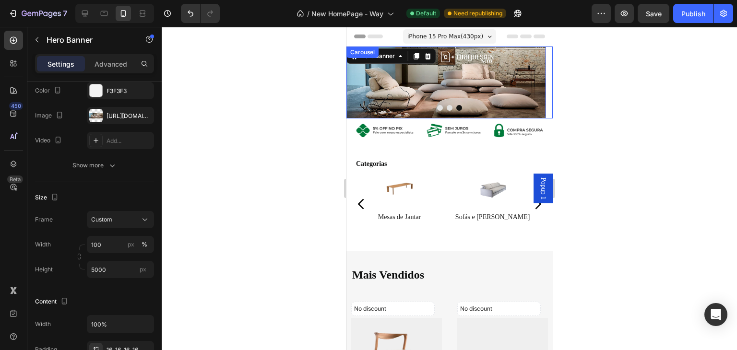
click at [446, 109] on button "Dot" at bounding box center [449, 108] width 6 height 6
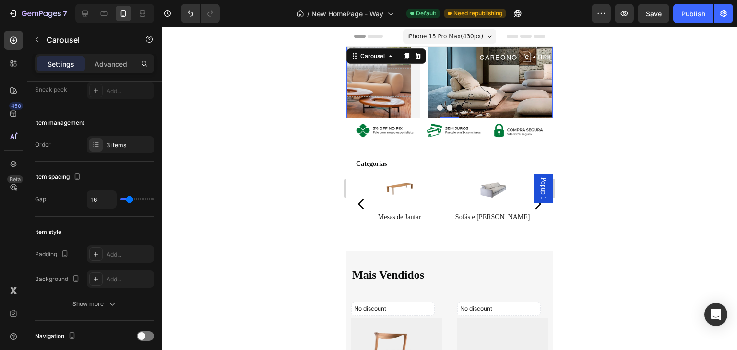
scroll to position [0, 0]
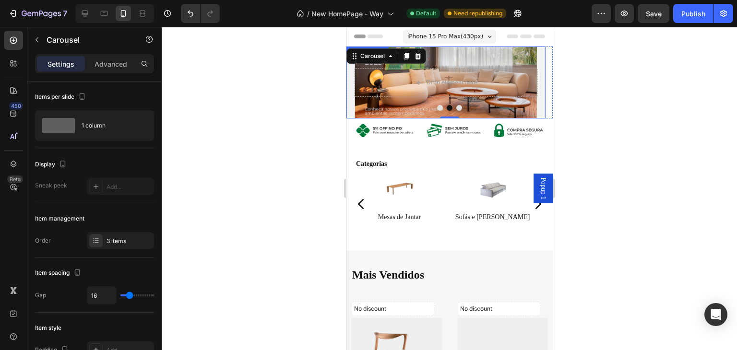
click at [449, 60] on div "Background Image" at bounding box center [445, 83] width 199 height 72
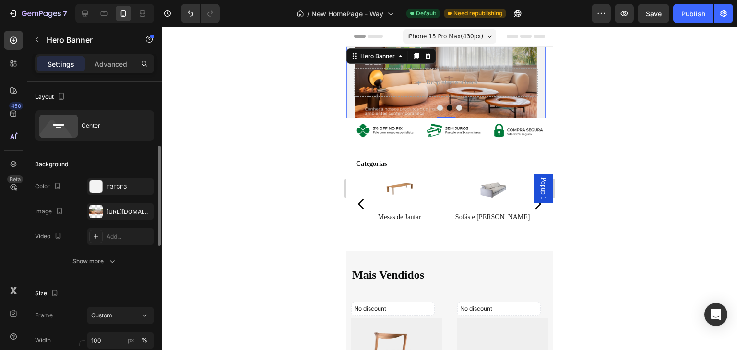
scroll to position [96, 0]
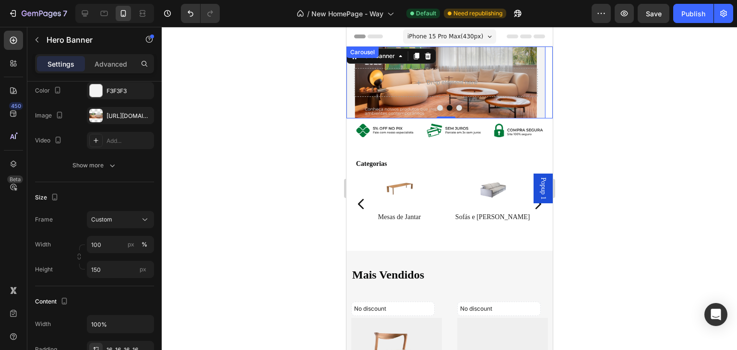
click at [456, 109] on button "Dot" at bounding box center [459, 108] width 6 height 6
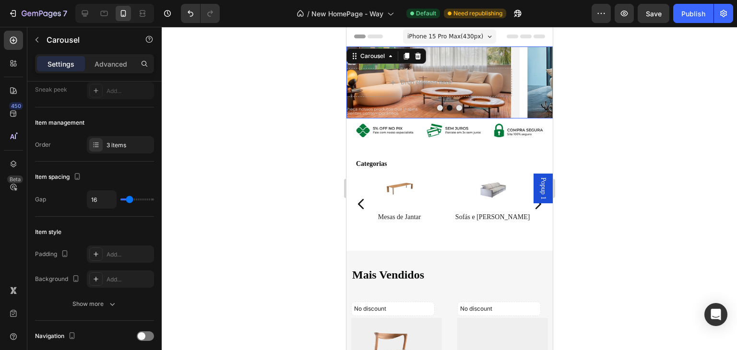
scroll to position [0, 0]
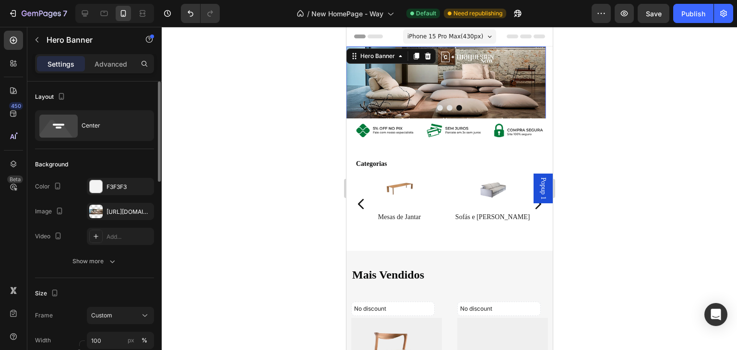
scroll to position [48, 0]
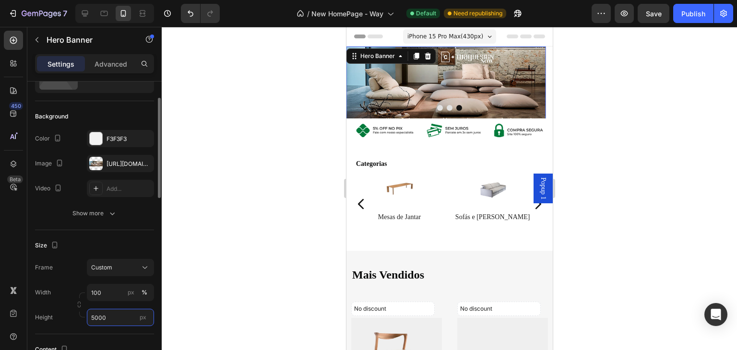
click at [104, 314] on input "5000" at bounding box center [120, 317] width 67 height 17
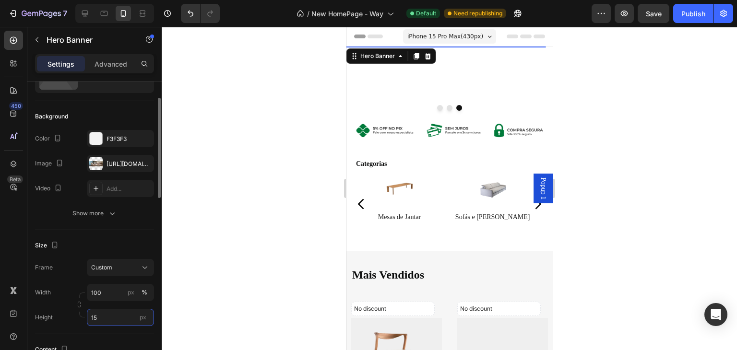
type input "150"
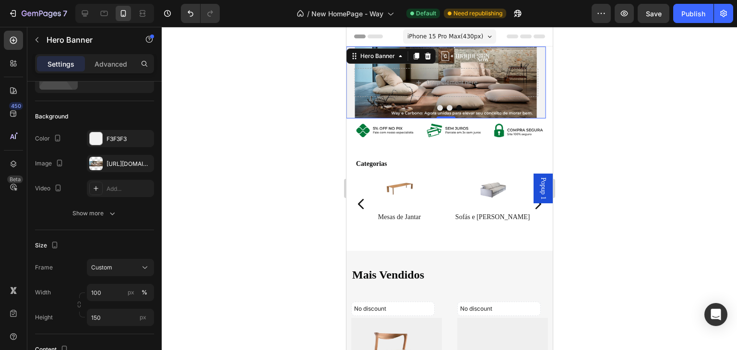
click at [264, 179] on div at bounding box center [450, 189] width 576 height 324
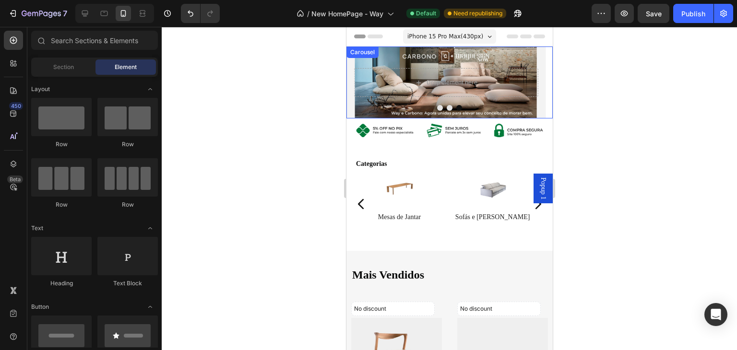
click at [446, 108] on button "Dot" at bounding box center [449, 108] width 6 height 6
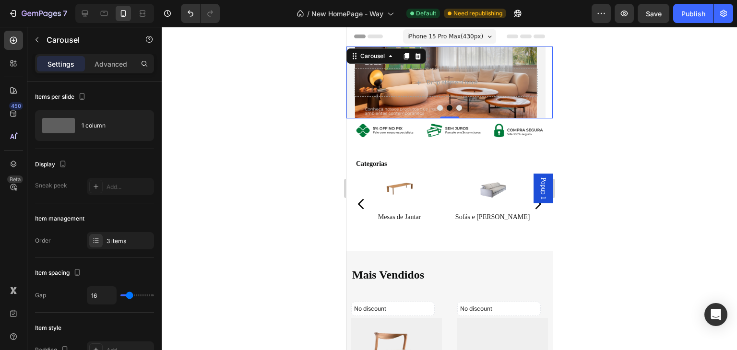
click at [437, 107] on button "Dot" at bounding box center [440, 108] width 6 height 6
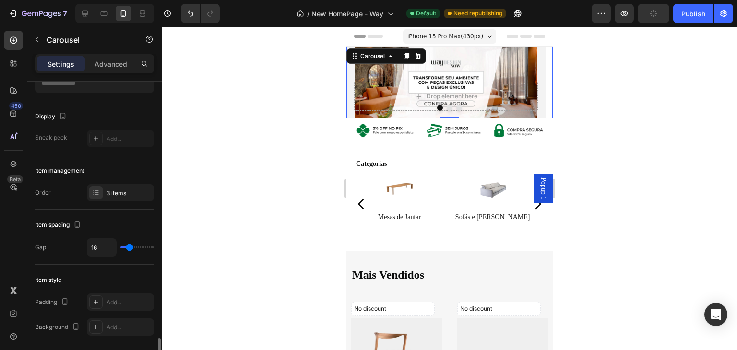
scroll to position [288, 0]
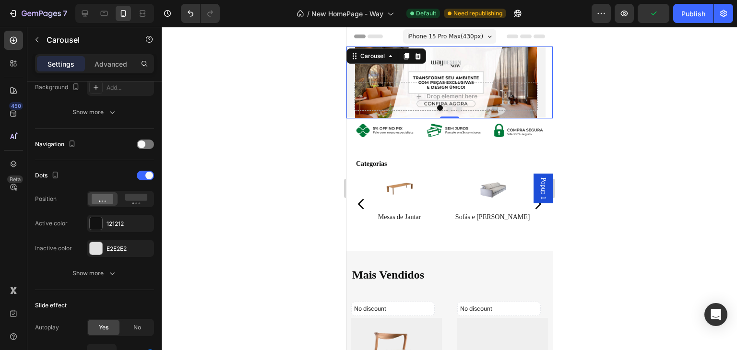
click at [446, 108] on button "Dot" at bounding box center [449, 108] width 6 height 6
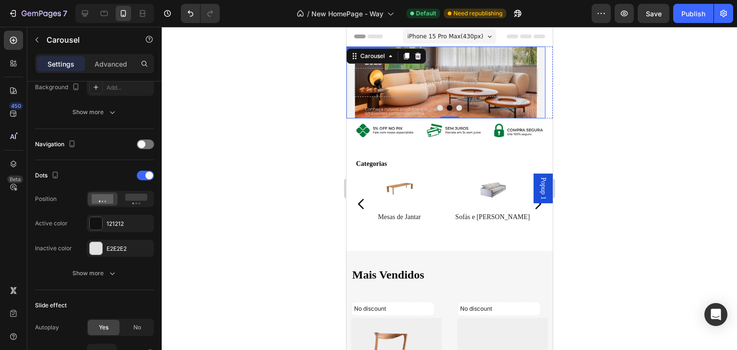
click at [448, 65] on div "Drop element here" at bounding box center [445, 82] width 199 height 44
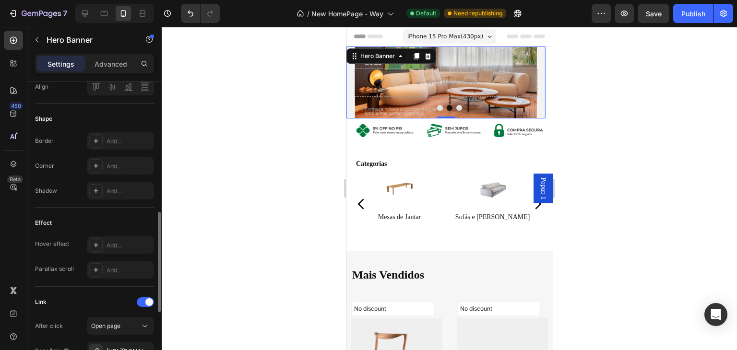
scroll to position [576, 0]
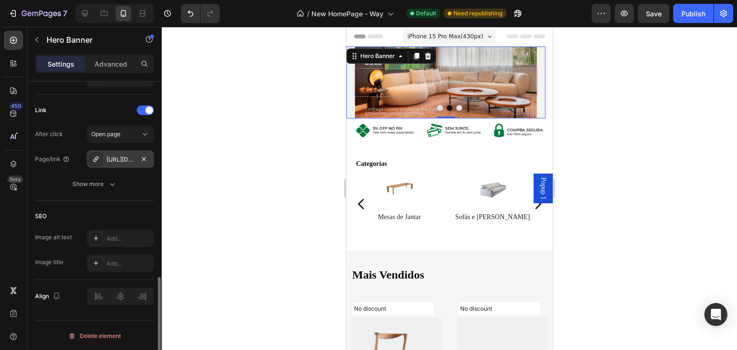
click at [116, 160] on div "[URL][DOMAIN_NAME]" at bounding box center [121, 160] width 28 height 9
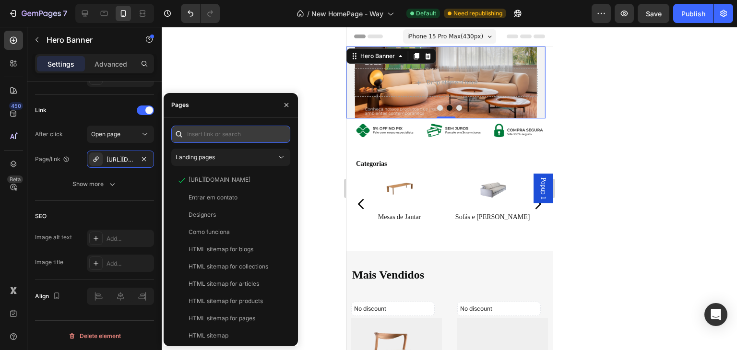
click at [244, 134] on input "text" at bounding box center [230, 134] width 119 height 17
paste input "[URL][DOMAIN_NAME]"
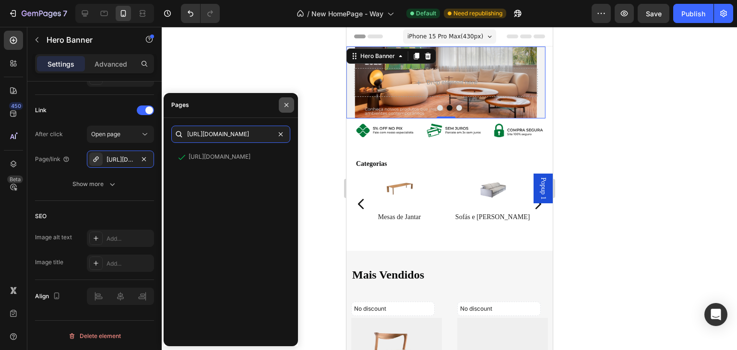
type input "[URL][DOMAIN_NAME]"
click at [282, 100] on button "button" at bounding box center [286, 104] width 15 height 15
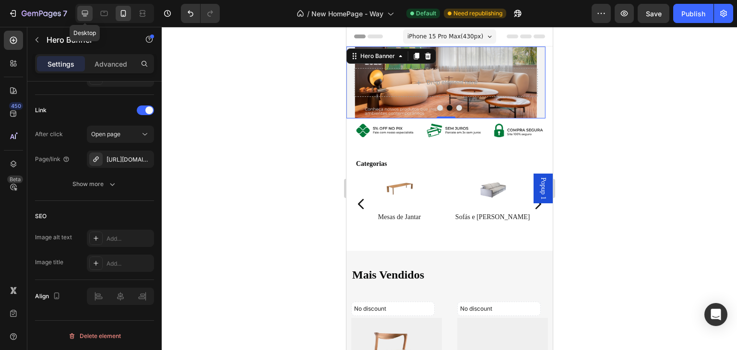
click at [86, 14] on icon at bounding box center [85, 14] width 6 height 6
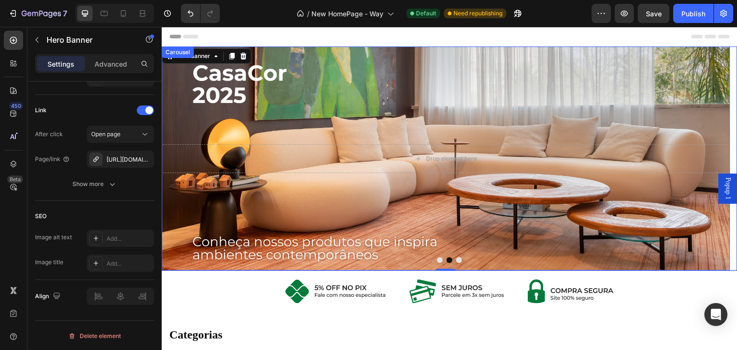
click at [437, 262] on button "Dot" at bounding box center [440, 261] width 6 height 6
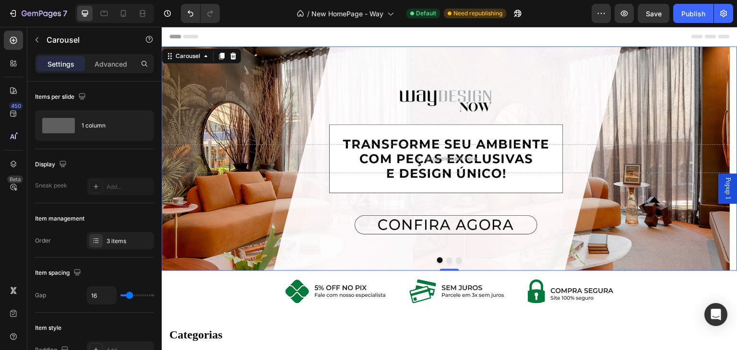
click at [458, 259] on div at bounding box center [450, 261] width 576 height 6
click at [457, 261] on button "Dot" at bounding box center [460, 261] width 6 height 6
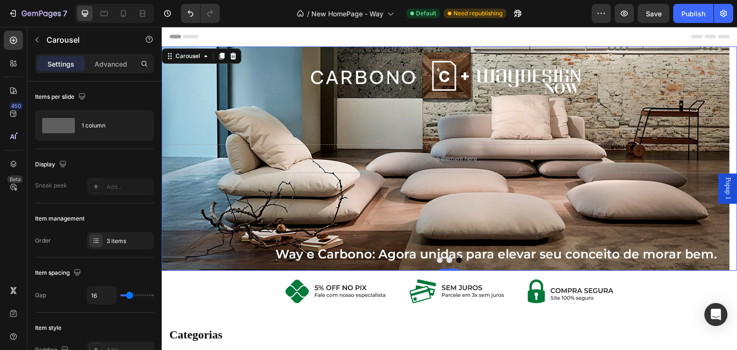
click at [447, 261] on button "Dot" at bounding box center [450, 261] width 6 height 6
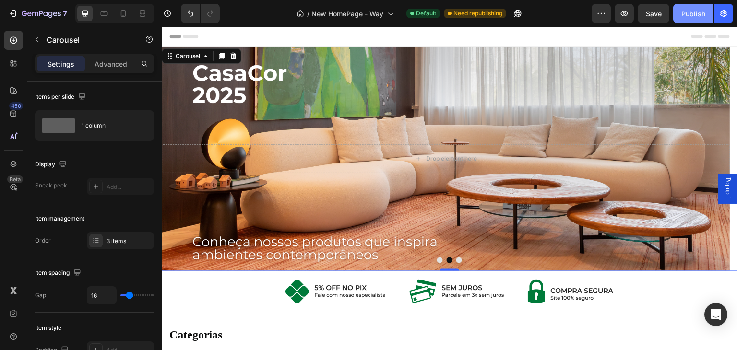
click at [688, 16] on div "Publish" at bounding box center [694, 14] width 24 height 10
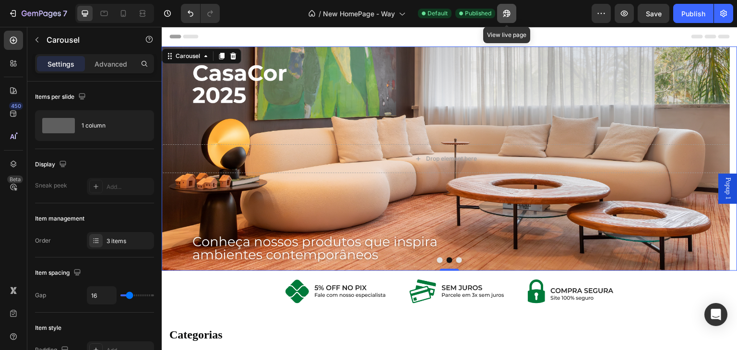
click at [509, 16] on icon "button" at bounding box center [507, 14] width 10 height 10
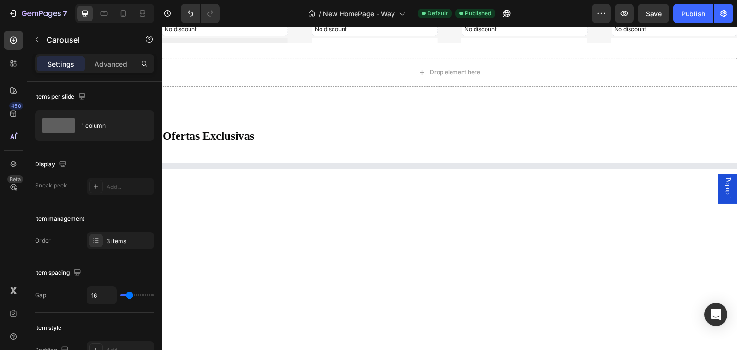
scroll to position [288, 0]
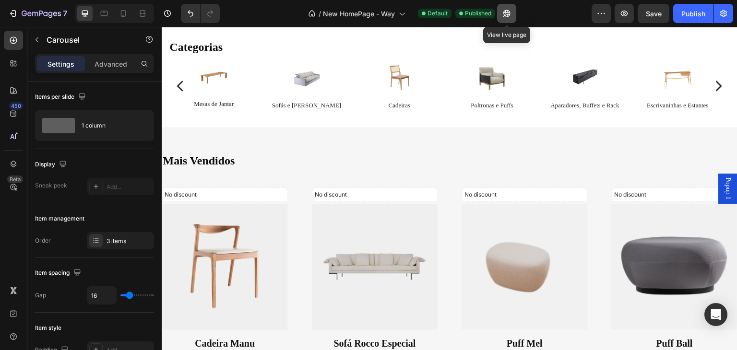
click at [506, 14] on icon "button" at bounding box center [507, 14] width 10 height 10
